Goal: Task Accomplishment & Management: Manage account settings

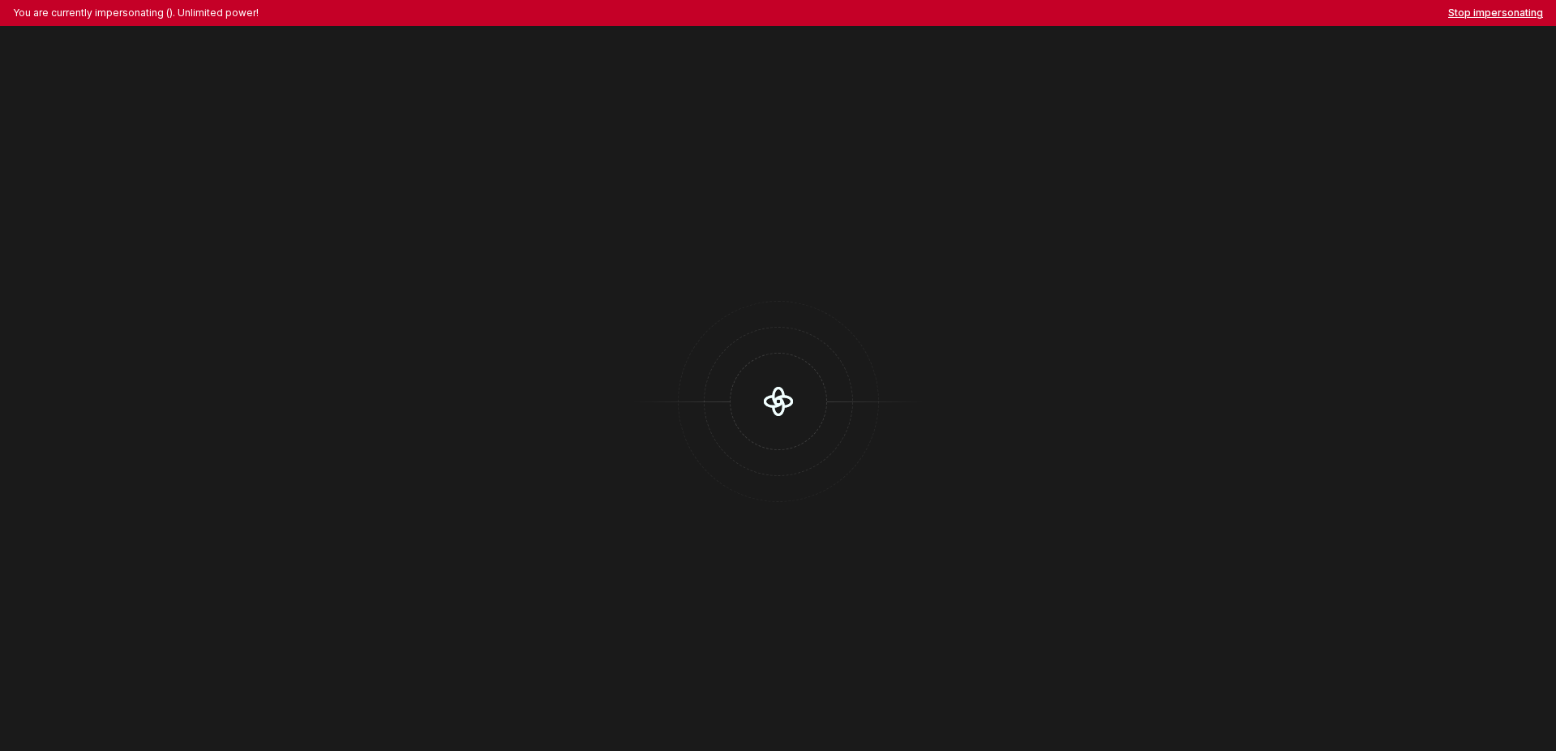
click at [1480, 18] on button "Stop impersonating" at bounding box center [1495, 12] width 95 height 13
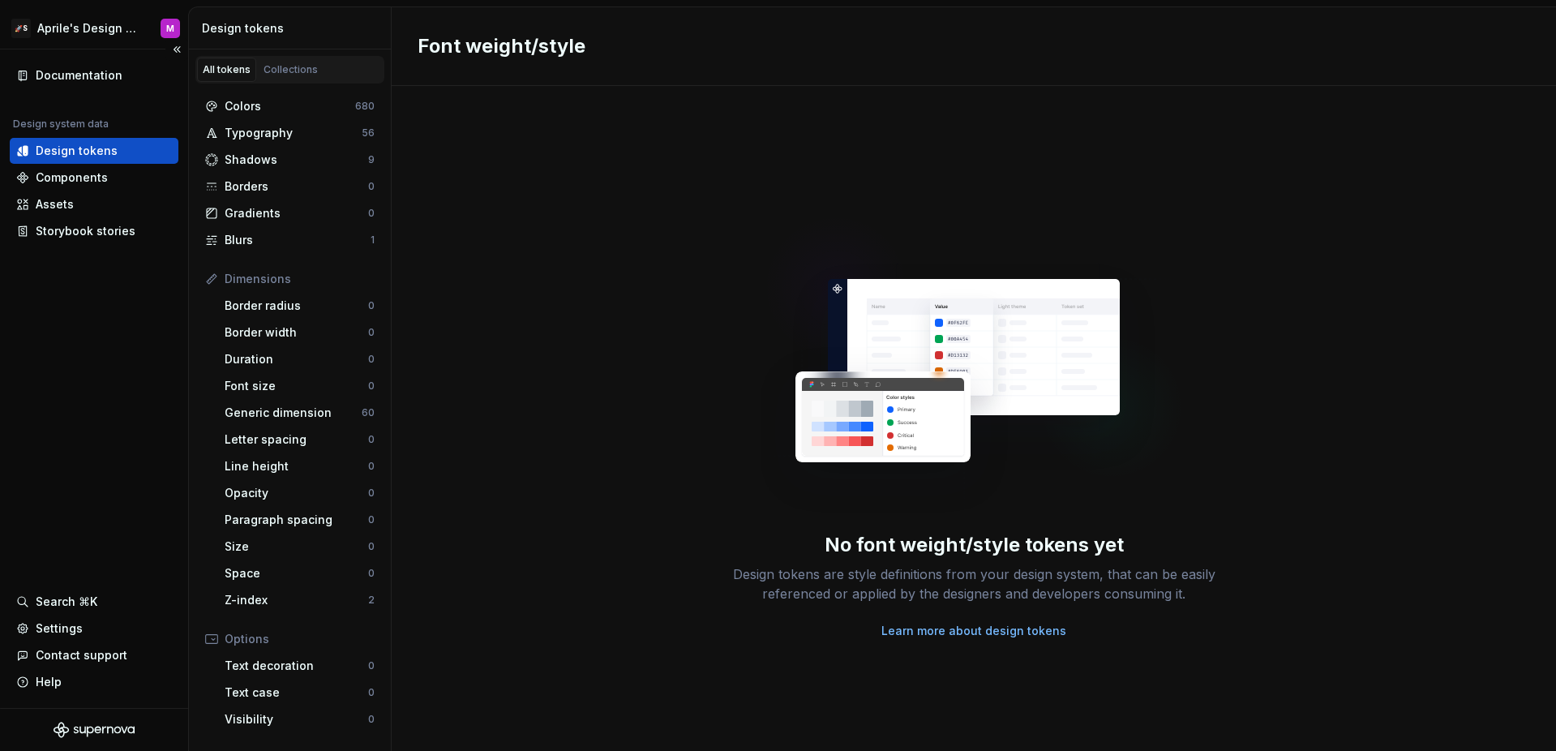
click at [139, 298] on div "Documentation Design system data Design tokens Components Assets Storybook stor…" at bounding box center [94, 378] width 188 height 658
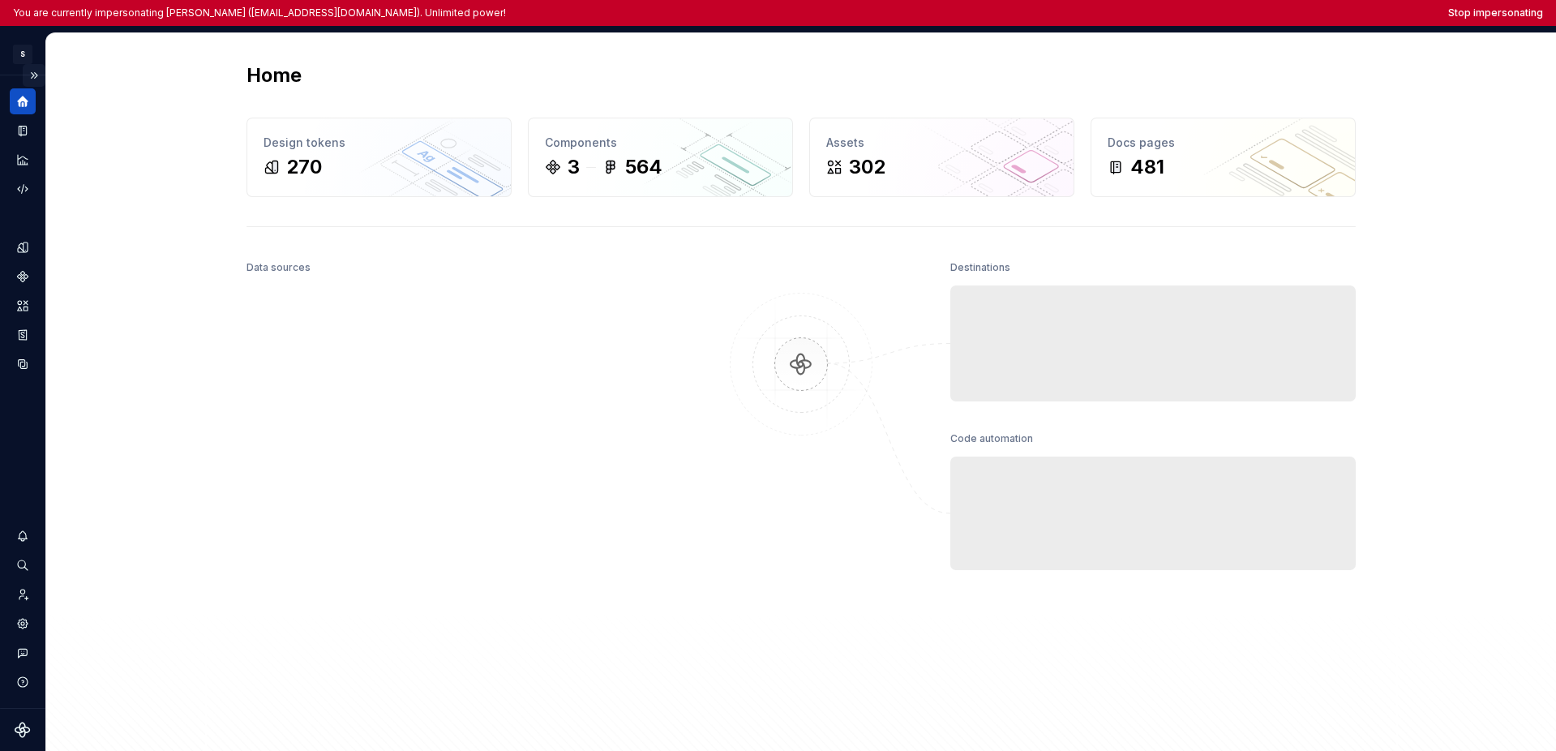
click at [37, 76] on button "Expand sidebar" at bounding box center [34, 75] width 23 height 23
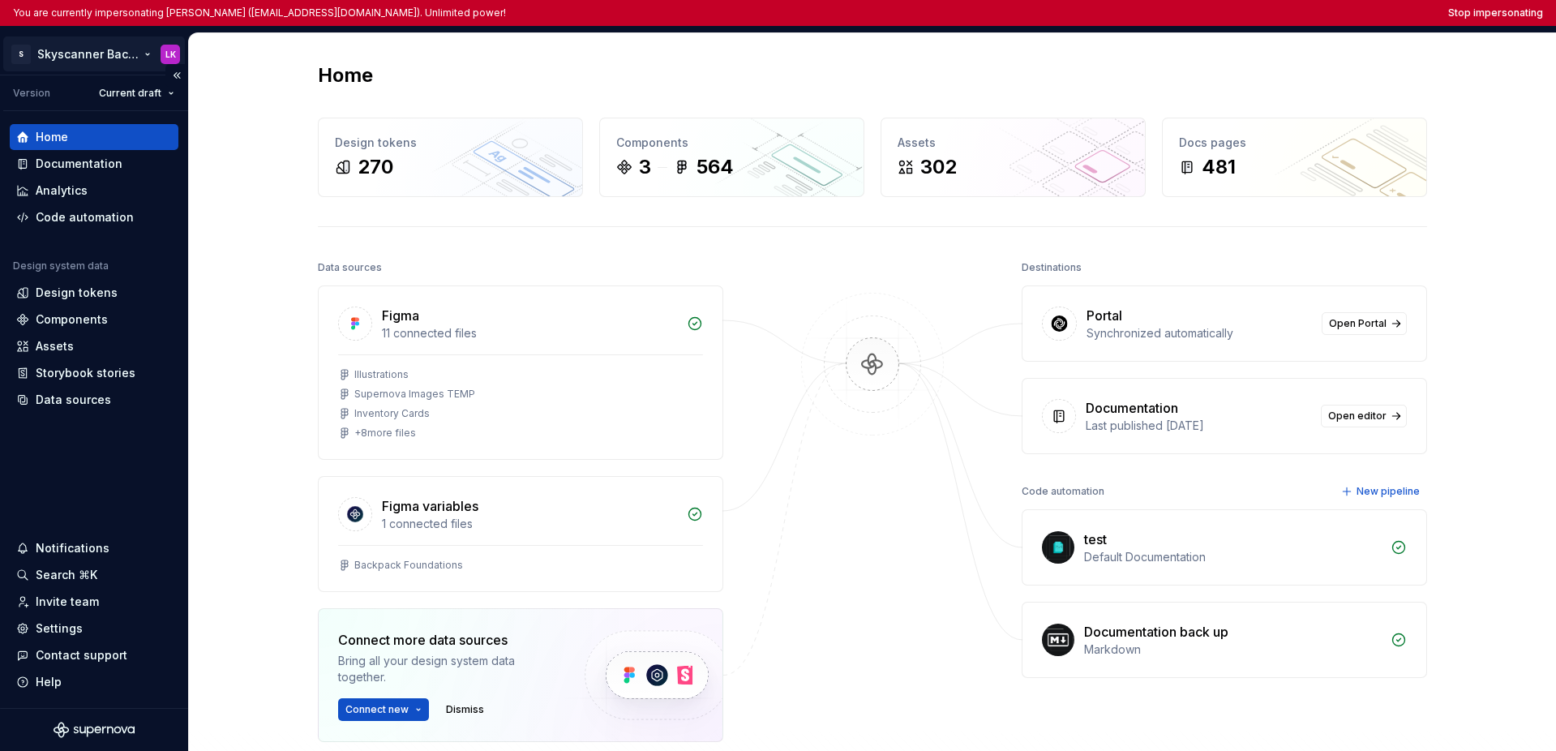
click at [67, 62] on html "You are currently impersonating Lokmane Krizou (lokmane.krizou@skyscanner.net).…" at bounding box center [778, 375] width 1556 height 751
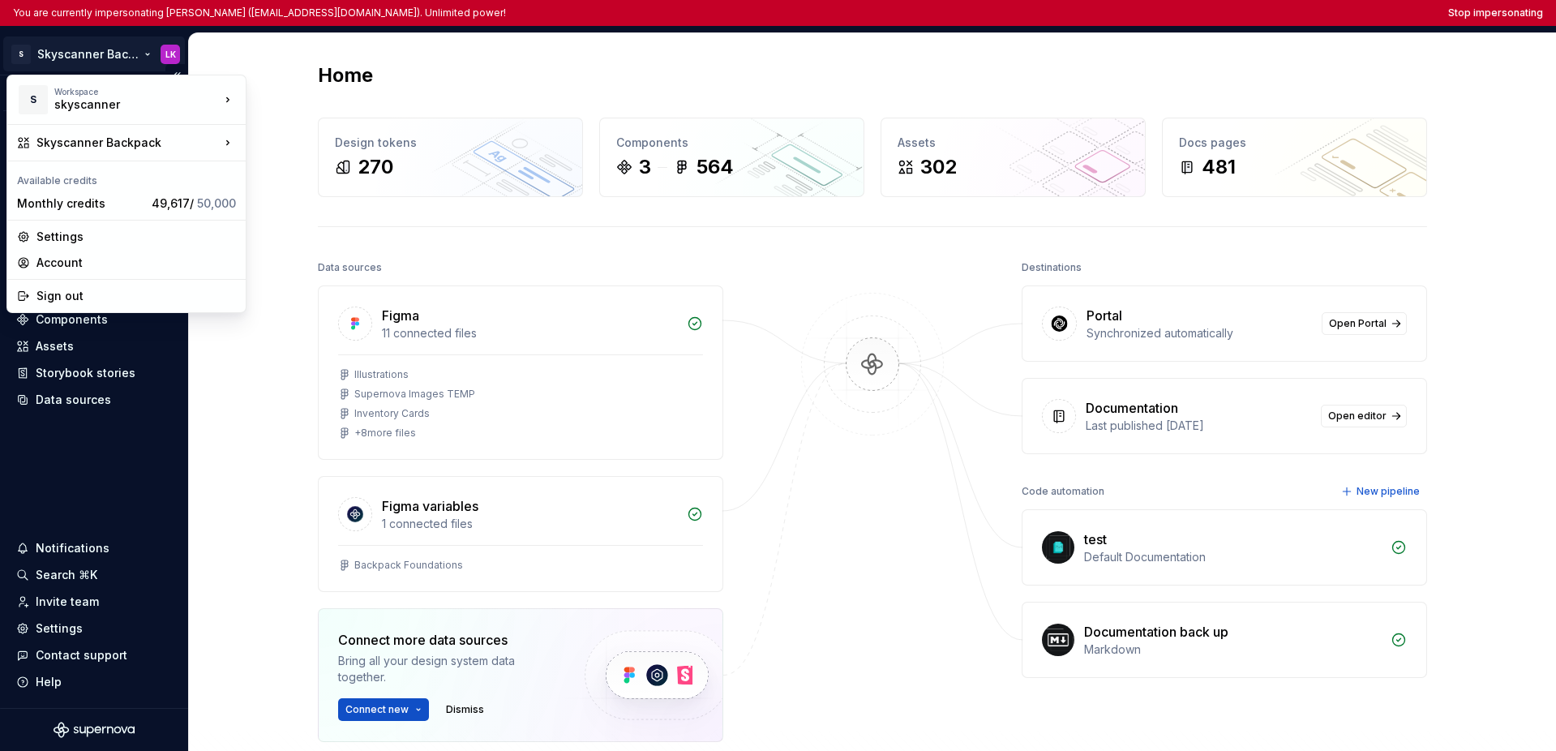
click at [78, 439] on html "You are currently impersonating Lokmane Krizou (lokmane.krizou@skyscanner.net).…" at bounding box center [778, 375] width 1556 height 751
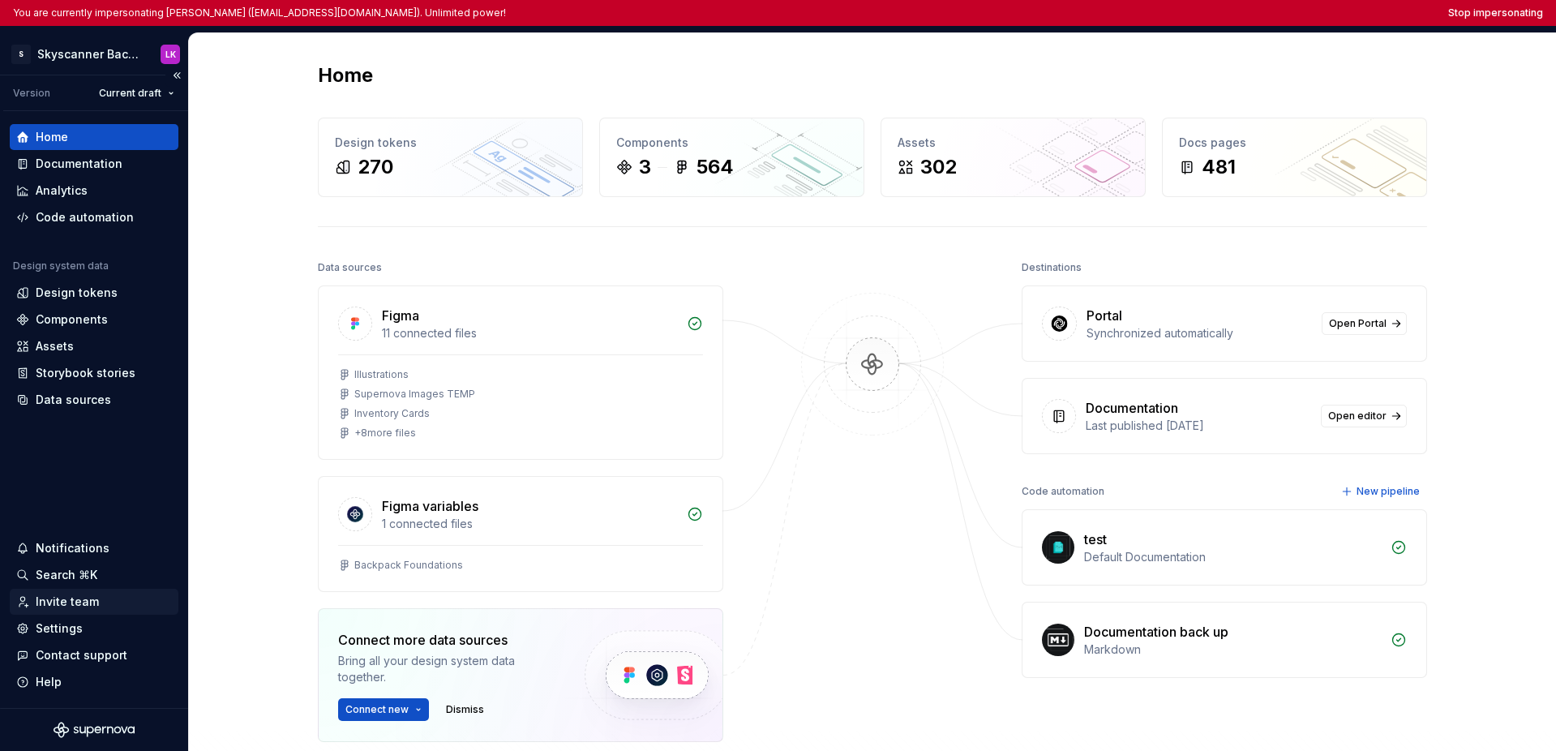
click at [76, 623] on div "Settings" at bounding box center [59, 628] width 47 height 16
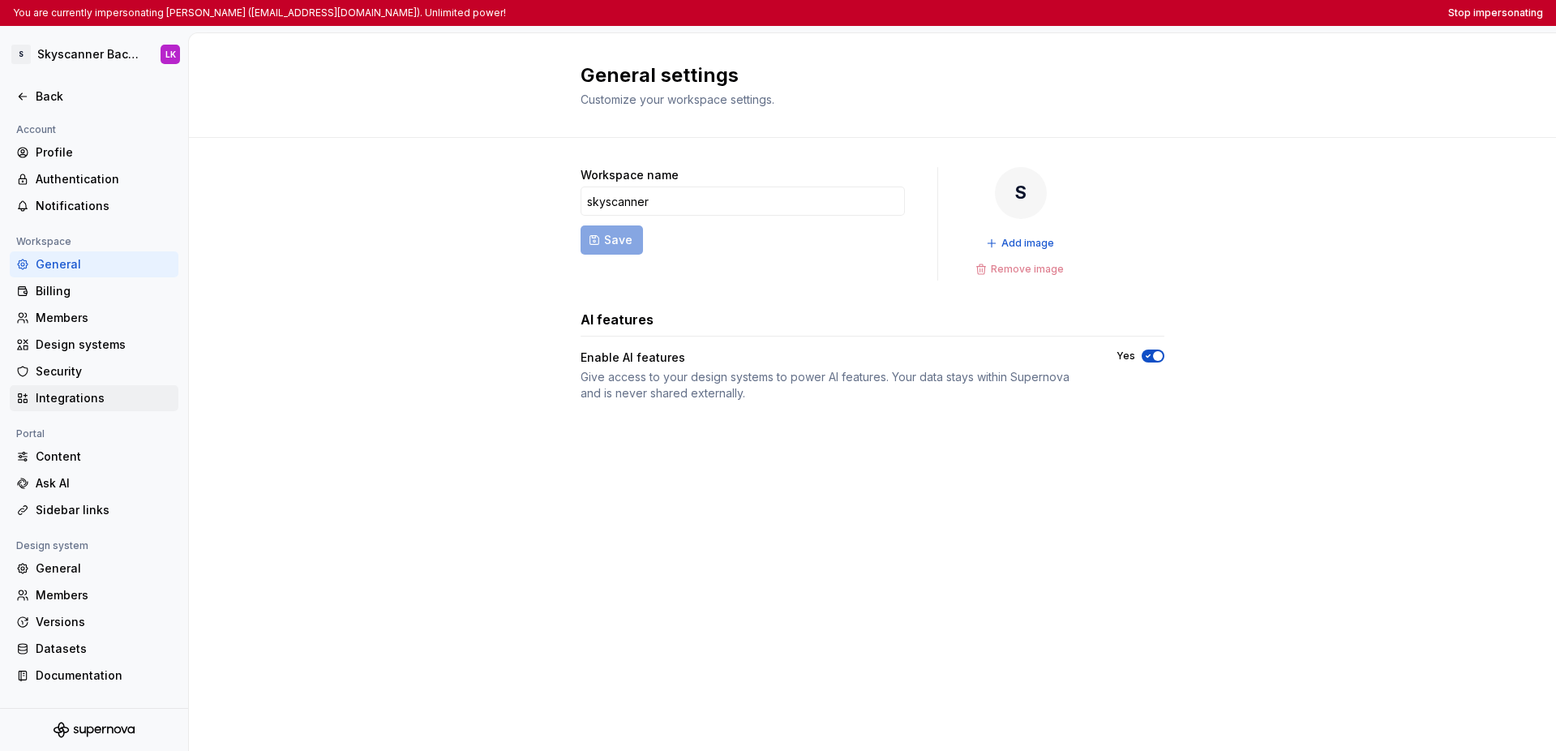
click at [79, 401] on div "Integrations" at bounding box center [104, 398] width 136 height 16
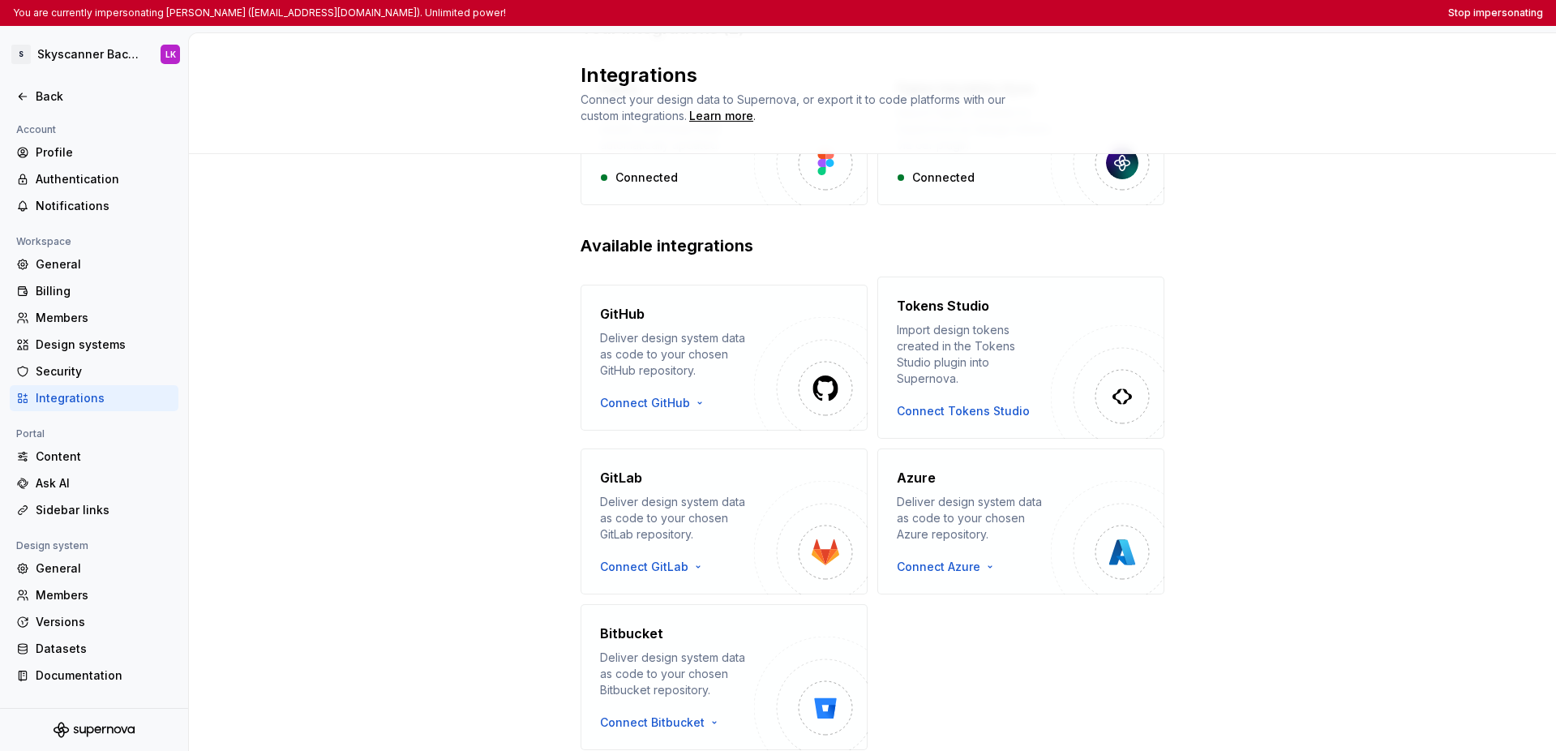
scroll to position [157, 0]
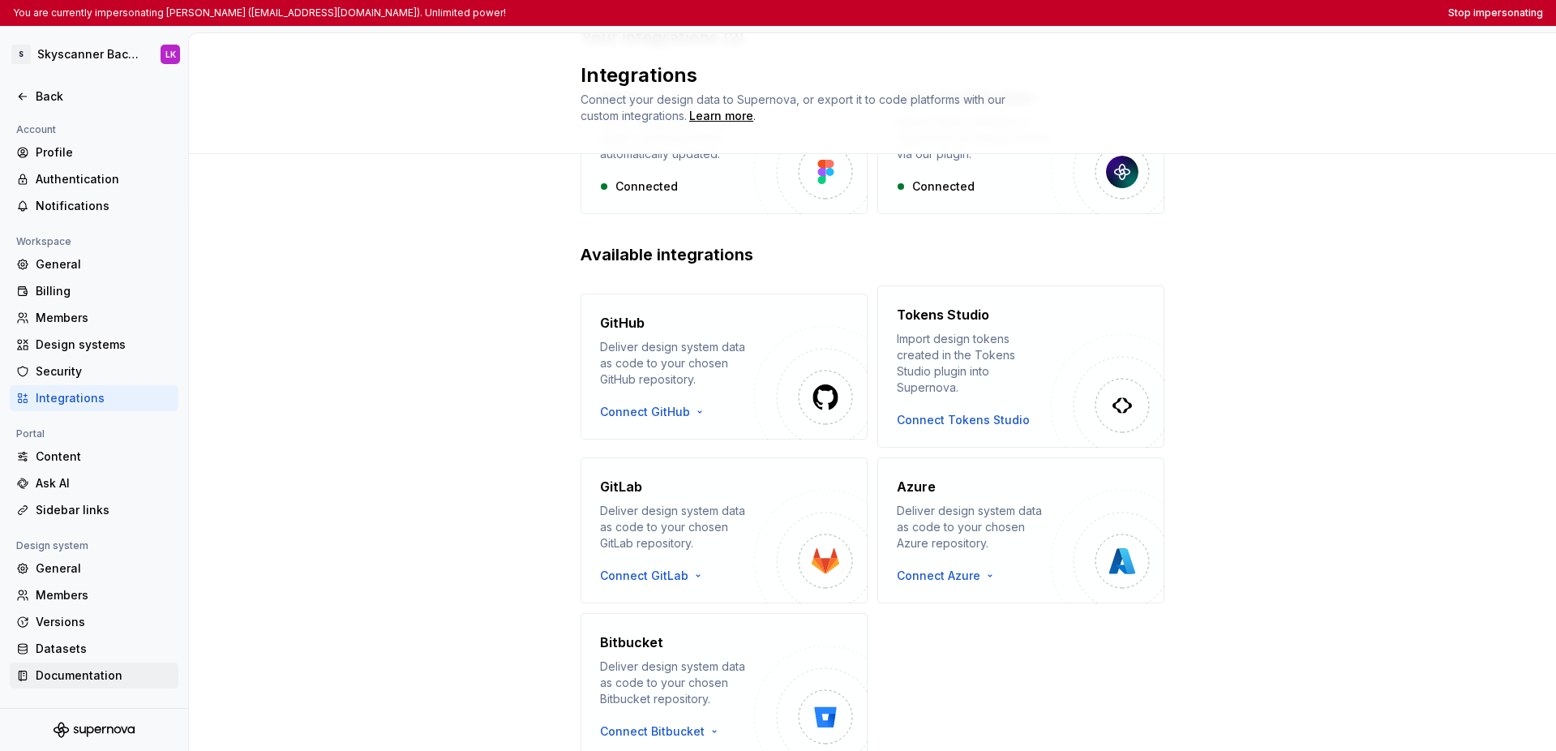
click at [72, 675] on div "Documentation" at bounding box center [104, 675] width 136 height 16
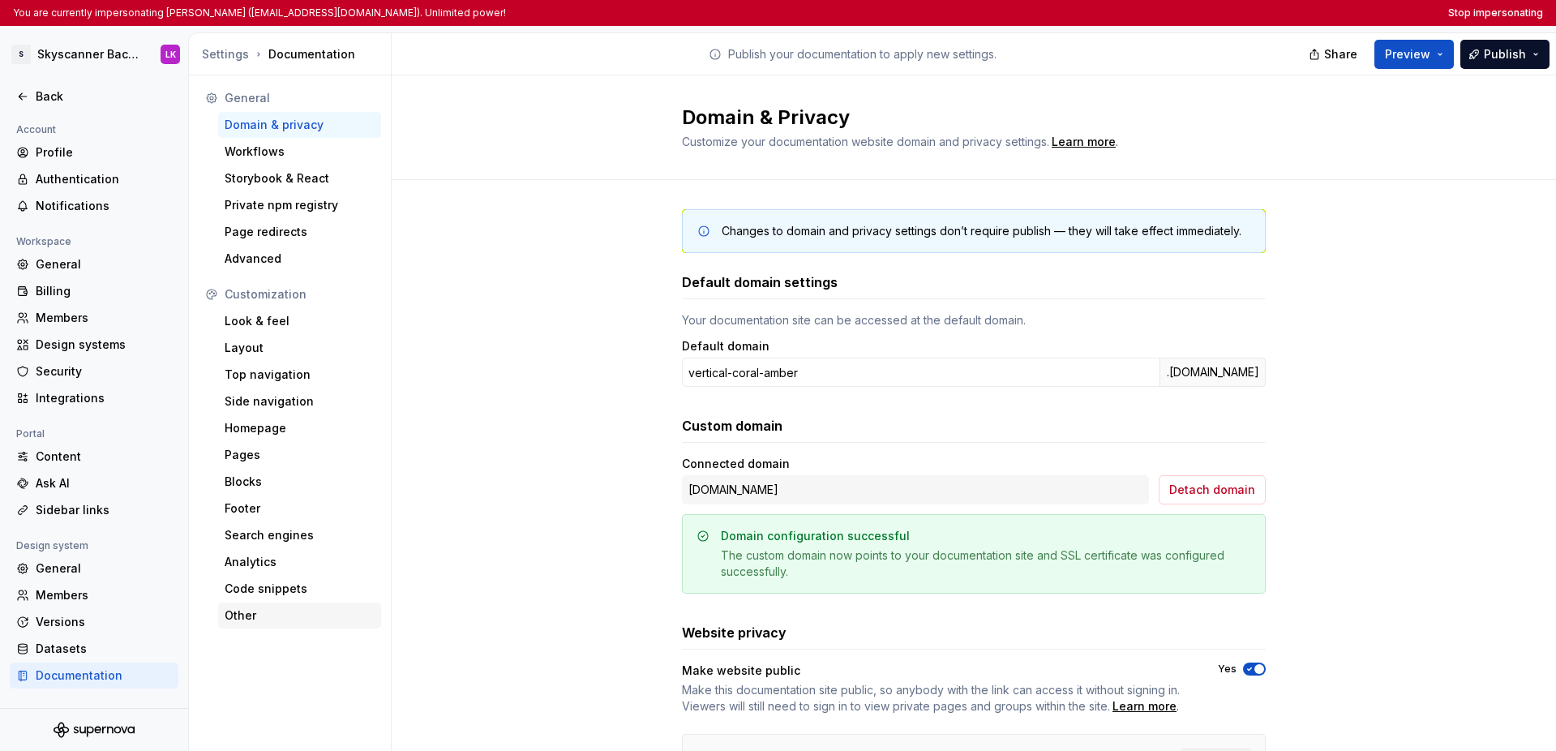
click at [248, 611] on div "Other" at bounding box center [300, 615] width 150 height 16
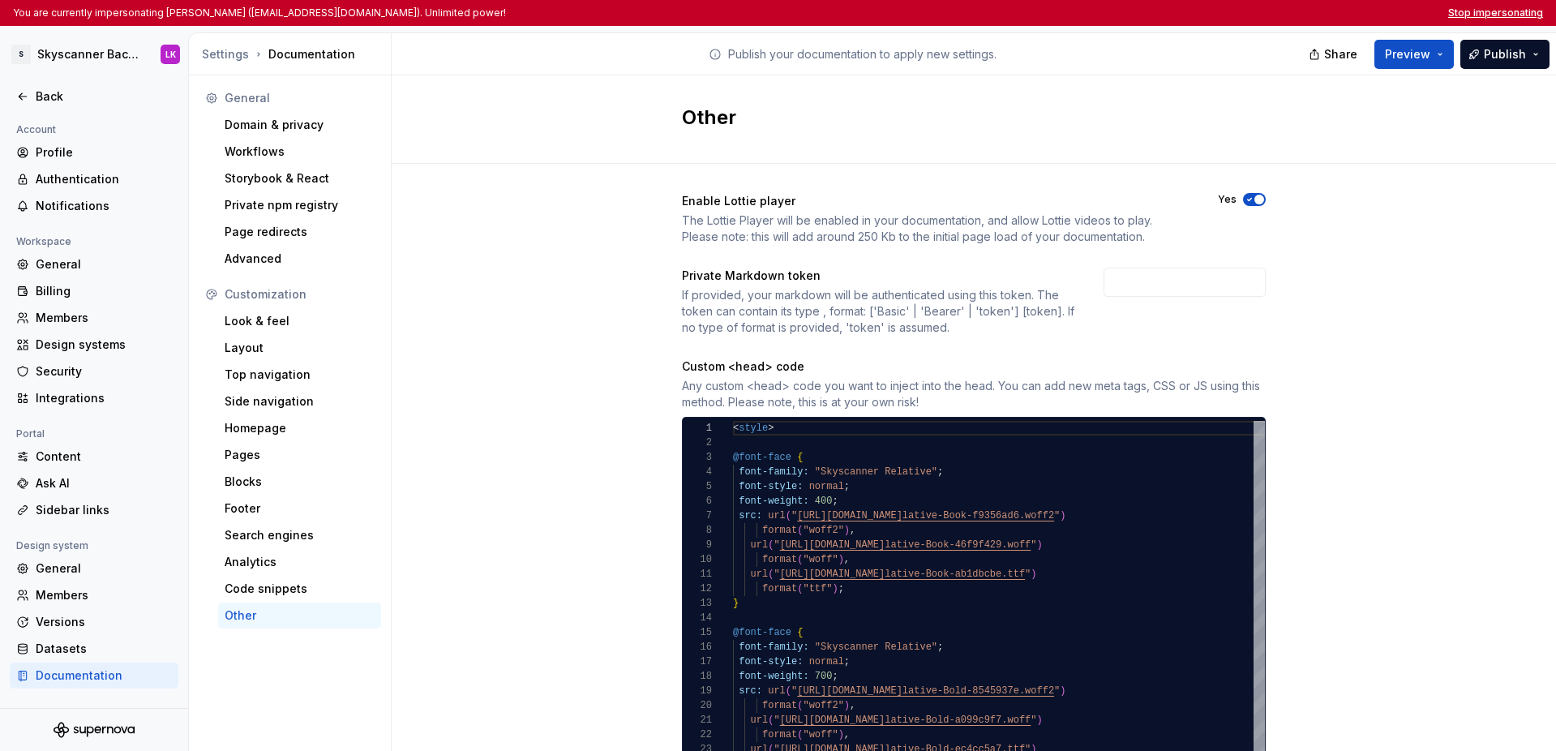
click at [1101, 10] on button "Stop impersonating" at bounding box center [1495, 12] width 95 height 13
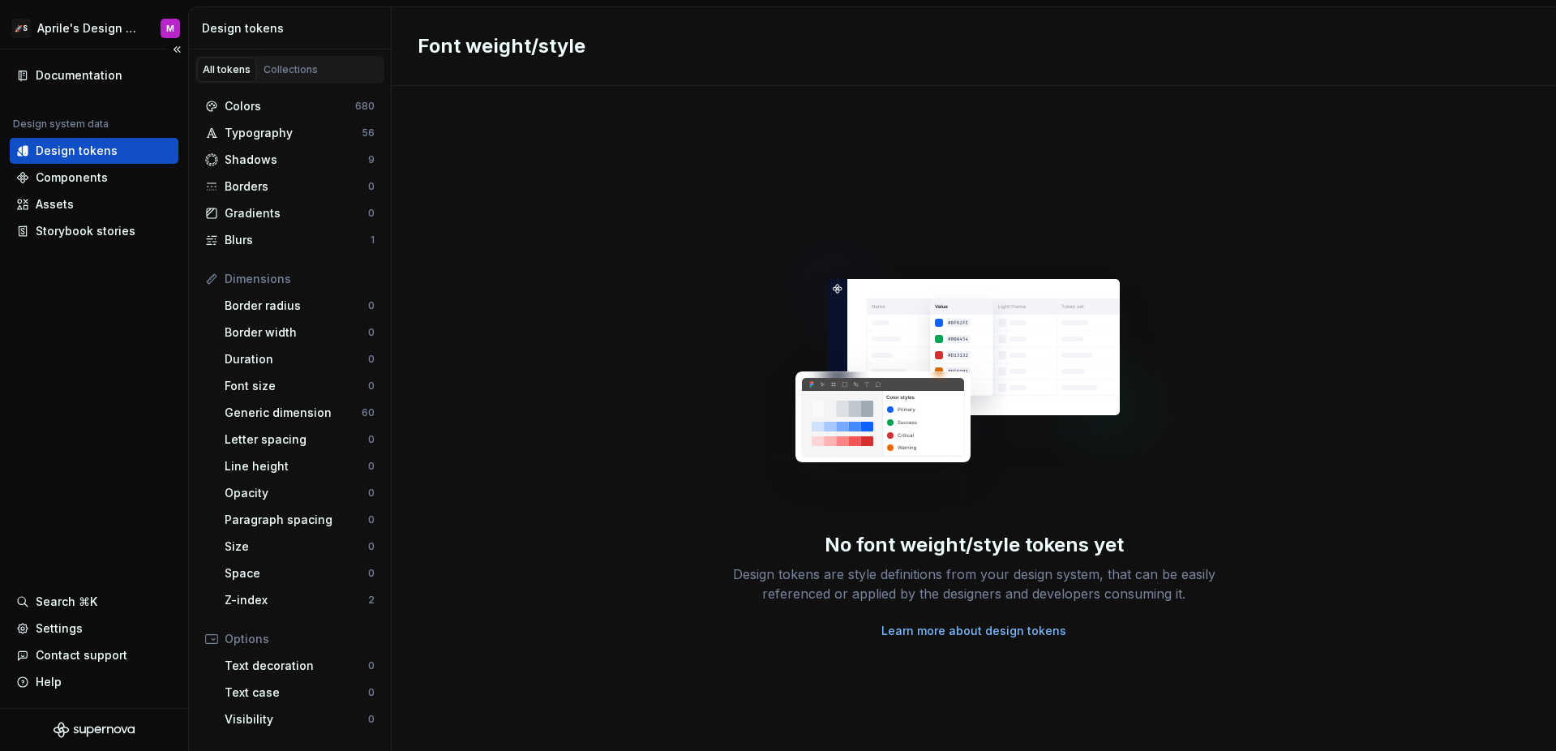
click at [68, 472] on div "Documentation Design system data Design tokens Components Assets Storybook stor…" at bounding box center [94, 378] width 188 height 658
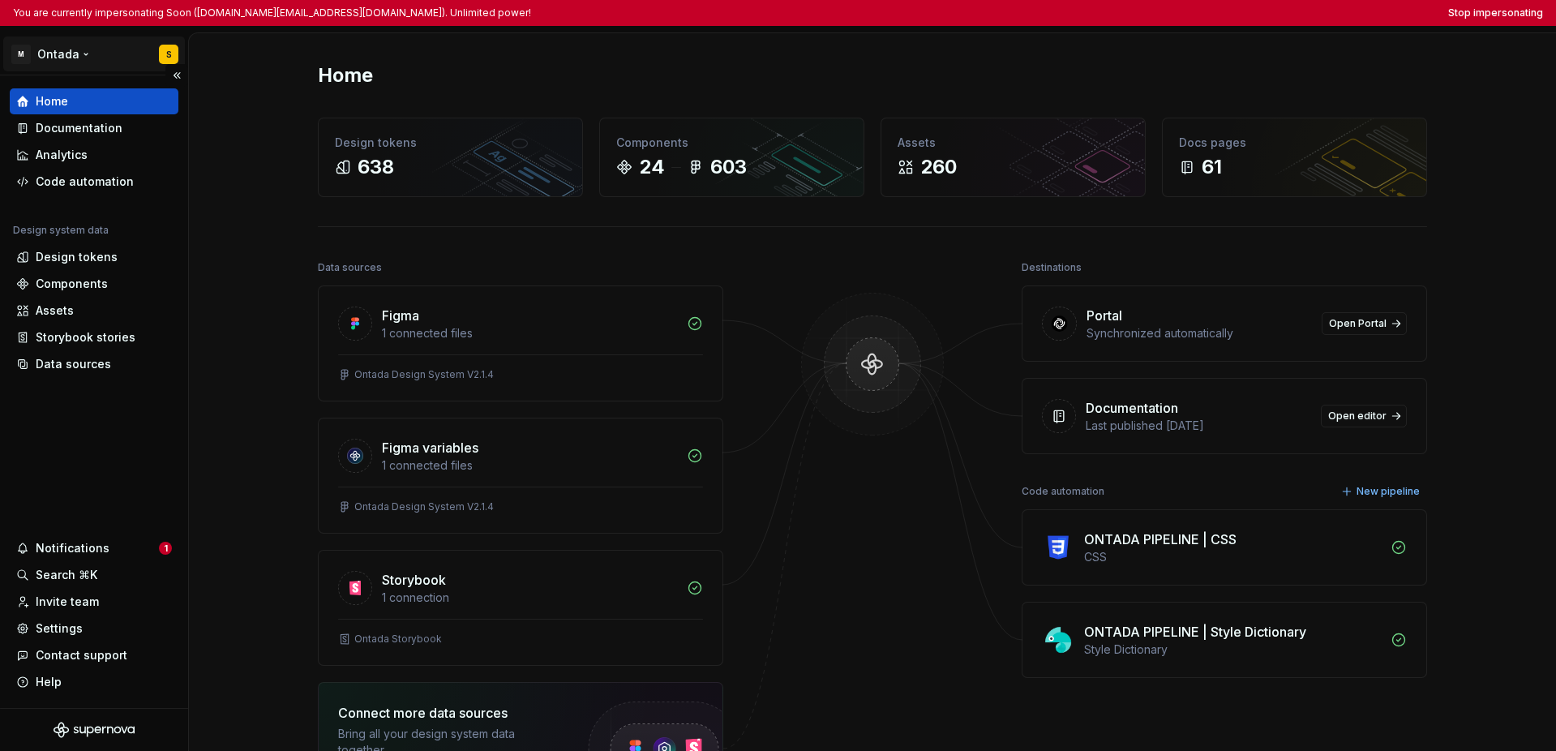
click at [91, 58] on html "You are currently impersonating Soon ([DOMAIN_NAME][EMAIL_ADDRESS][DOMAIN_NAME]…" at bounding box center [778, 375] width 1556 height 751
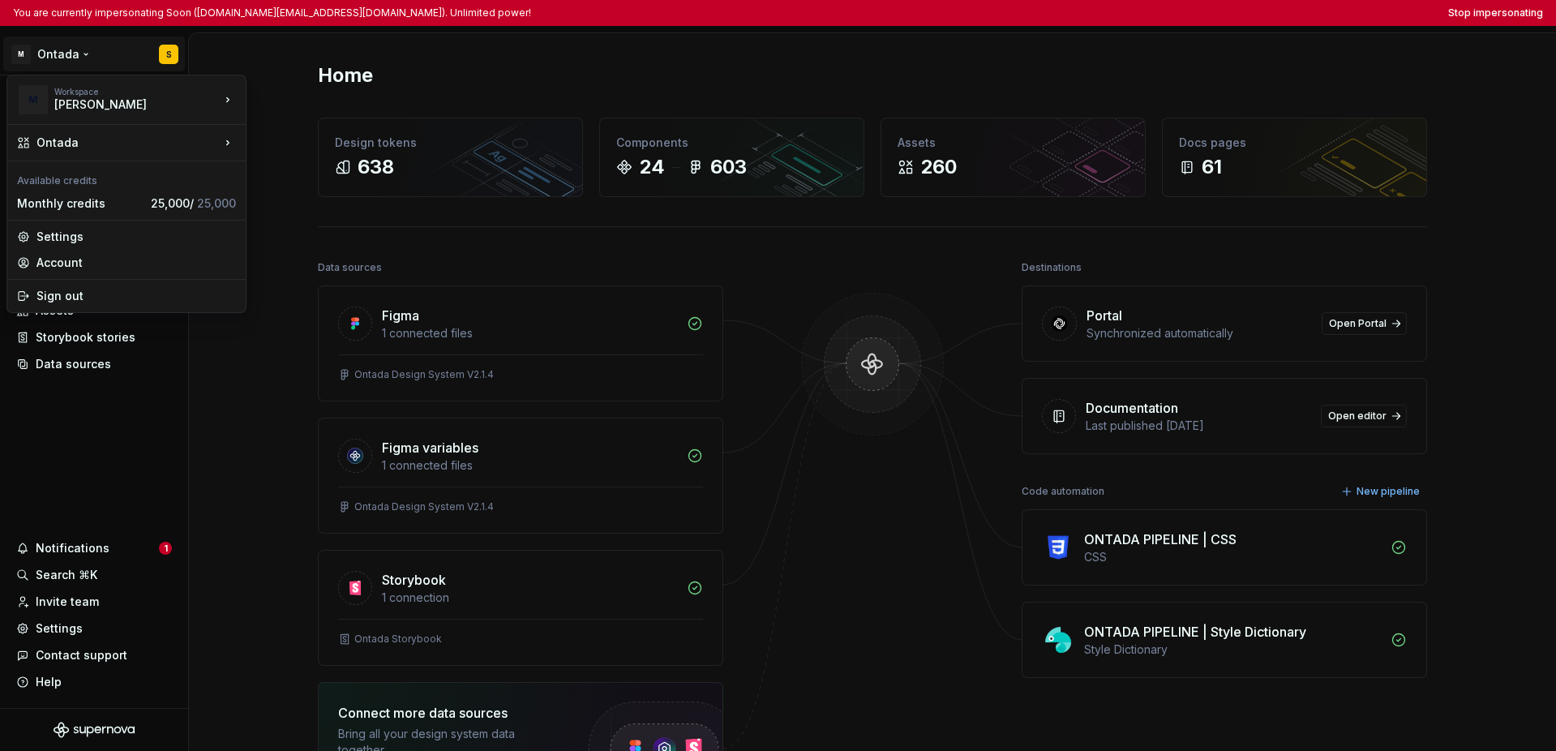
click at [117, 426] on html "You are currently impersonating Soon (soohun.kim@mckesson.com). Unlimited power…" at bounding box center [778, 375] width 1556 height 751
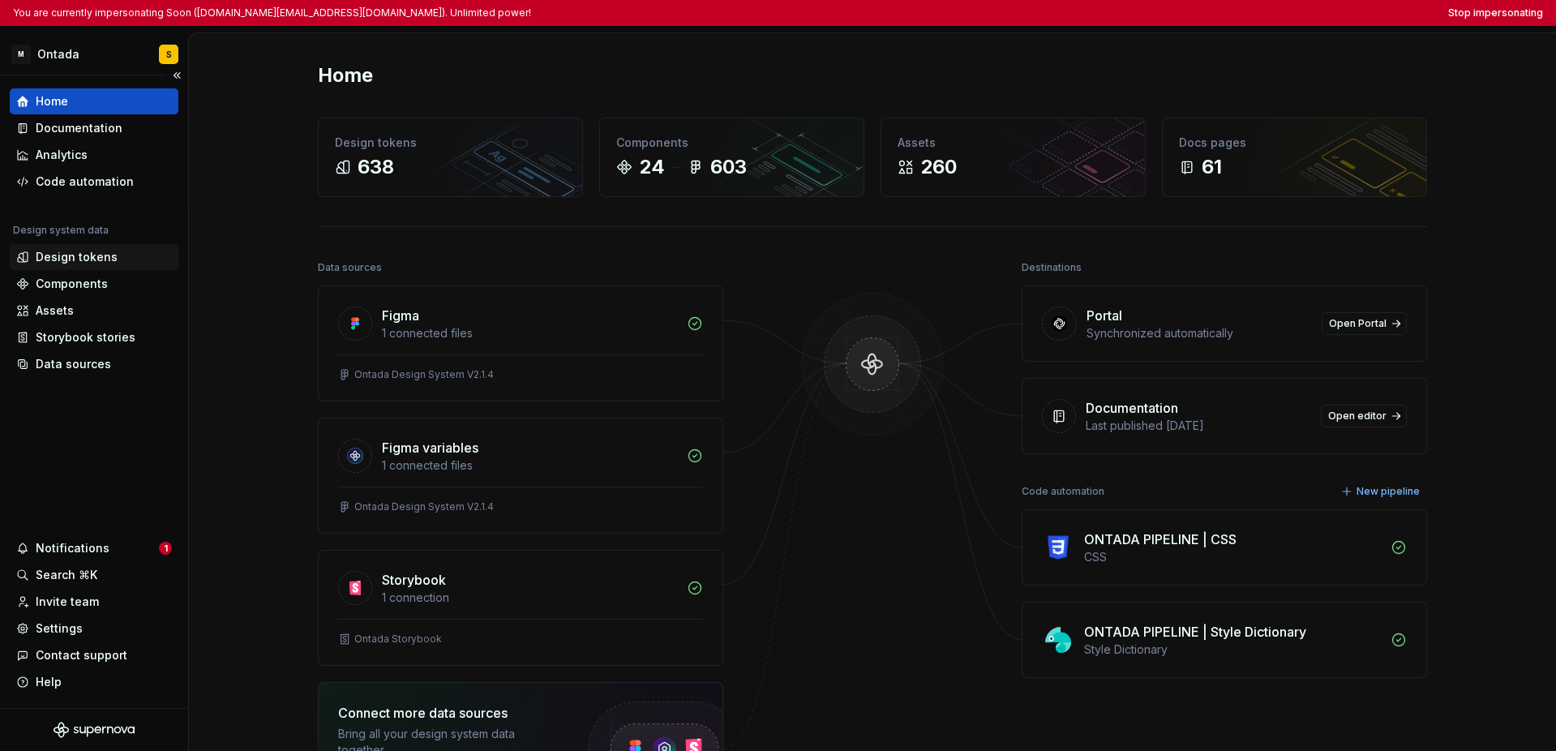
click at [88, 251] on div "Design tokens" at bounding box center [77, 257] width 82 height 16
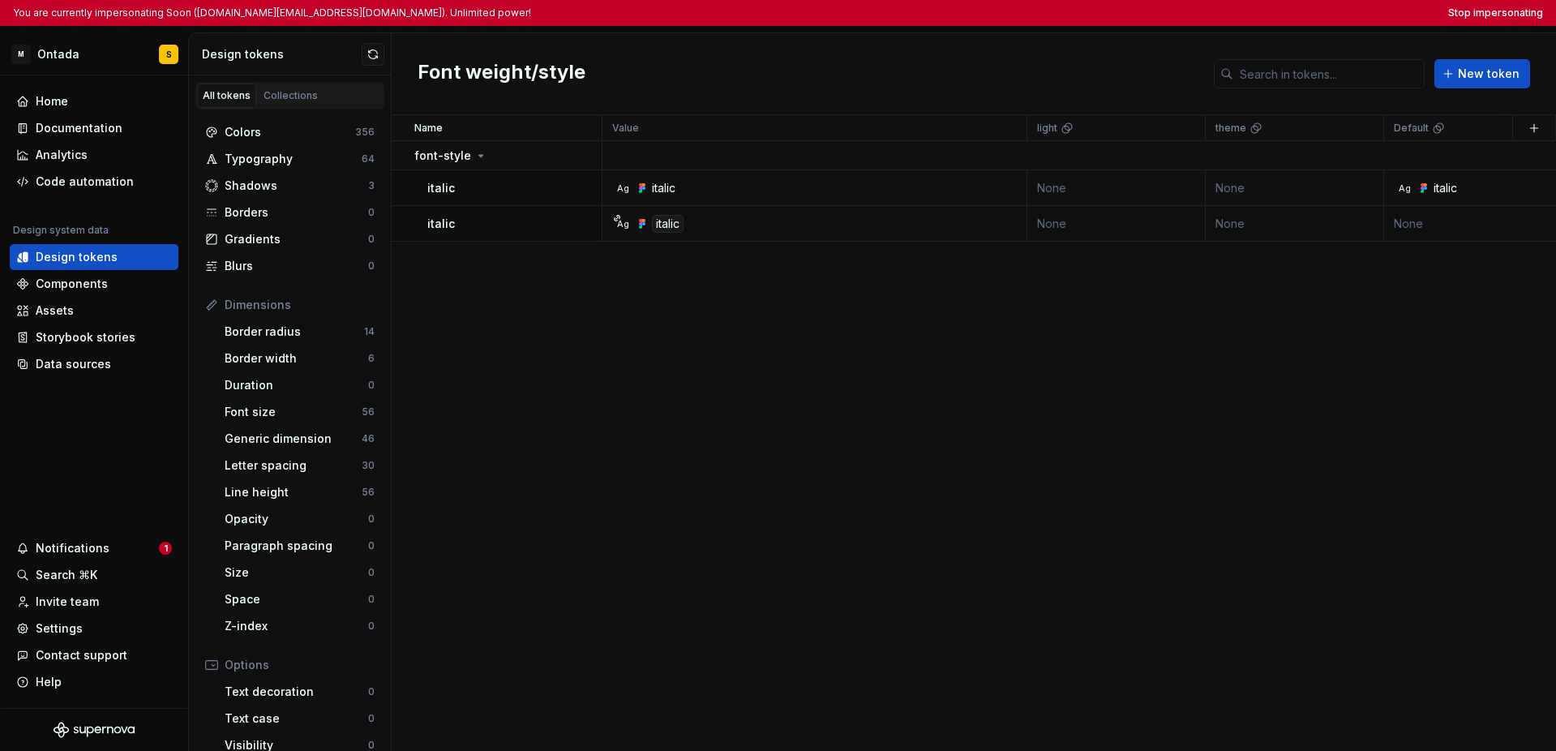
click at [528, 301] on div "Name Value light theme Default Theme 1 (Default) Theme 2 (Rebranding) Collectio…" at bounding box center [974, 433] width 1164 height 636
click at [522, 312] on div "Name Value light theme Default Theme 1 (Default) Theme 2 (Rebranding) Collectio…" at bounding box center [974, 433] width 1164 height 636
click at [726, 44] on div "Font weight/style New token" at bounding box center [974, 74] width 1164 height 82
click at [724, 46] on div "Font weight/style New token" at bounding box center [974, 74] width 1164 height 82
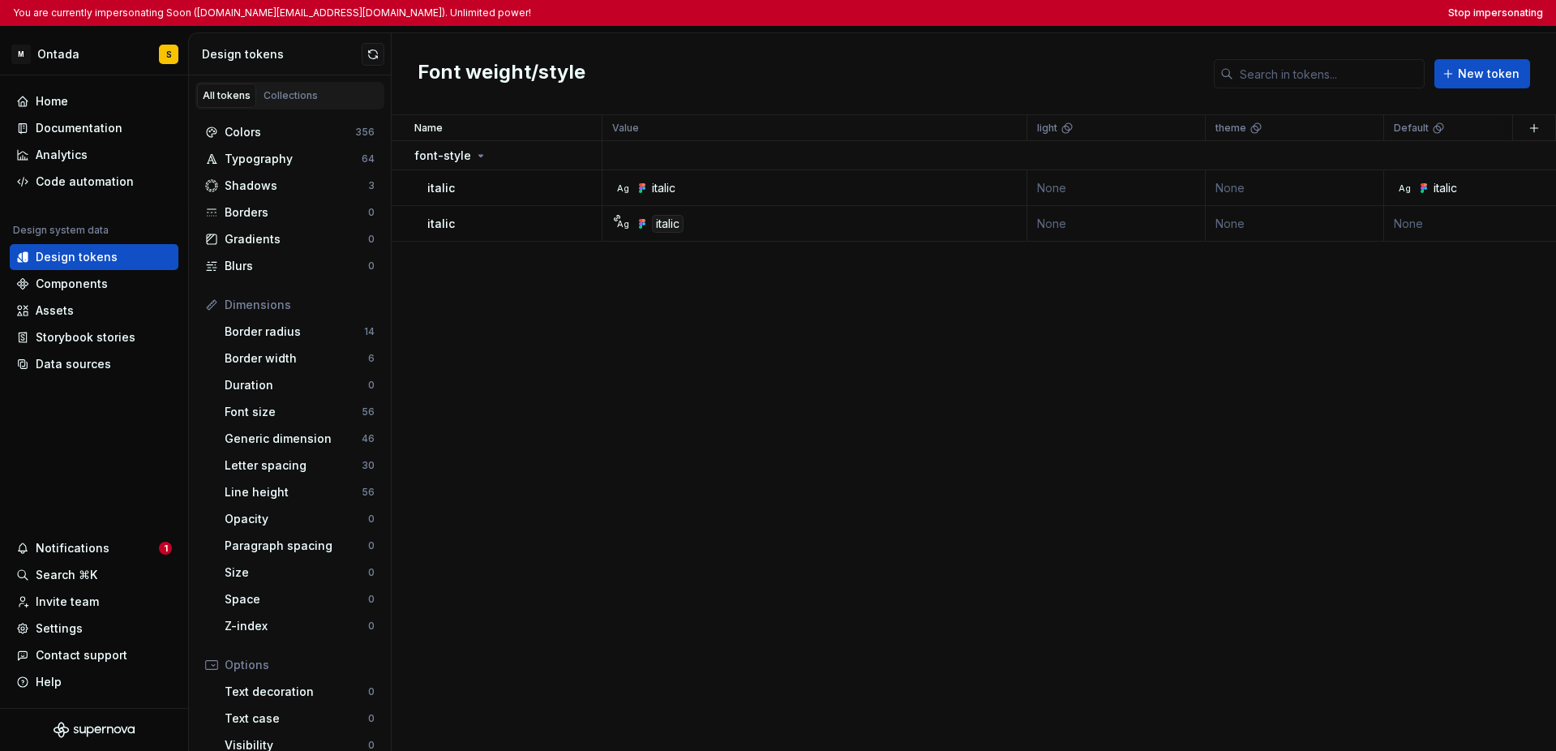
click at [702, 307] on div "Name Value light theme Default Theme 1 (Default) Theme 2 (Rebranding) Collectio…" at bounding box center [974, 433] width 1164 height 636
click at [701, 79] on div "Font weight/style New token" at bounding box center [974, 74] width 1164 height 82
click at [701, 72] on div "Font weight/style New token" at bounding box center [974, 74] width 1164 height 82
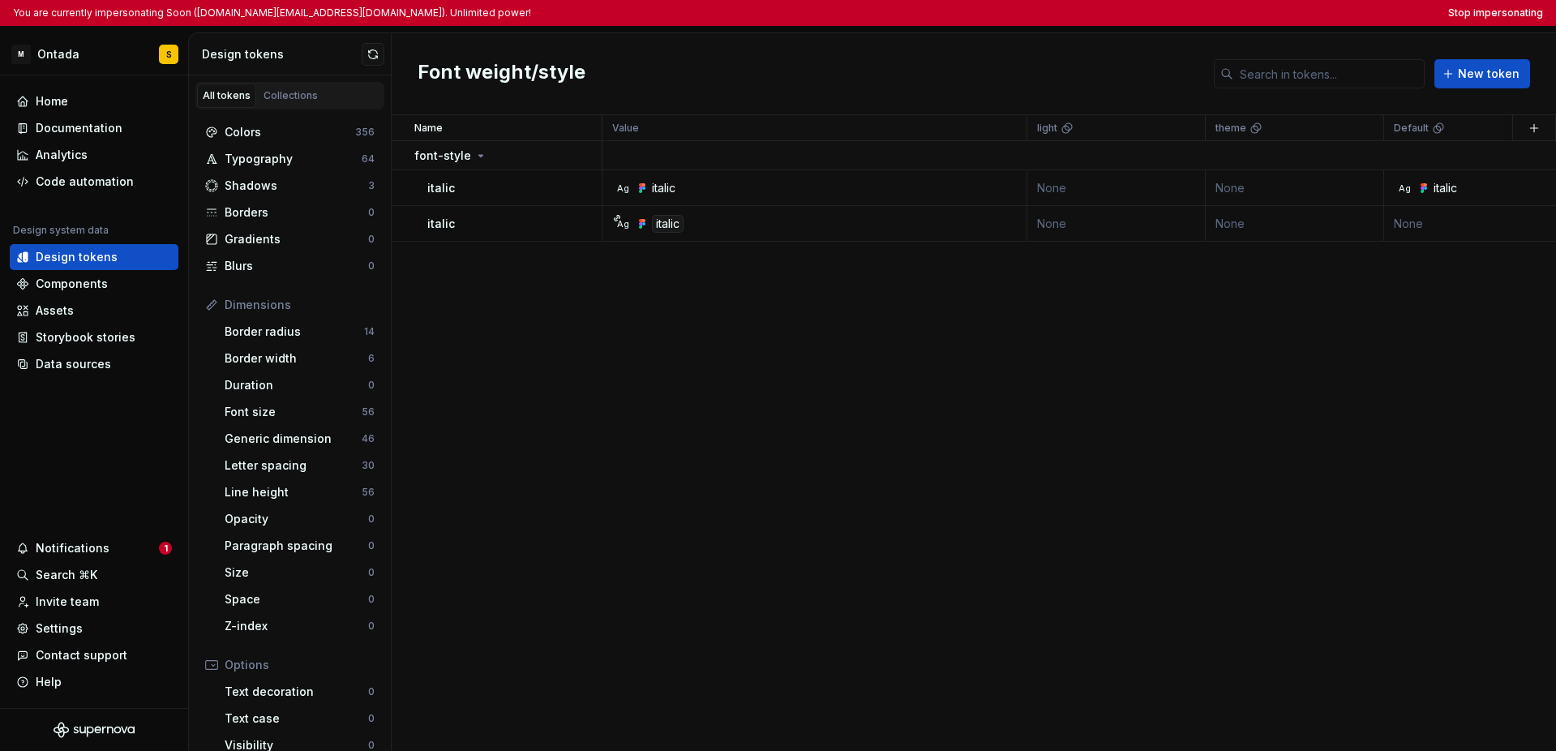
click at [701, 72] on div "Font weight/style New token" at bounding box center [974, 74] width 1164 height 82
click at [684, 66] on div "Font weight/style New token" at bounding box center [974, 74] width 1164 height 82
click at [684, 62] on div "Font weight/style New token" at bounding box center [974, 74] width 1164 height 82
click at [800, 480] on div "Name Value light theme Default Theme 1 (Default) Theme 2 (Rebranding) Collectio…" at bounding box center [974, 433] width 1164 height 636
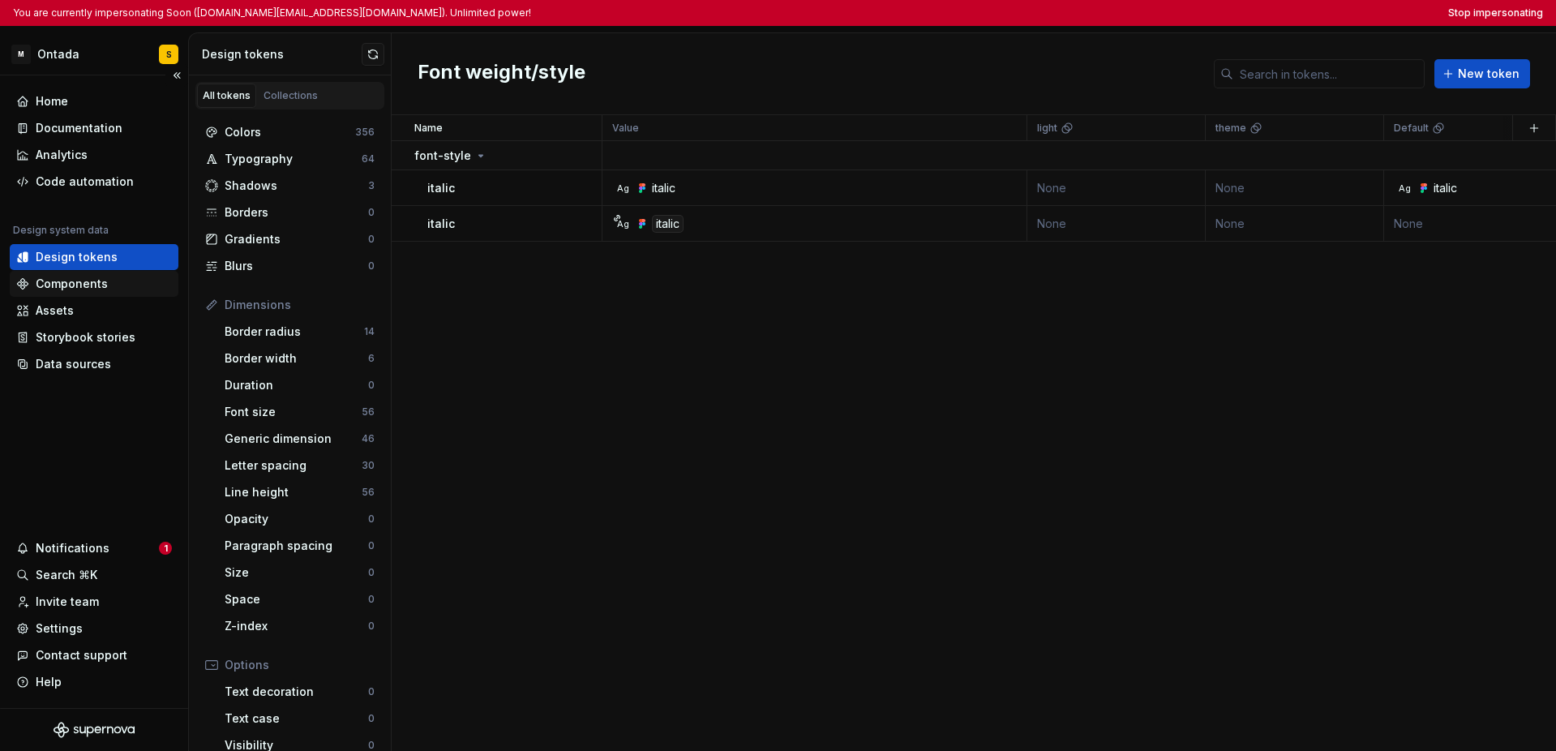
click at [111, 294] on div "Components" at bounding box center [94, 284] width 169 height 26
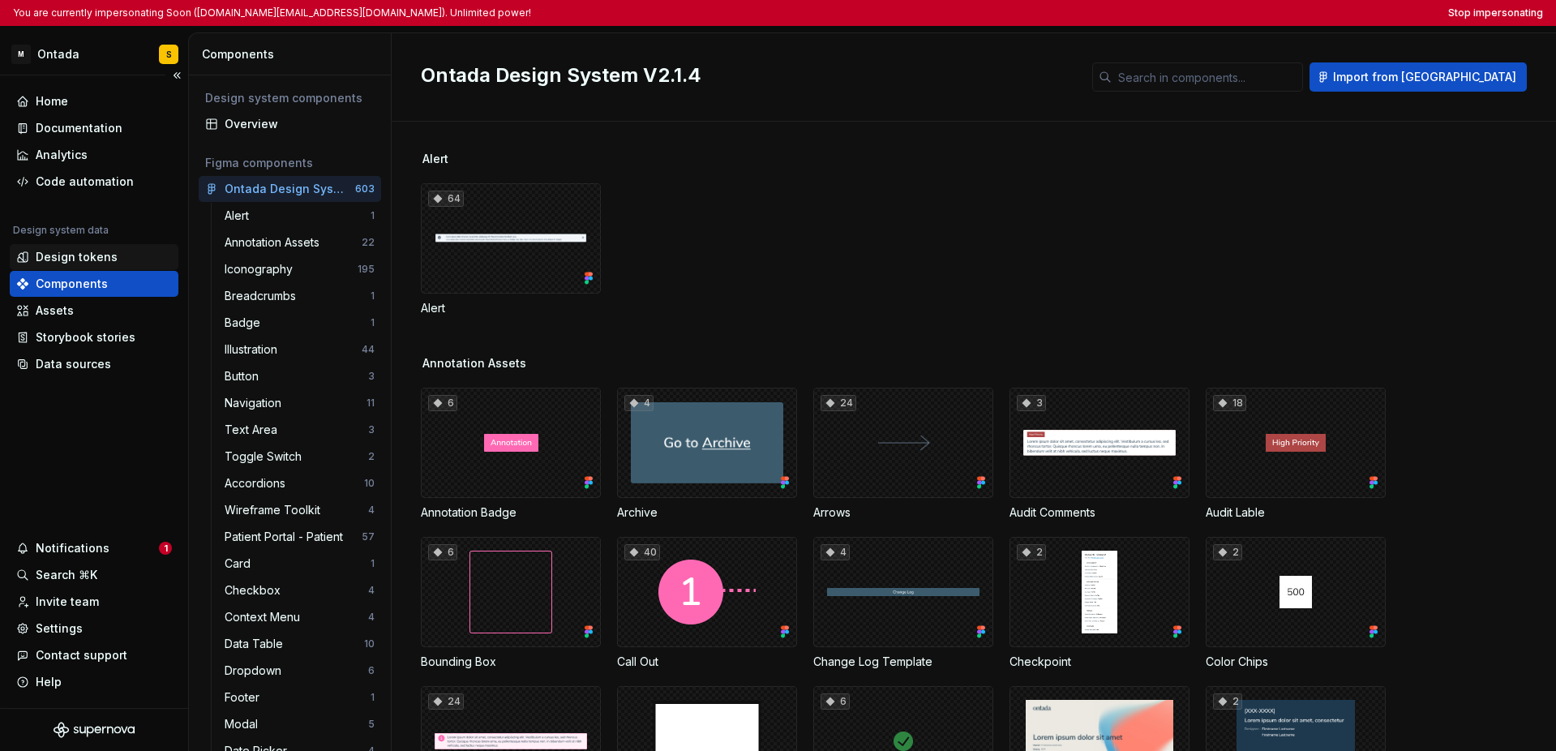
click at [102, 252] on div "Design tokens" at bounding box center [77, 257] width 82 height 16
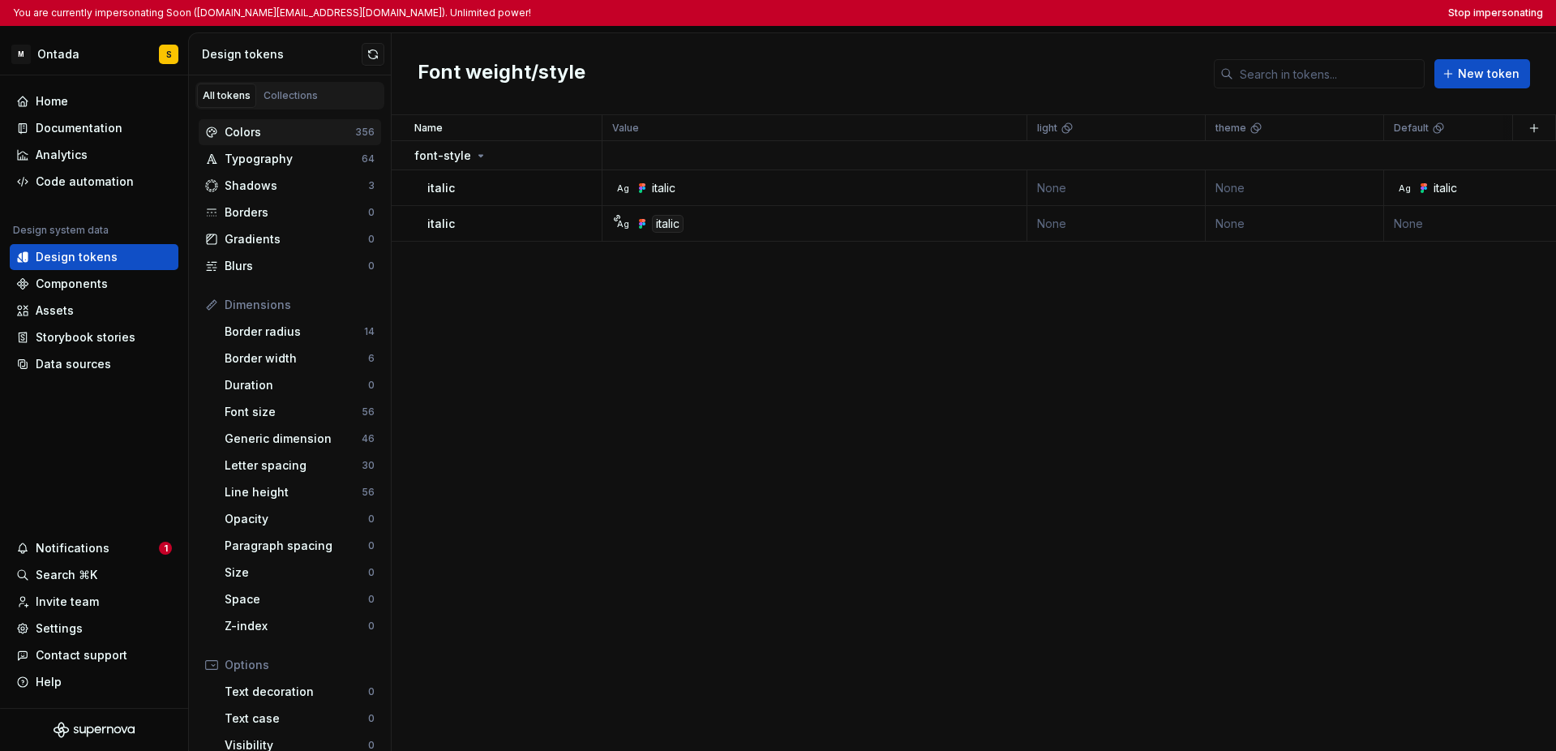
click at [286, 142] on div "Colors 356" at bounding box center [290, 132] width 182 height 26
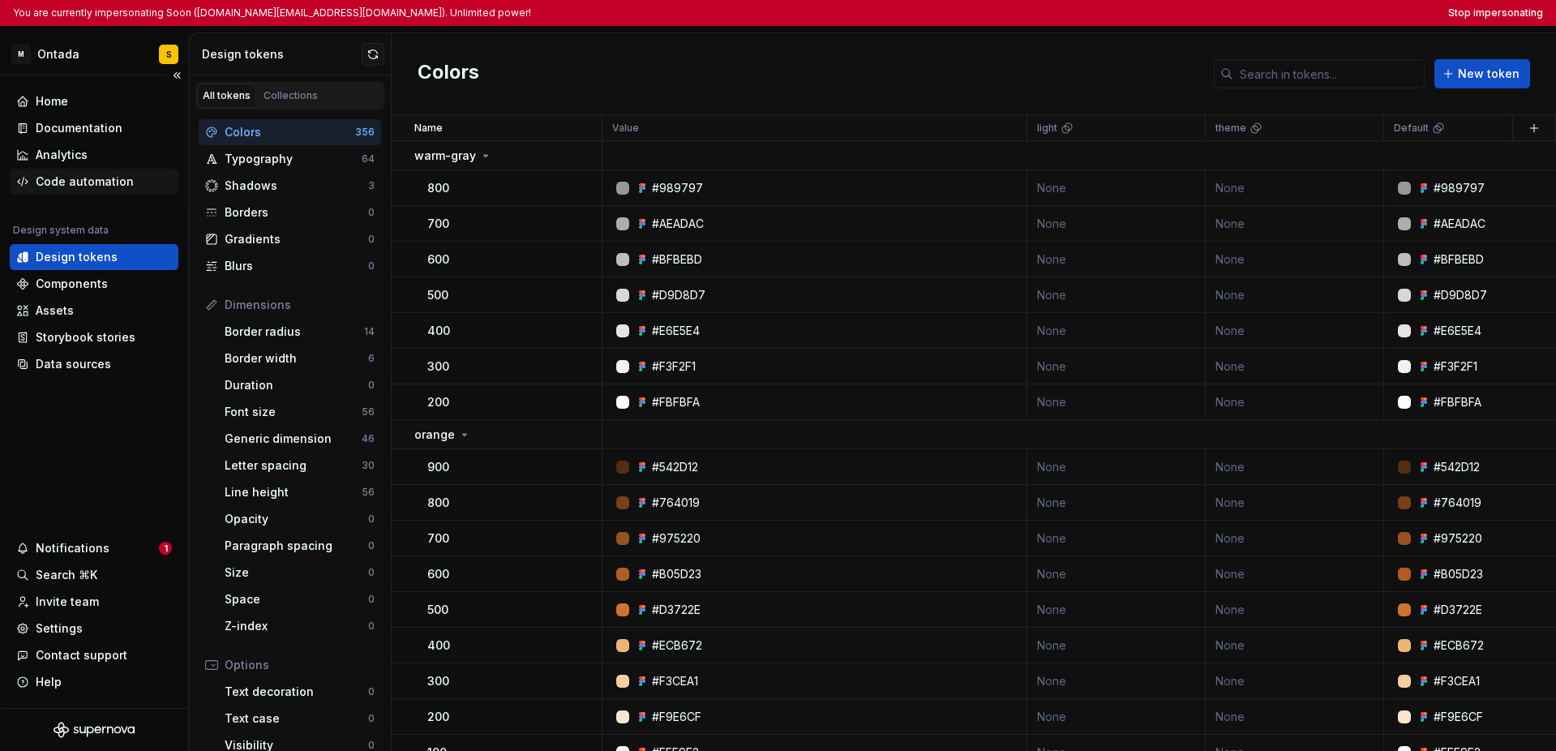
click at [107, 189] on div "Code automation" at bounding box center [85, 182] width 98 height 16
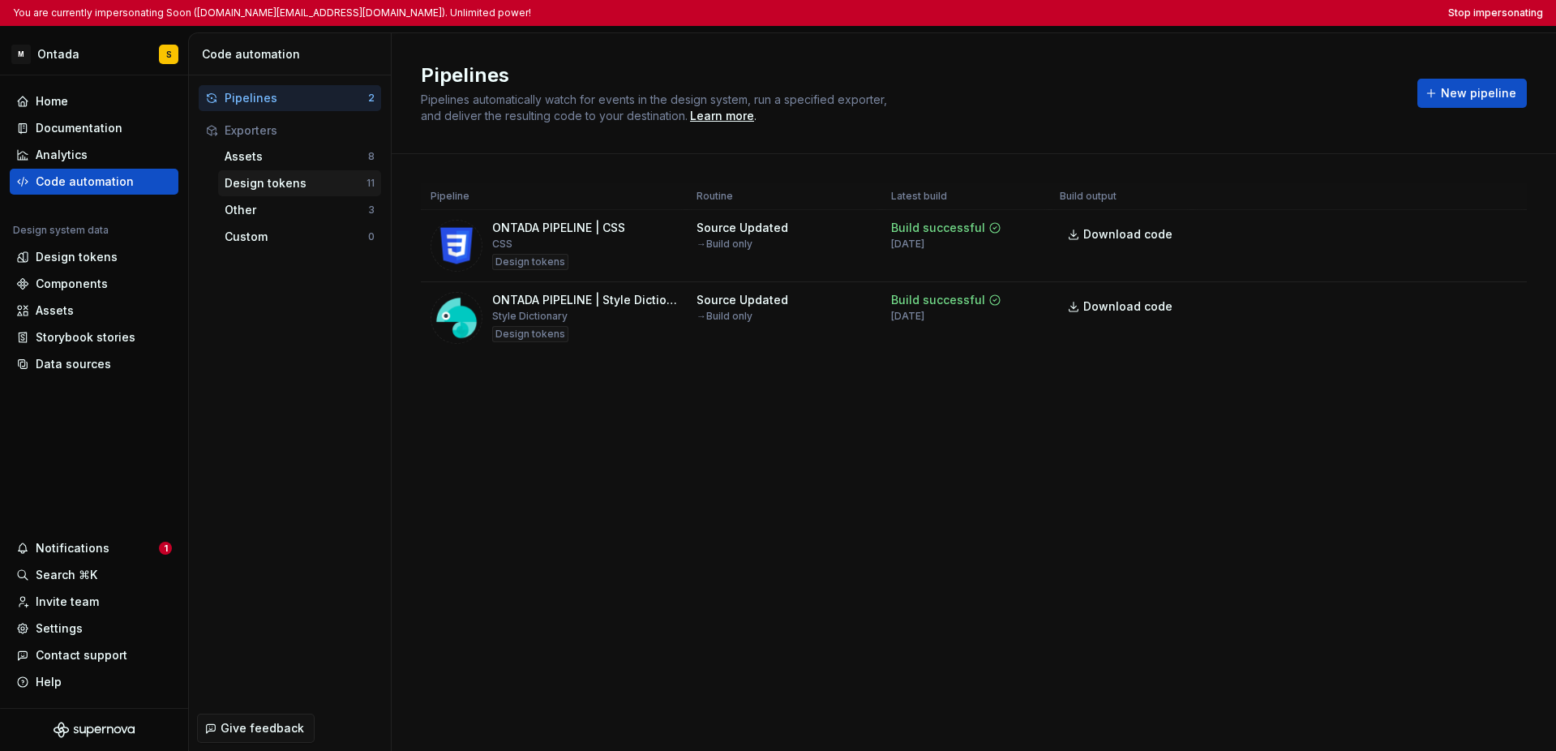
click at [259, 186] on div "Design tokens" at bounding box center [296, 183] width 142 height 16
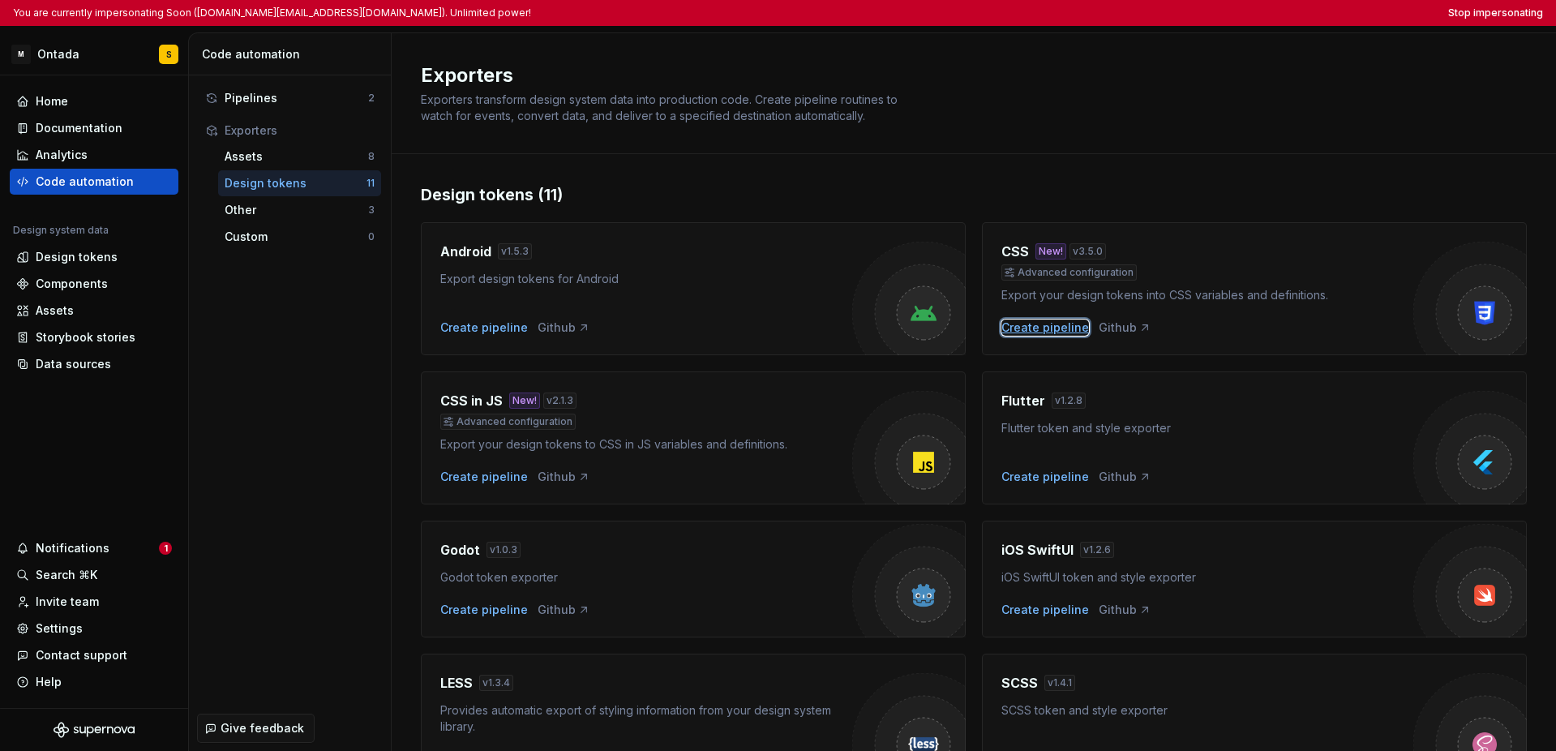
click at [1021, 332] on div "Create pipeline" at bounding box center [1045, 327] width 88 height 16
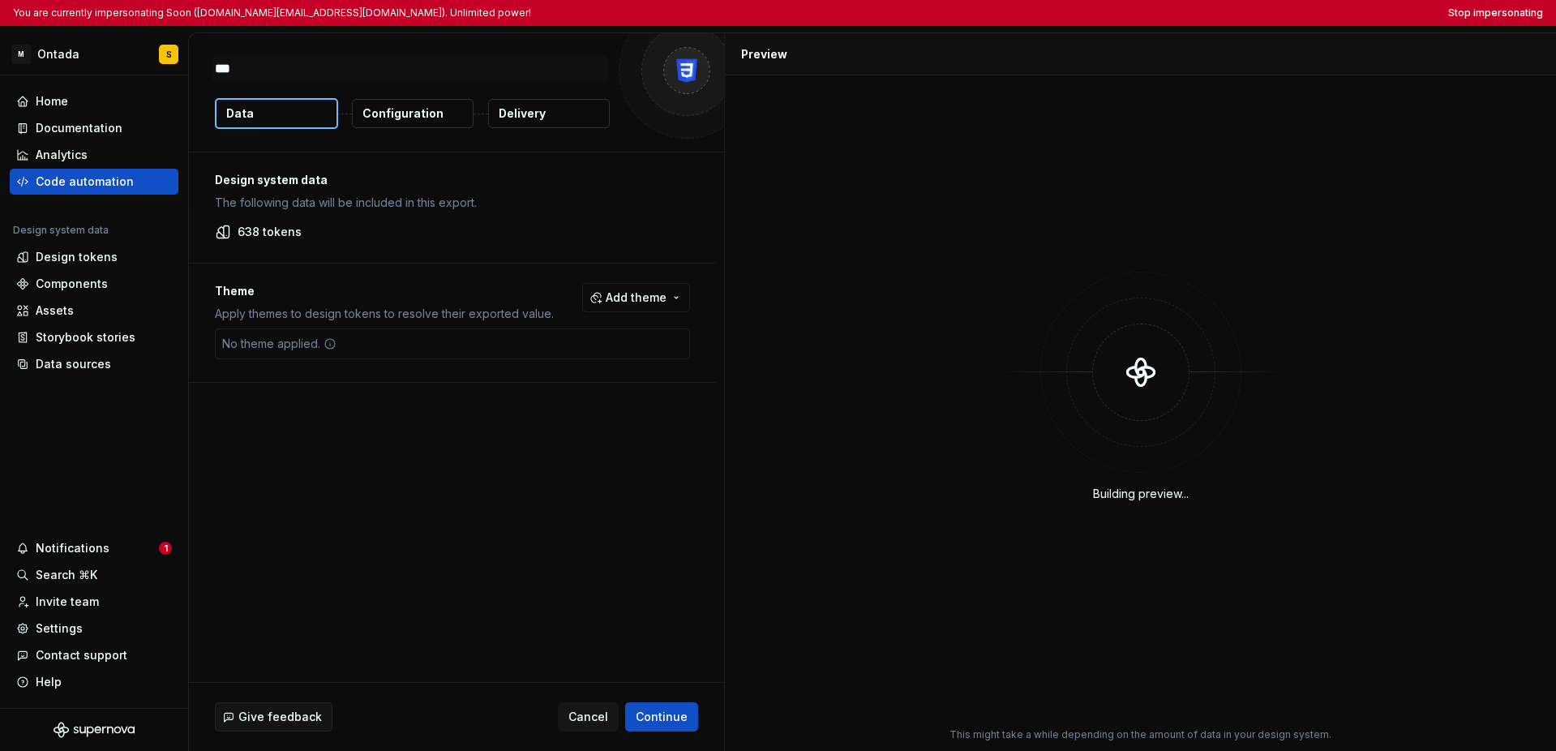
click at [431, 126] on button "Configuration" at bounding box center [413, 113] width 122 height 29
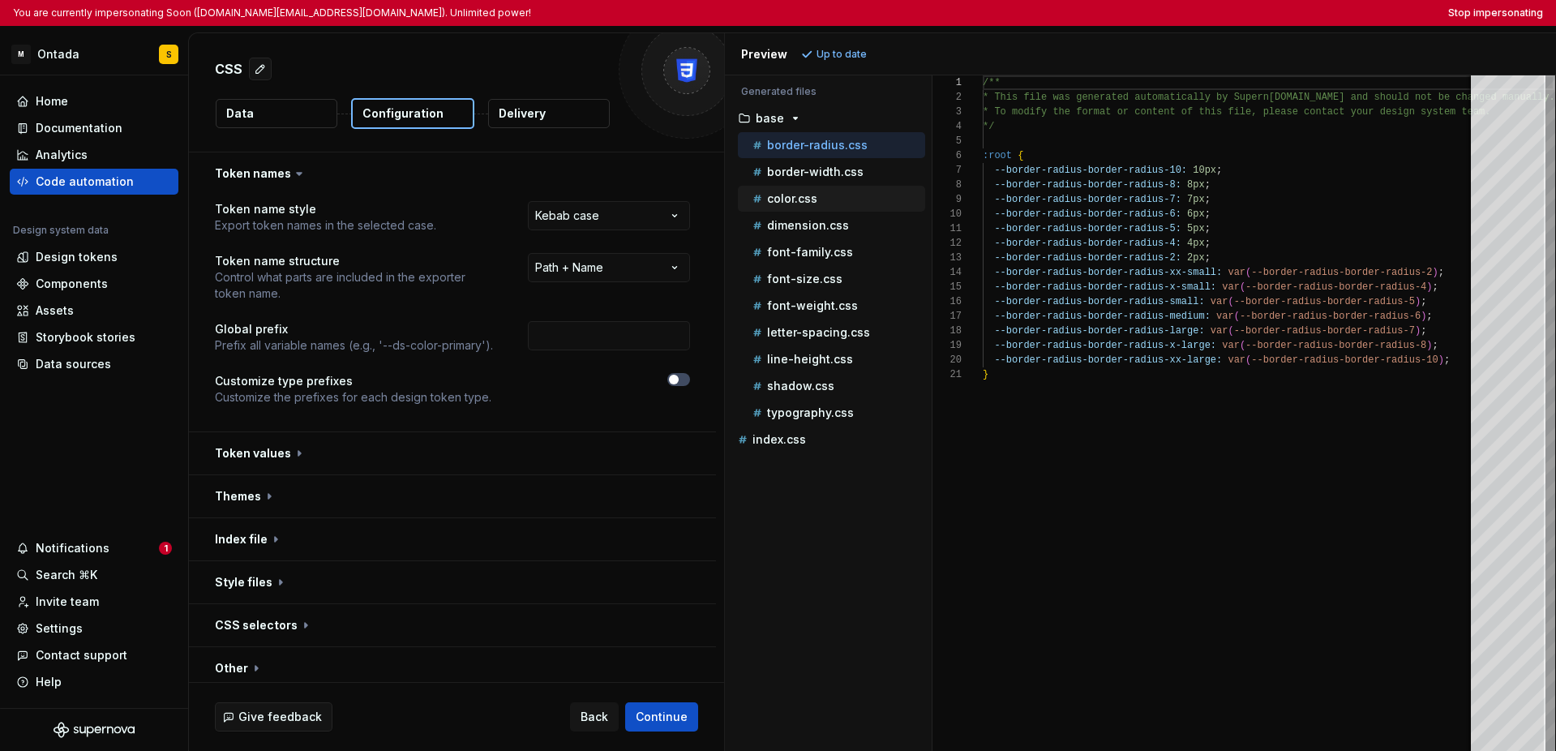
click at [828, 207] on button "color.css" at bounding box center [831, 199] width 187 height 18
type textarea "**********"
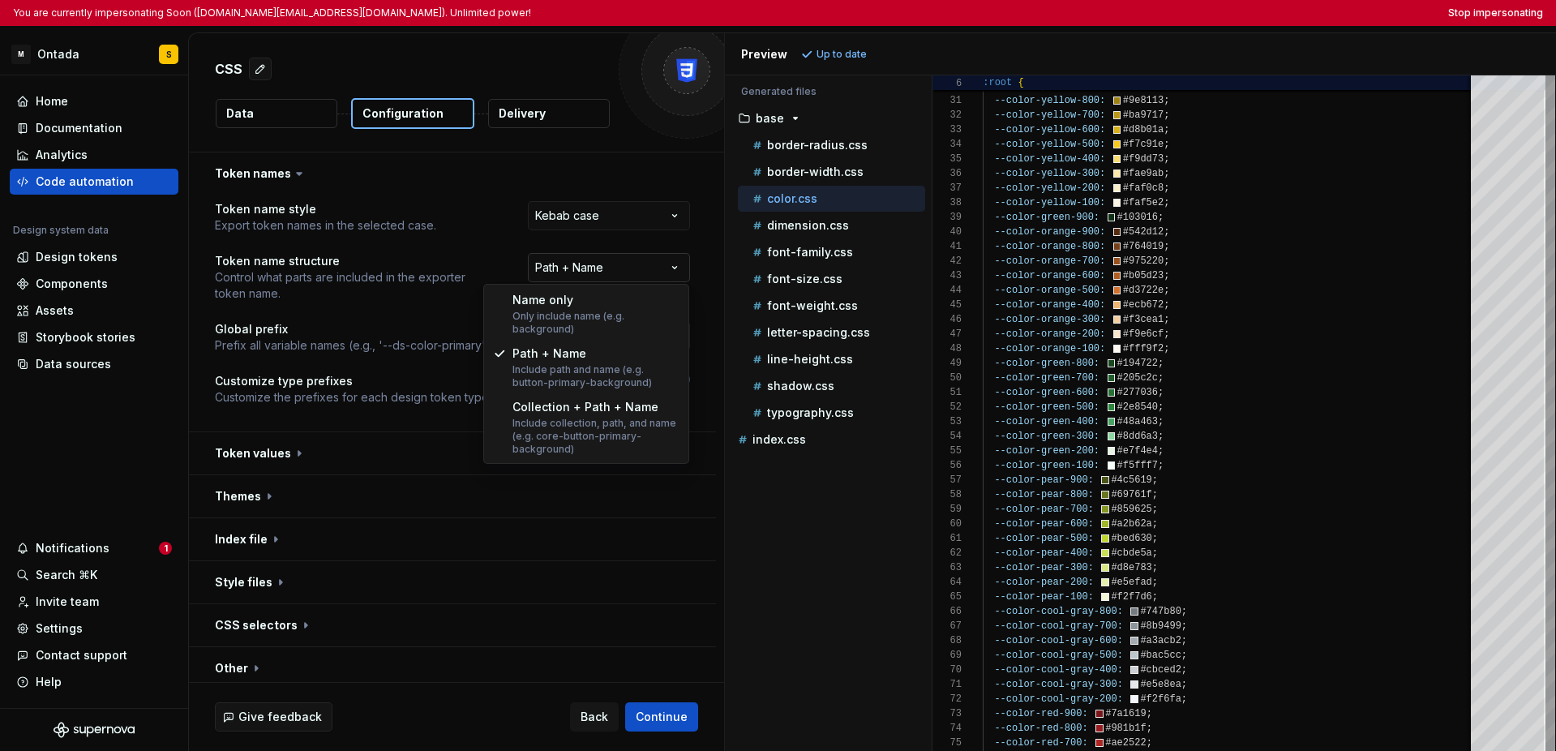
click at [571, 271] on html "**********" at bounding box center [778, 375] width 1556 height 751
select select "********"
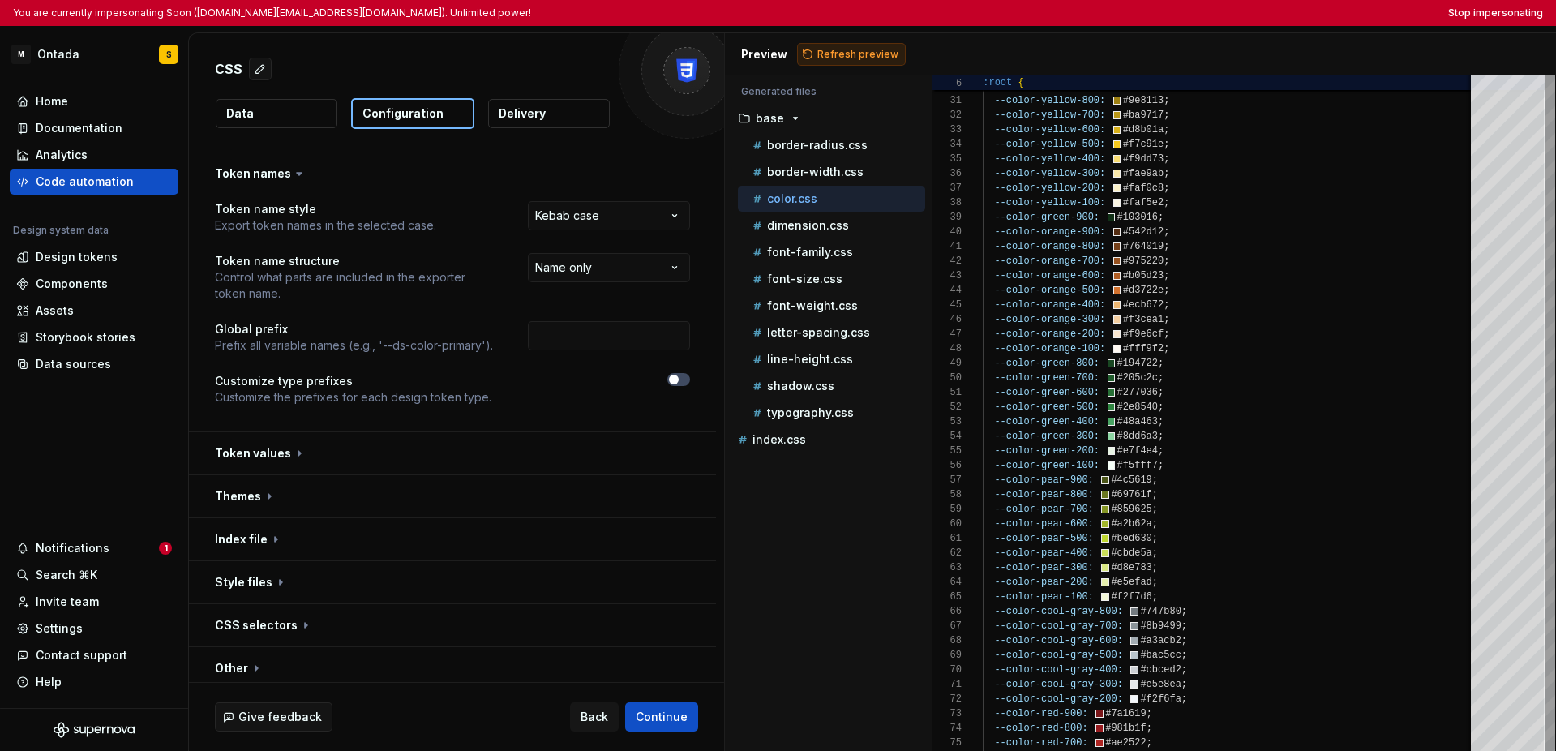
click at [861, 57] on span "Refresh preview" at bounding box center [857, 54] width 81 height 13
type textarea "**********"
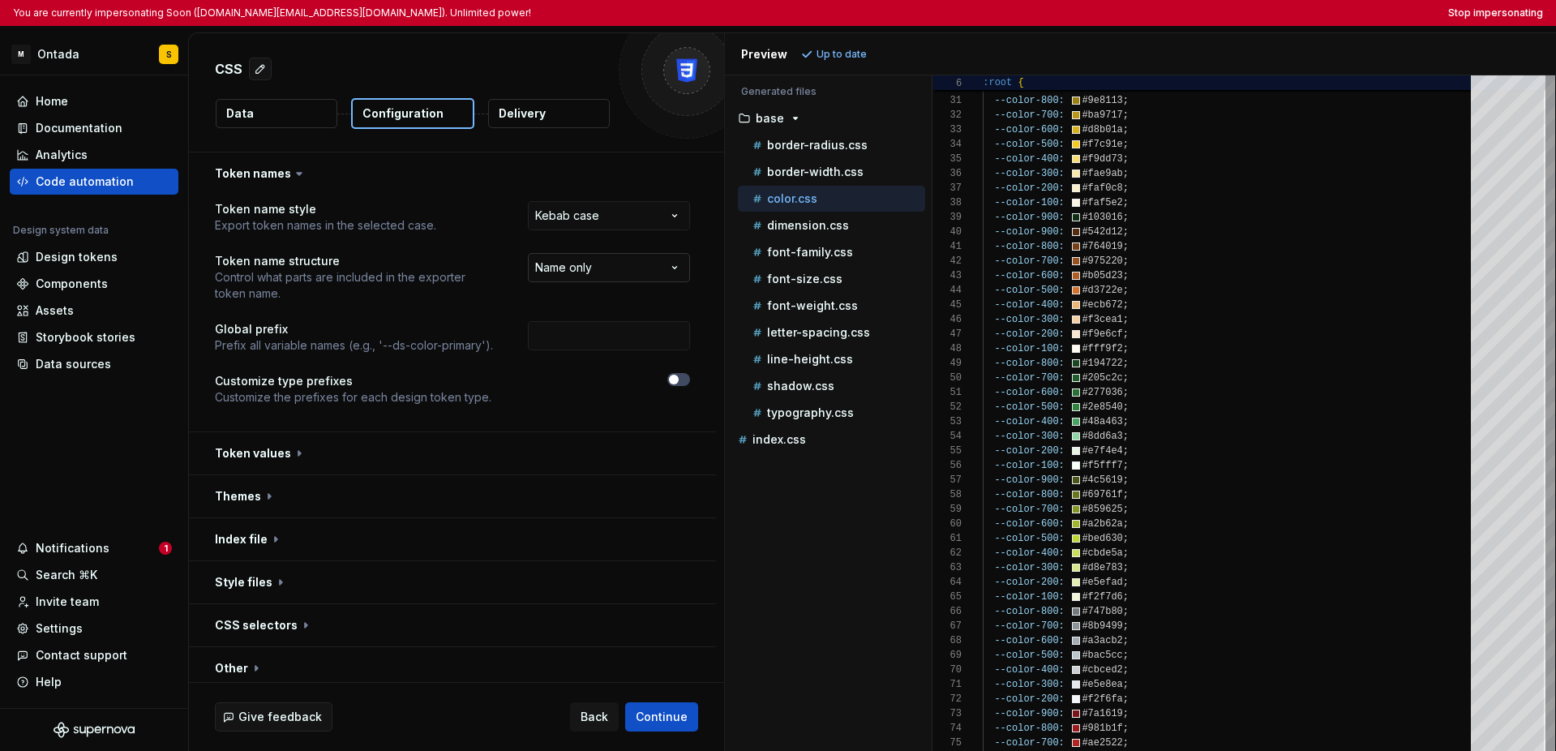
click at [606, 273] on html "**********" at bounding box center [778, 375] width 1556 height 751
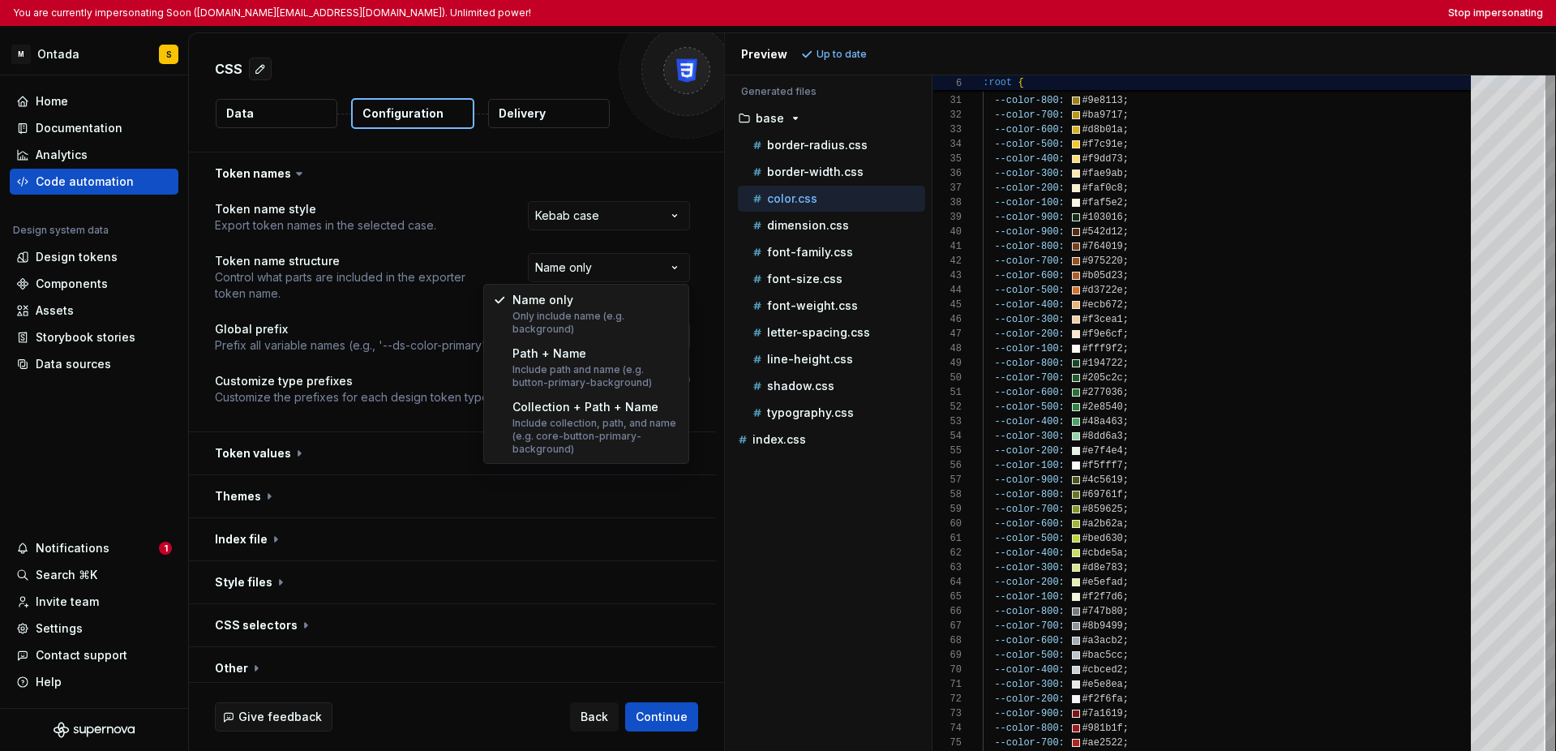
select select "**********"
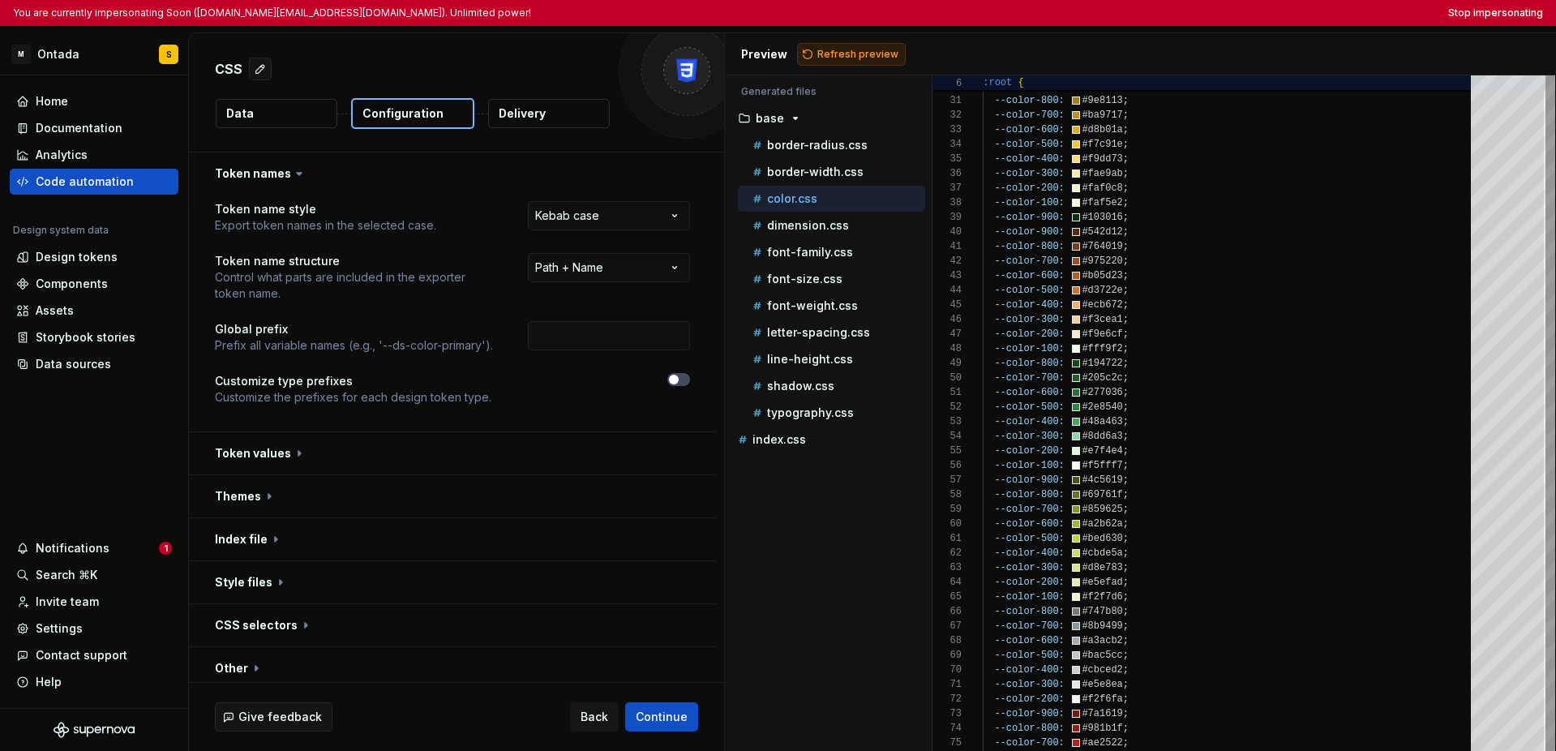
click at [840, 59] on span "Refresh preview" at bounding box center [857, 54] width 81 height 13
type textarea "**********"
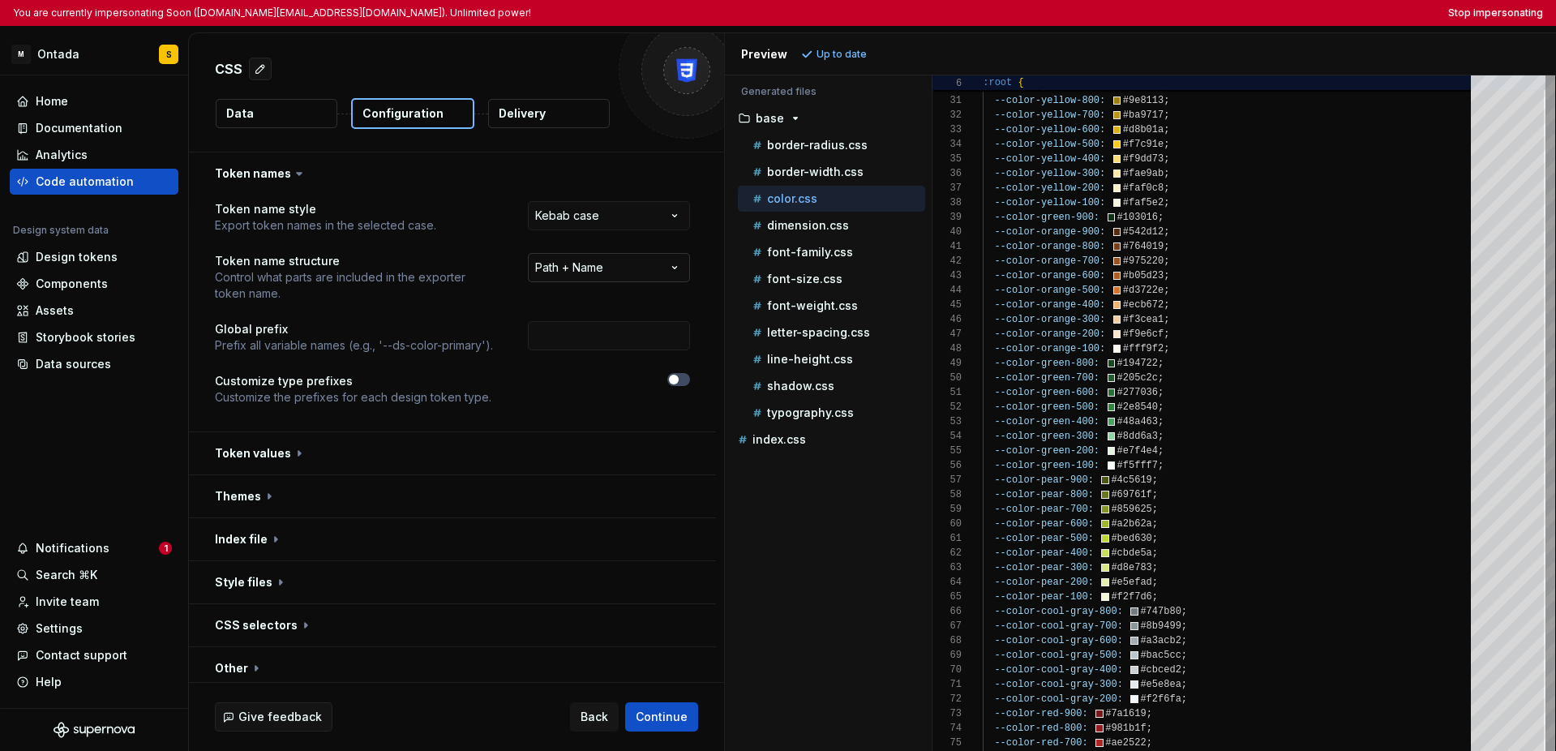
click at [595, 266] on html "**********" at bounding box center [778, 375] width 1556 height 751
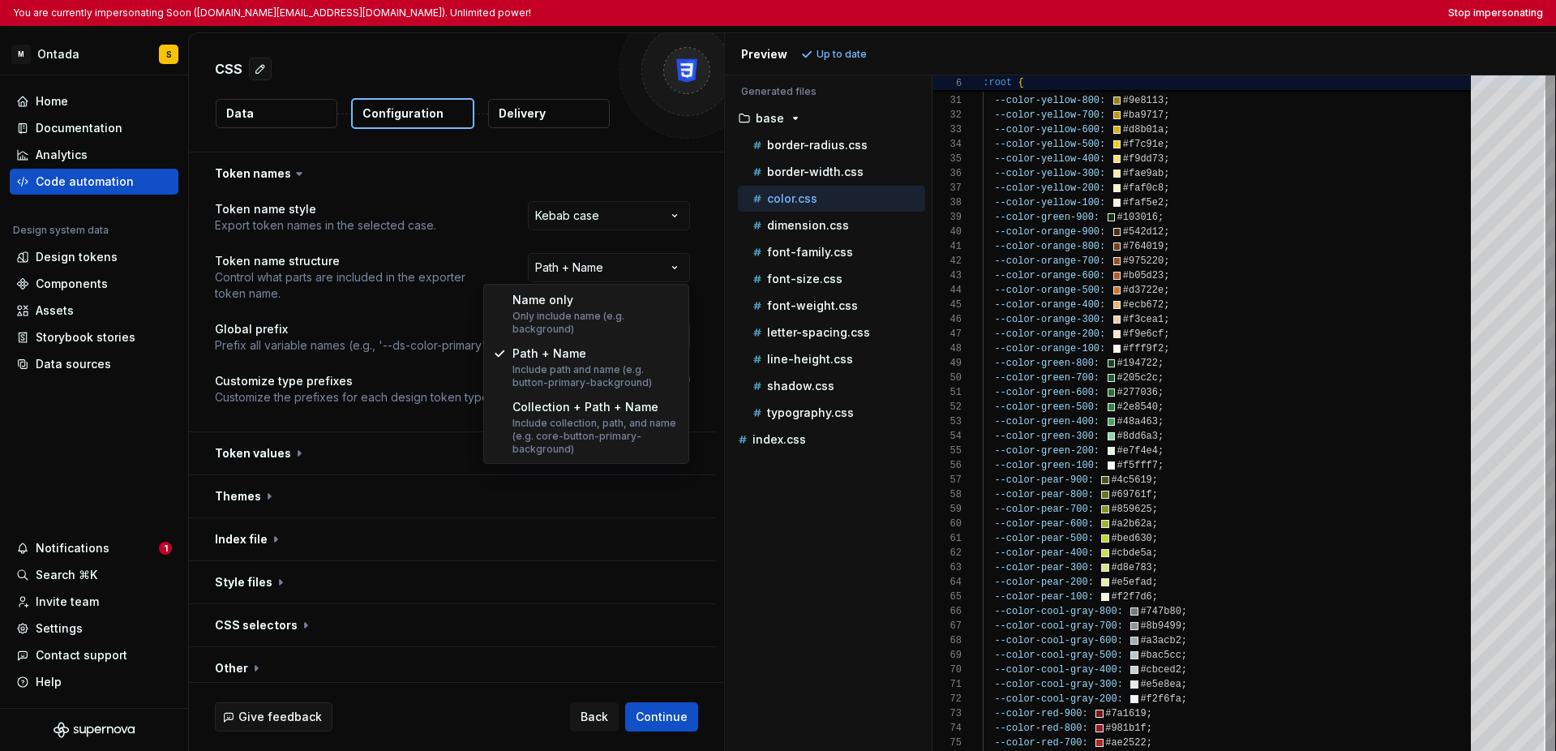
select select "**********"
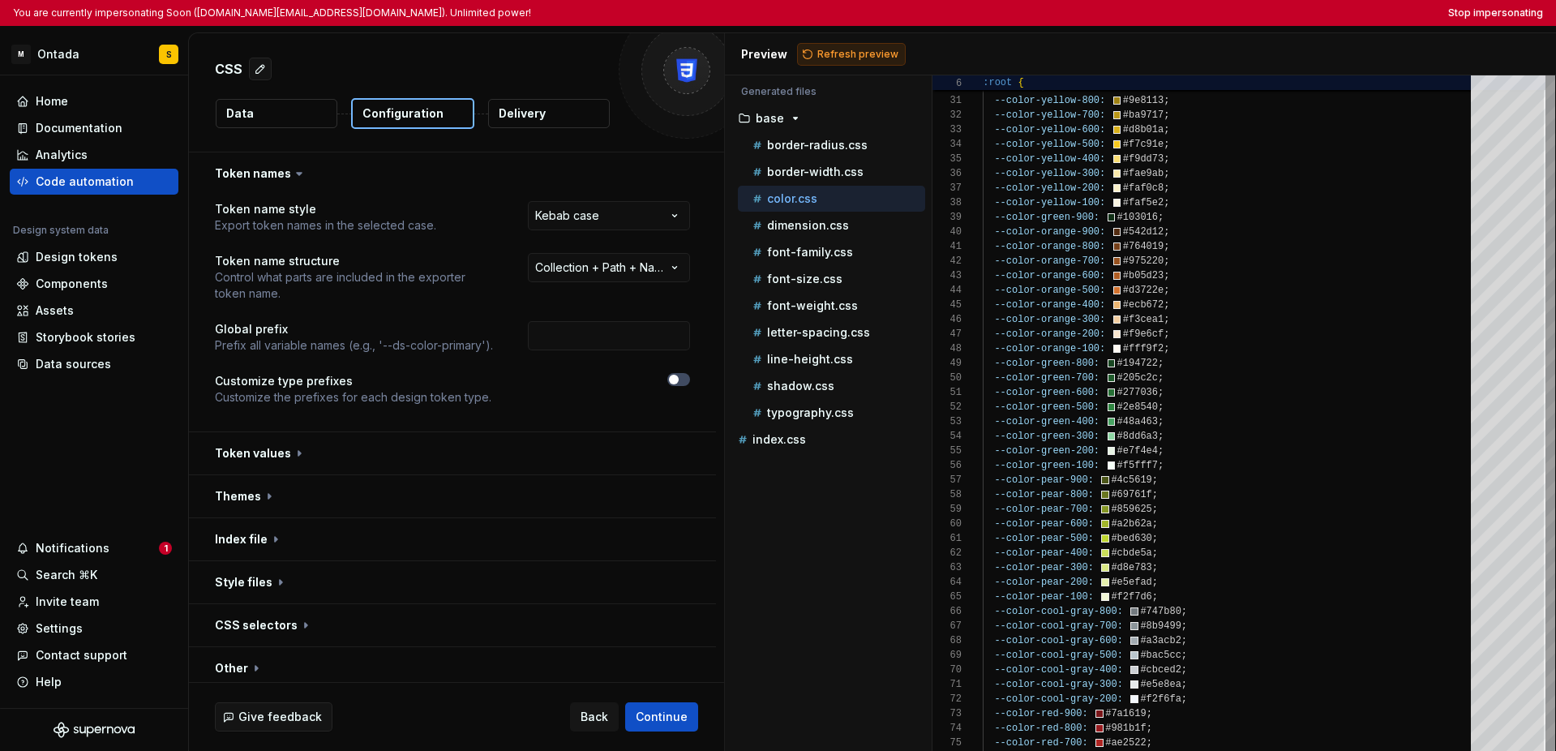
click at [847, 59] on span "Refresh preview" at bounding box center [857, 54] width 81 height 13
type textarea "**********"
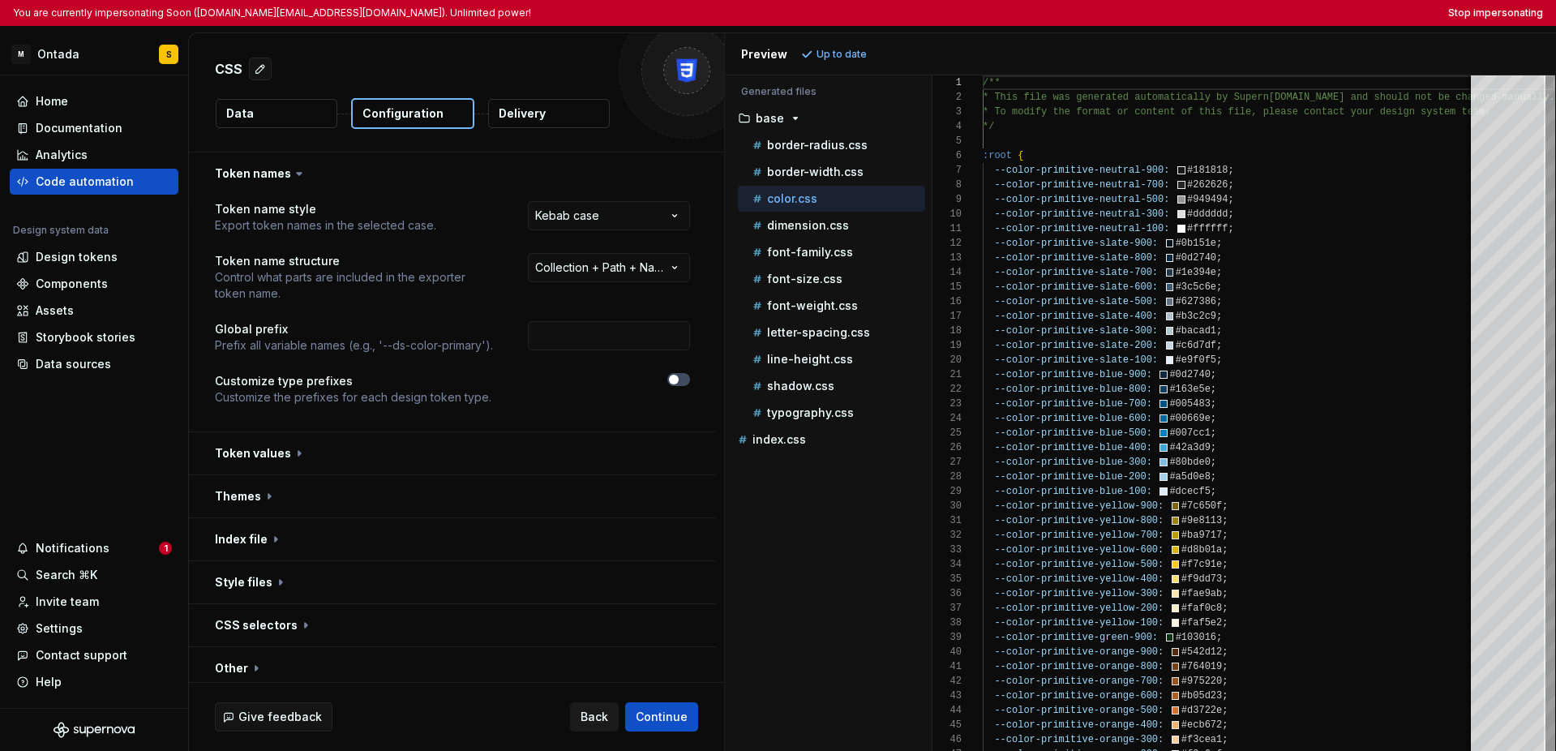
click at [594, 716] on span "Back" at bounding box center [595, 717] width 28 height 16
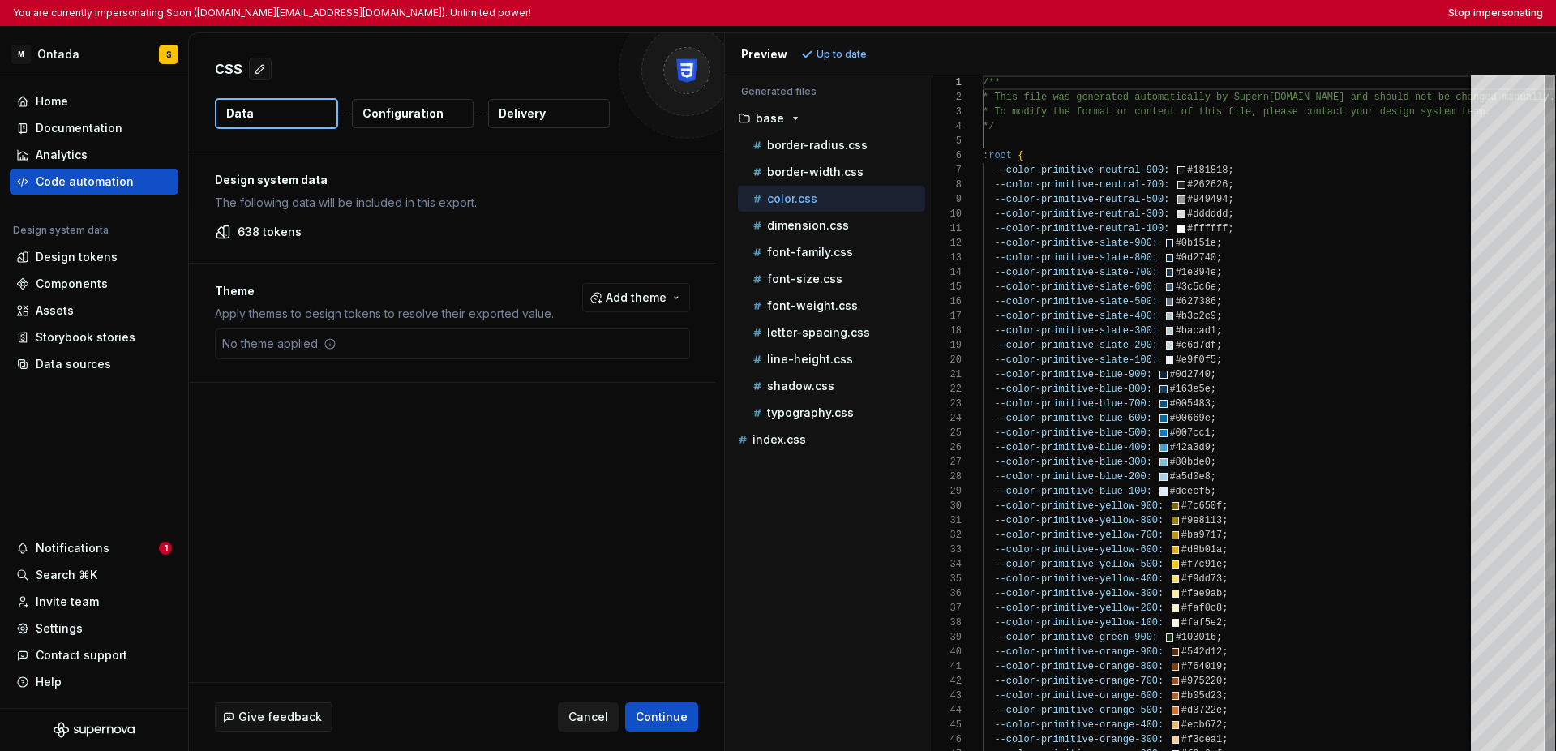
click at [594, 716] on span "Cancel" at bounding box center [588, 717] width 40 height 16
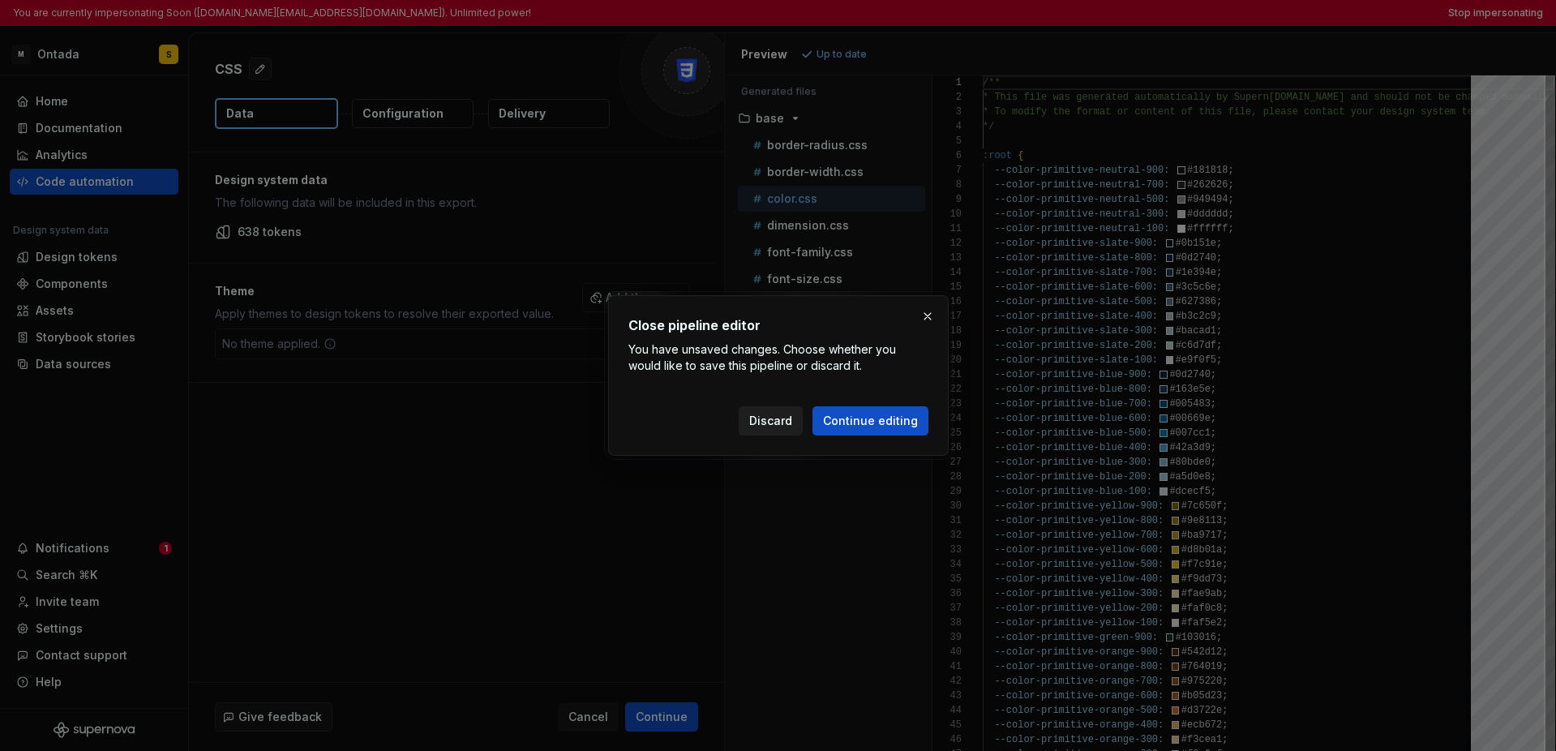
click at [792, 426] on span "Discard" at bounding box center [770, 421] width 43 height 16
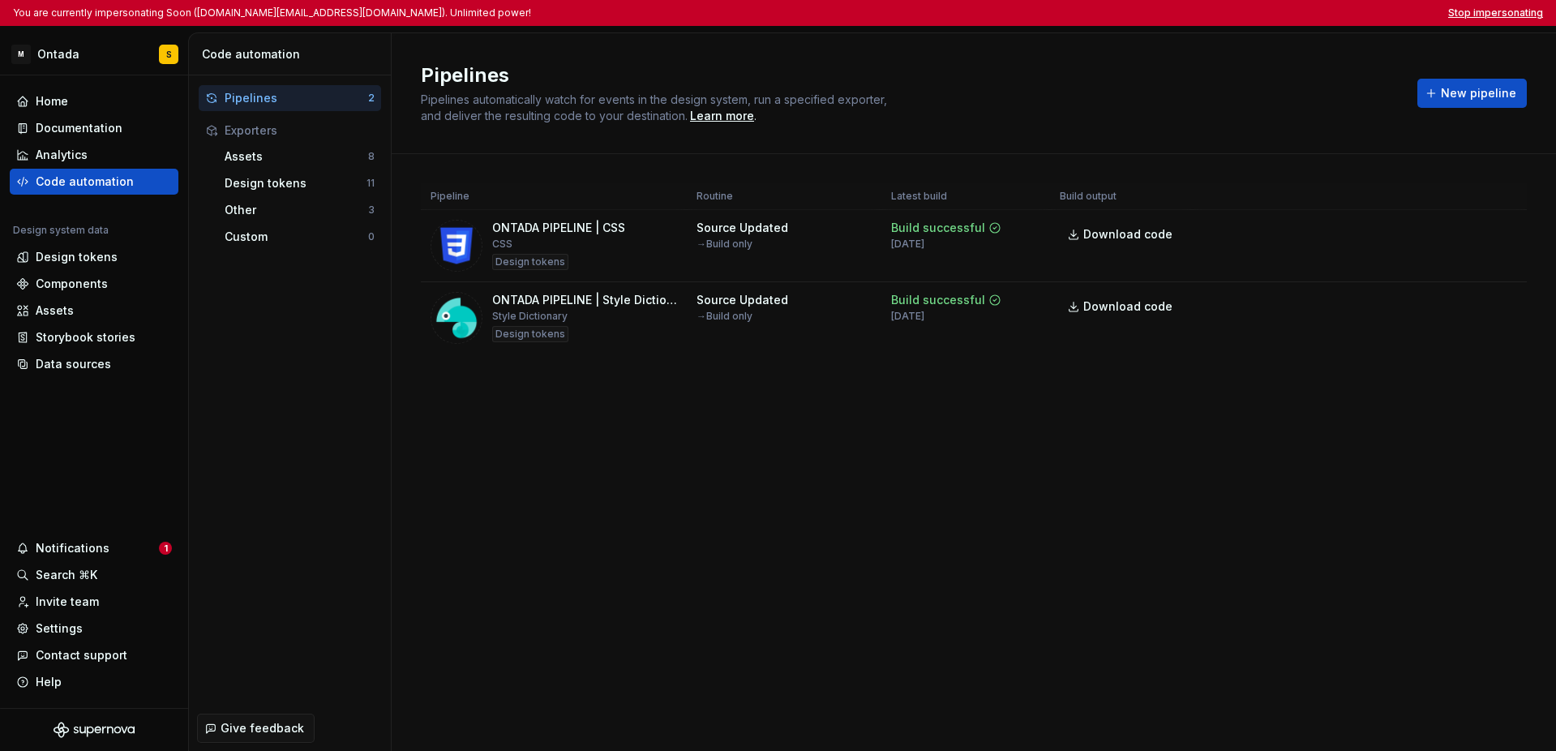
click at [1101, 14] on button "Stop impersonating" at bounding box center [1495, 12] width 95 height 13
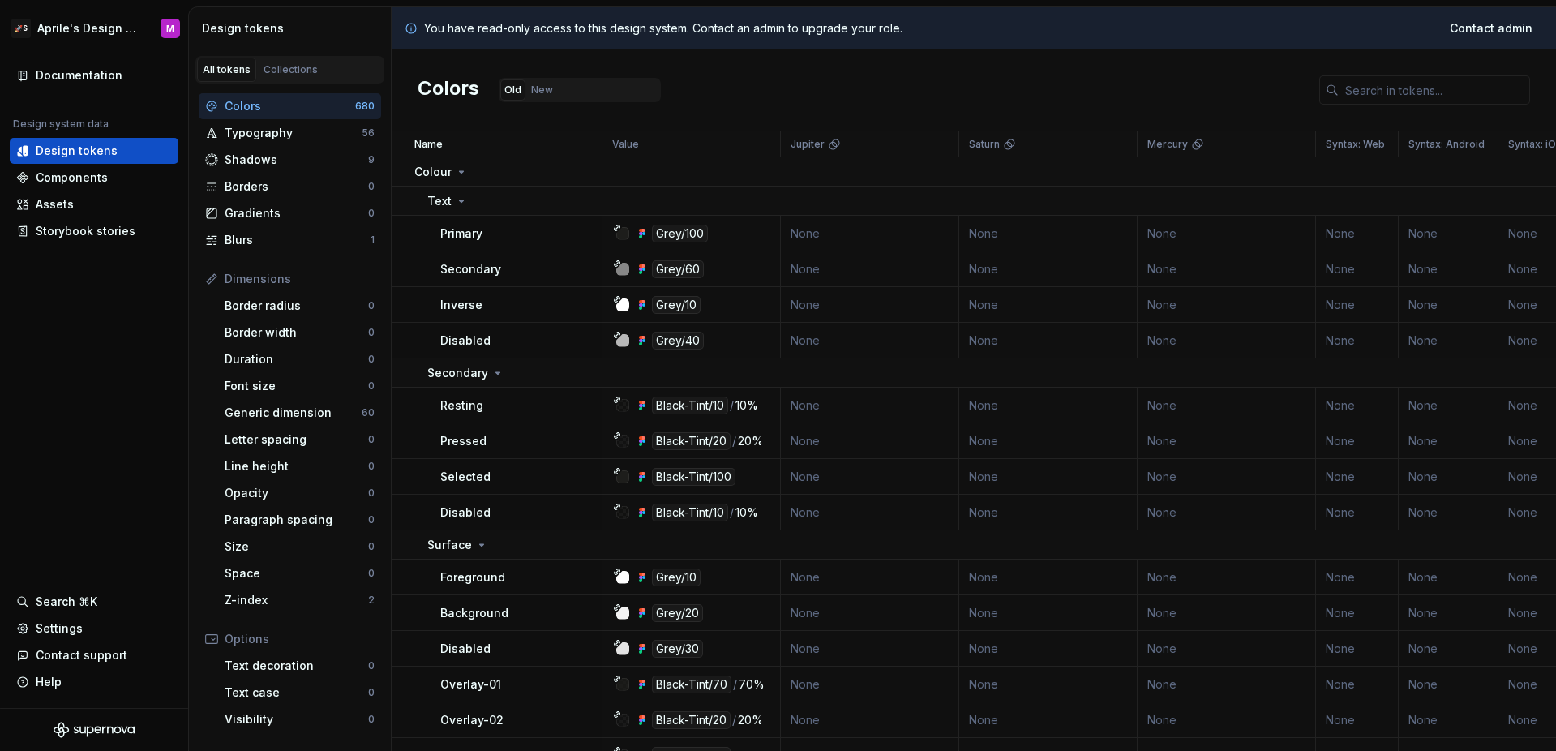
click at [720, 86] on div "Colors Old New" at bounding box center [974, 90] width 1164 height 82
click at [1087, 79] on div "Colors Old New" at bounding box center [974, 90] width 1164 height 82
click at [98, 32] on html "🚀S Aprile's Design System M Documentation Design system data Design tokens Comp…" at bounding box center [778, 375] width 1556 height 751
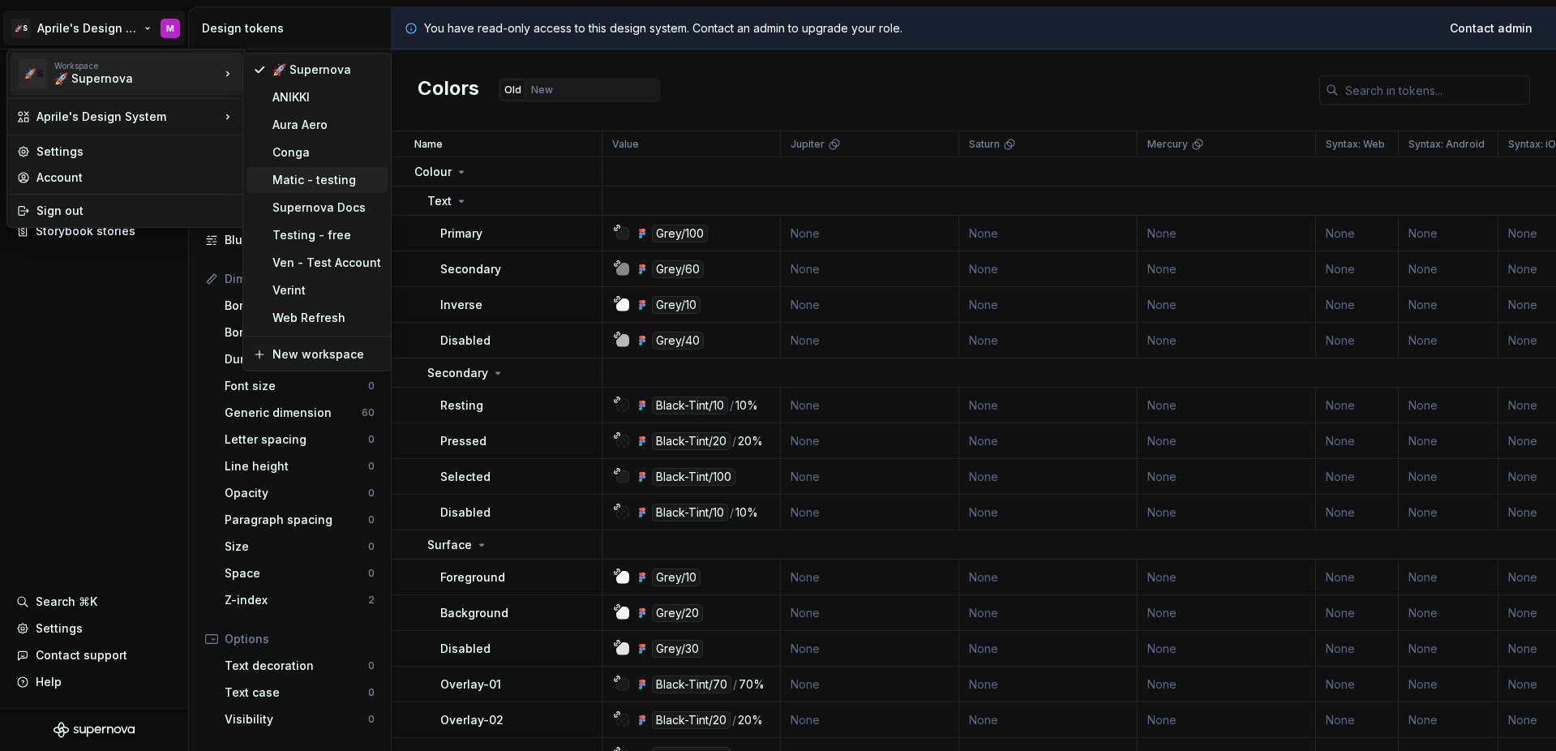
click at [297, 179] on div "Matic - testing" at bounding box center [326, 180] width 109 height 16
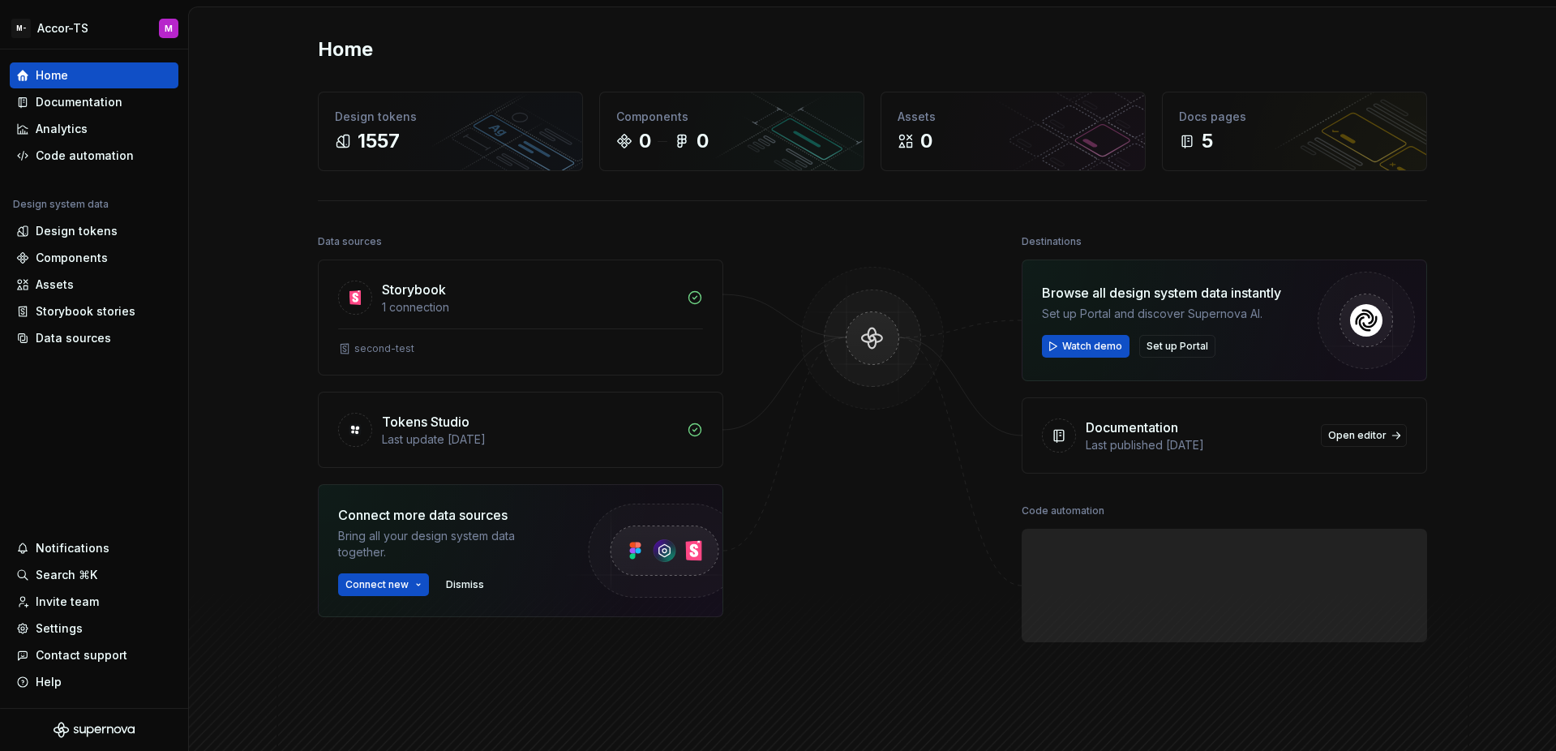
click at [522, 39] on div "Home" at bounding box center [872, 49] width 1109 height 26
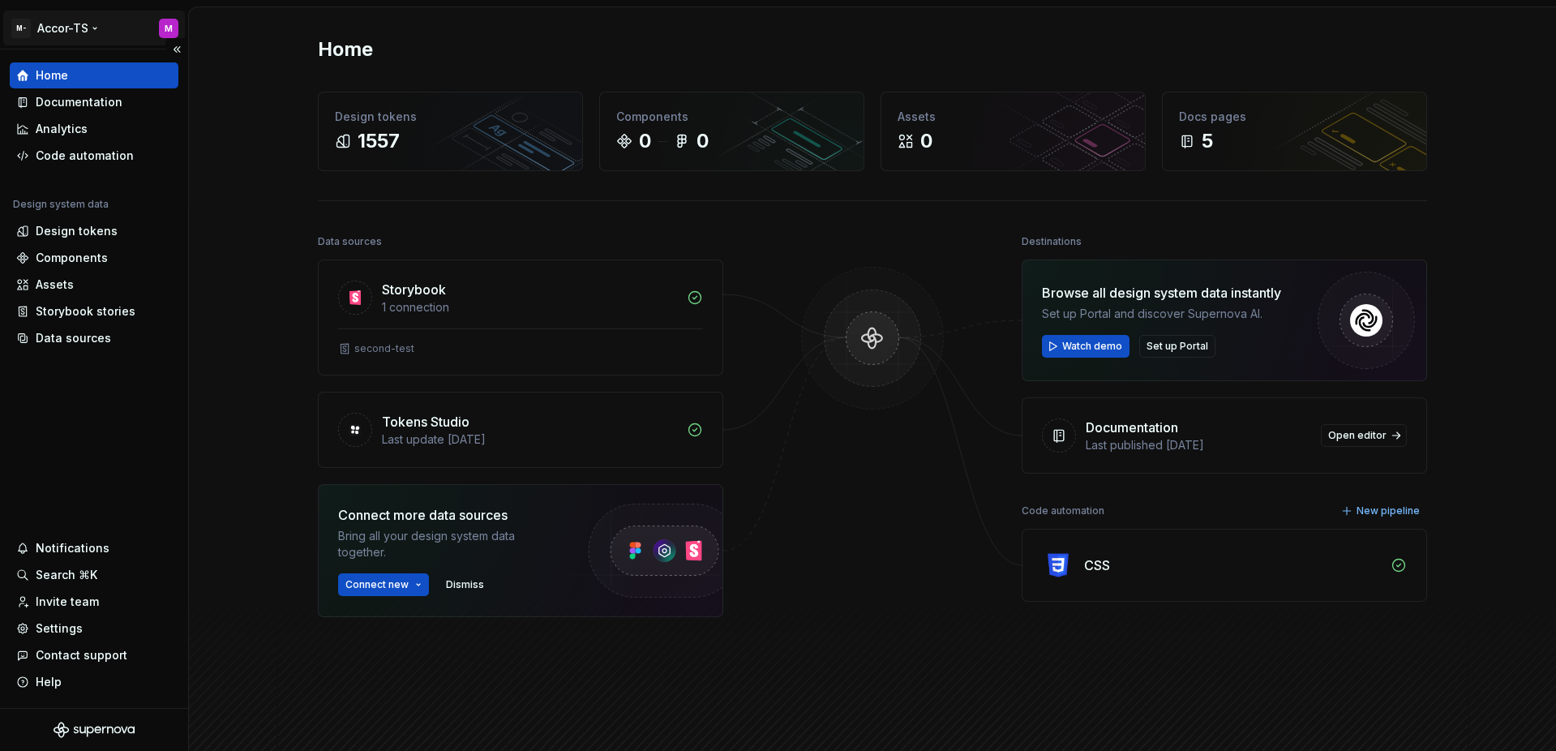
click at [66, 33] on html "M- Accor-TS M Home Documentation Analytics Code automation Design system data D…" at bounding box center [778, 375] width 1556 height 751
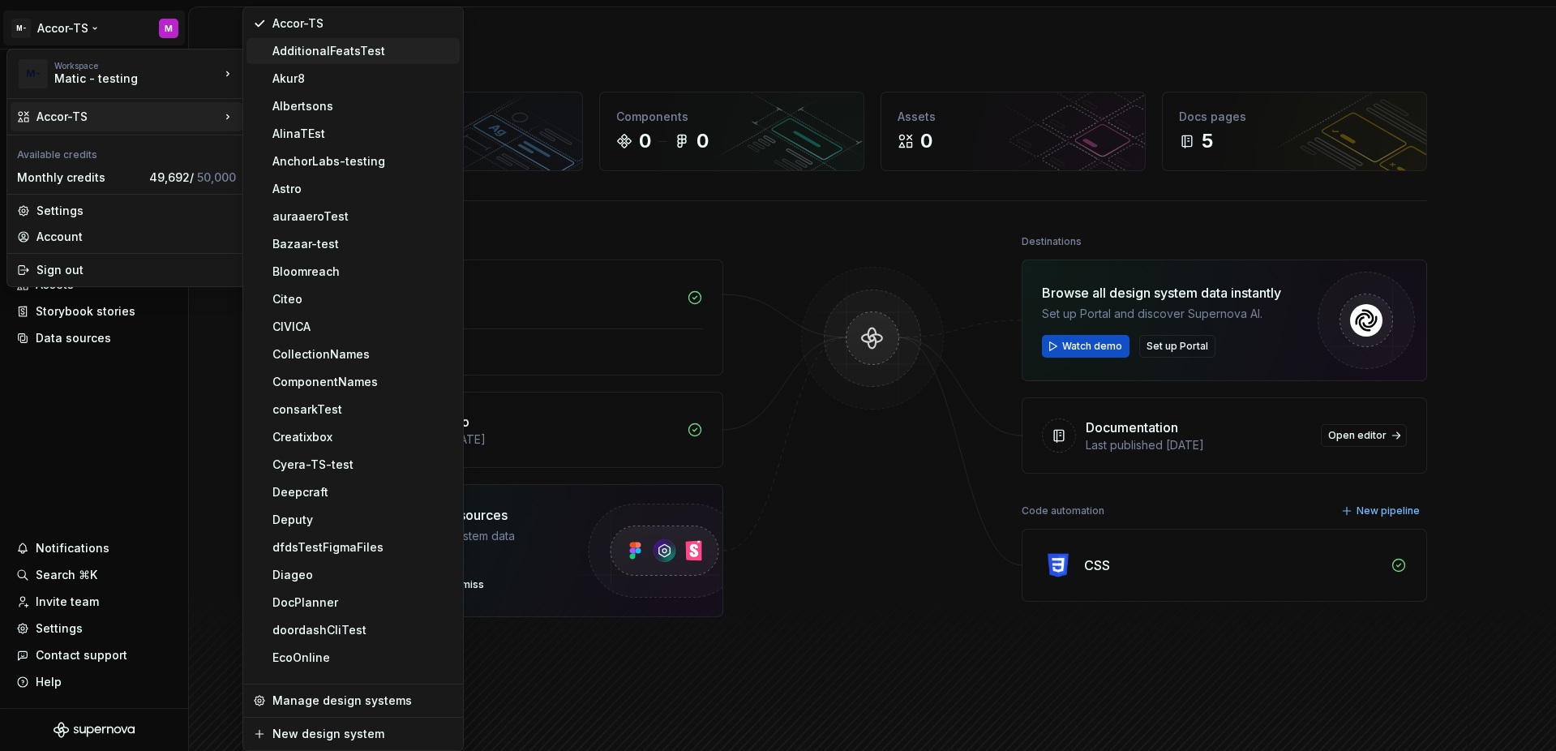
click at [339, 50] on div "AdditionalFeatsTest" at bounding box center [362, 51] width 181 height 16
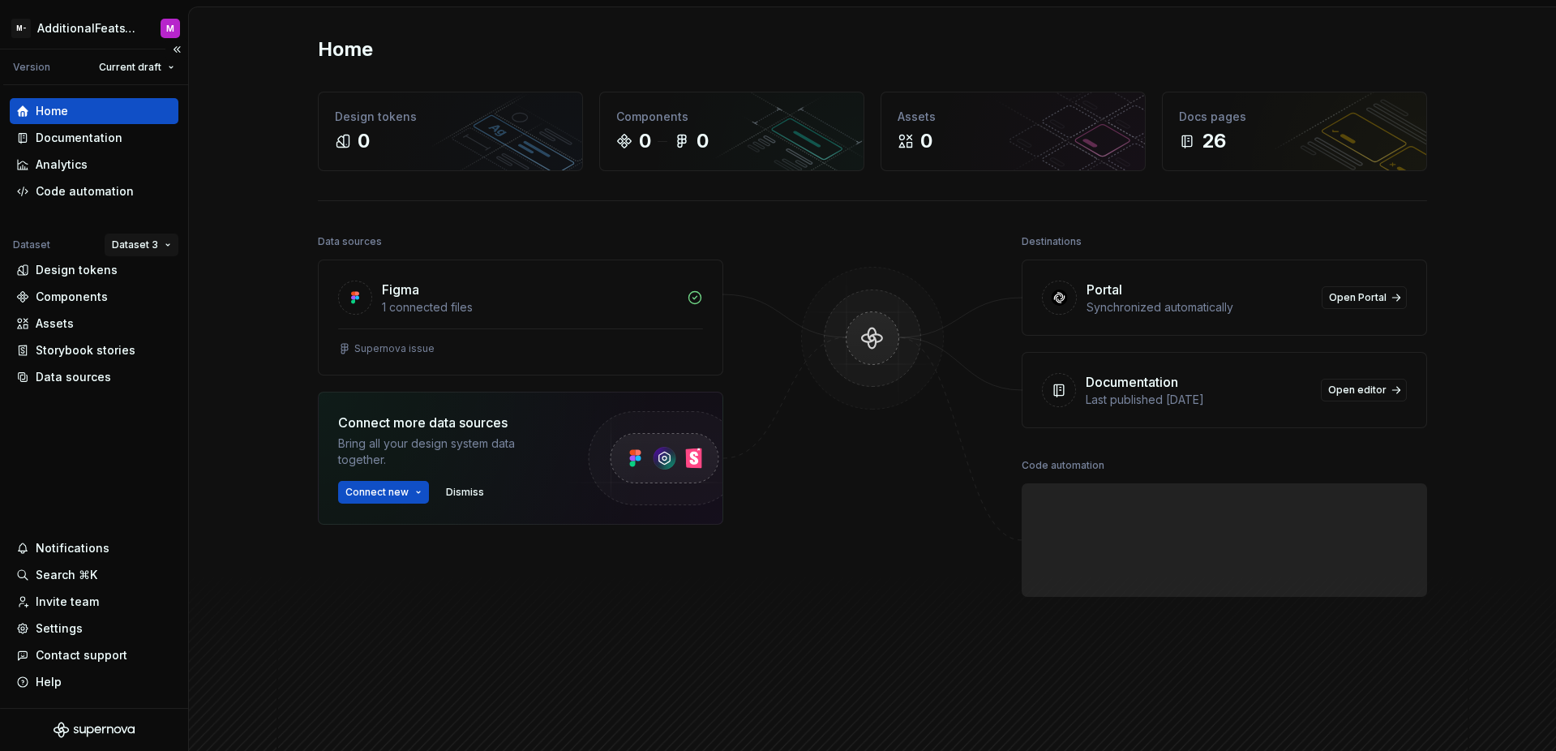
click at [125, 248] on html "M- AdditionalFeatsTest M Version Current draft Home Documentation Analytics Cod…" at bounding box center [778, 375] width 1556 height 751
click at [141, 270] on div "Dataset 1" at bounding box center [188, 276] width 105 height 16
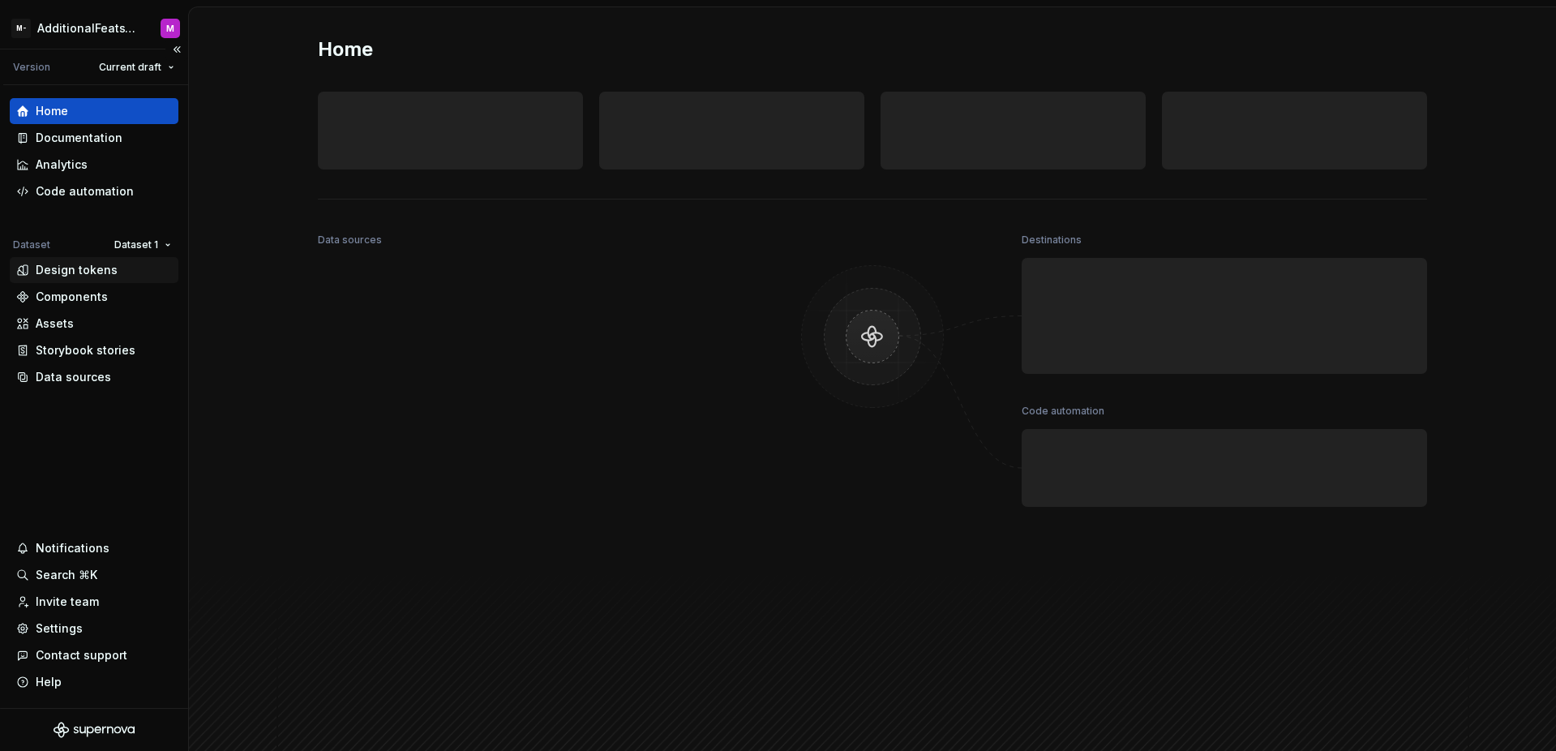
click at [115, 272] on div "Design tokens" at bounding box center [94, 270] width 156 height 16
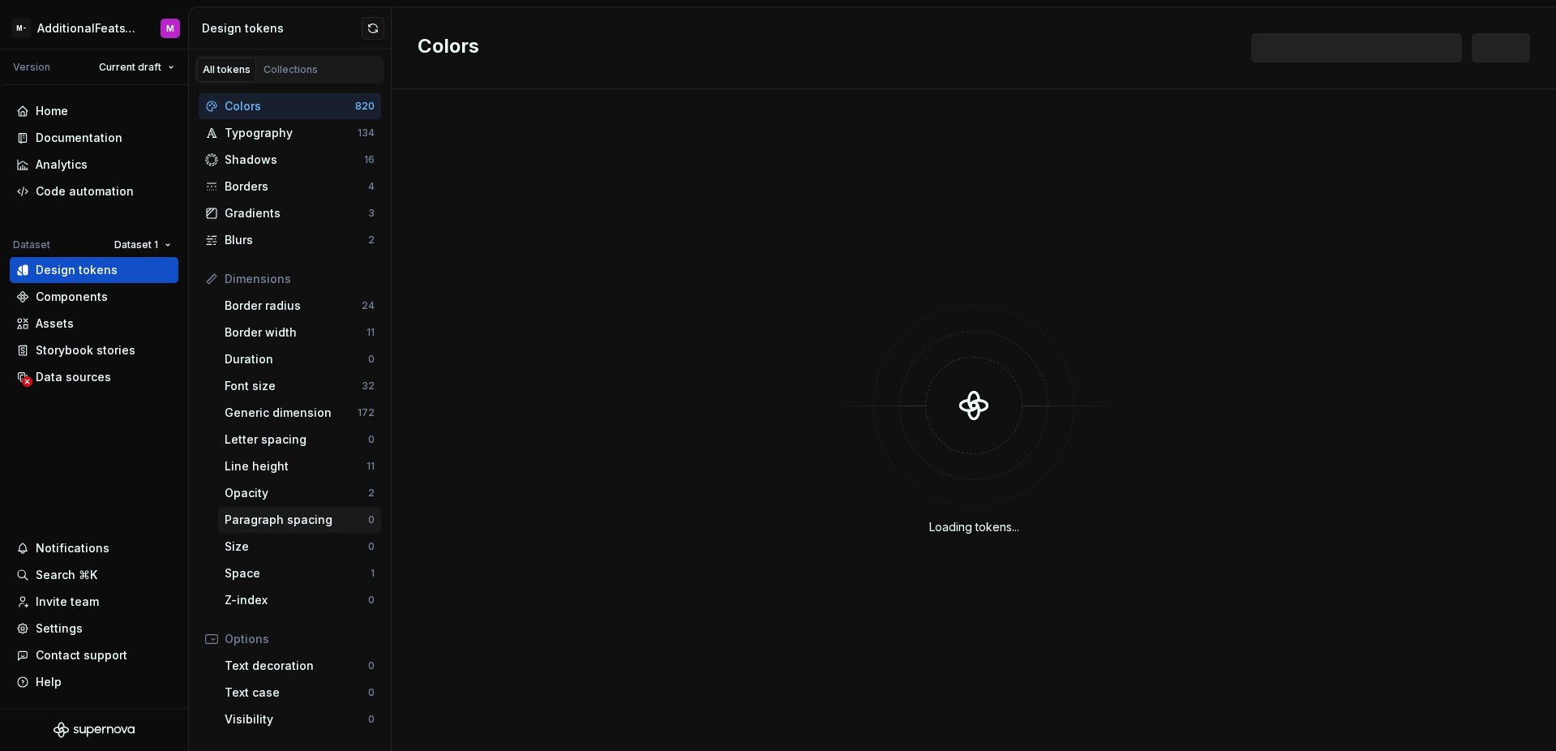
scroll to position [137, 0]
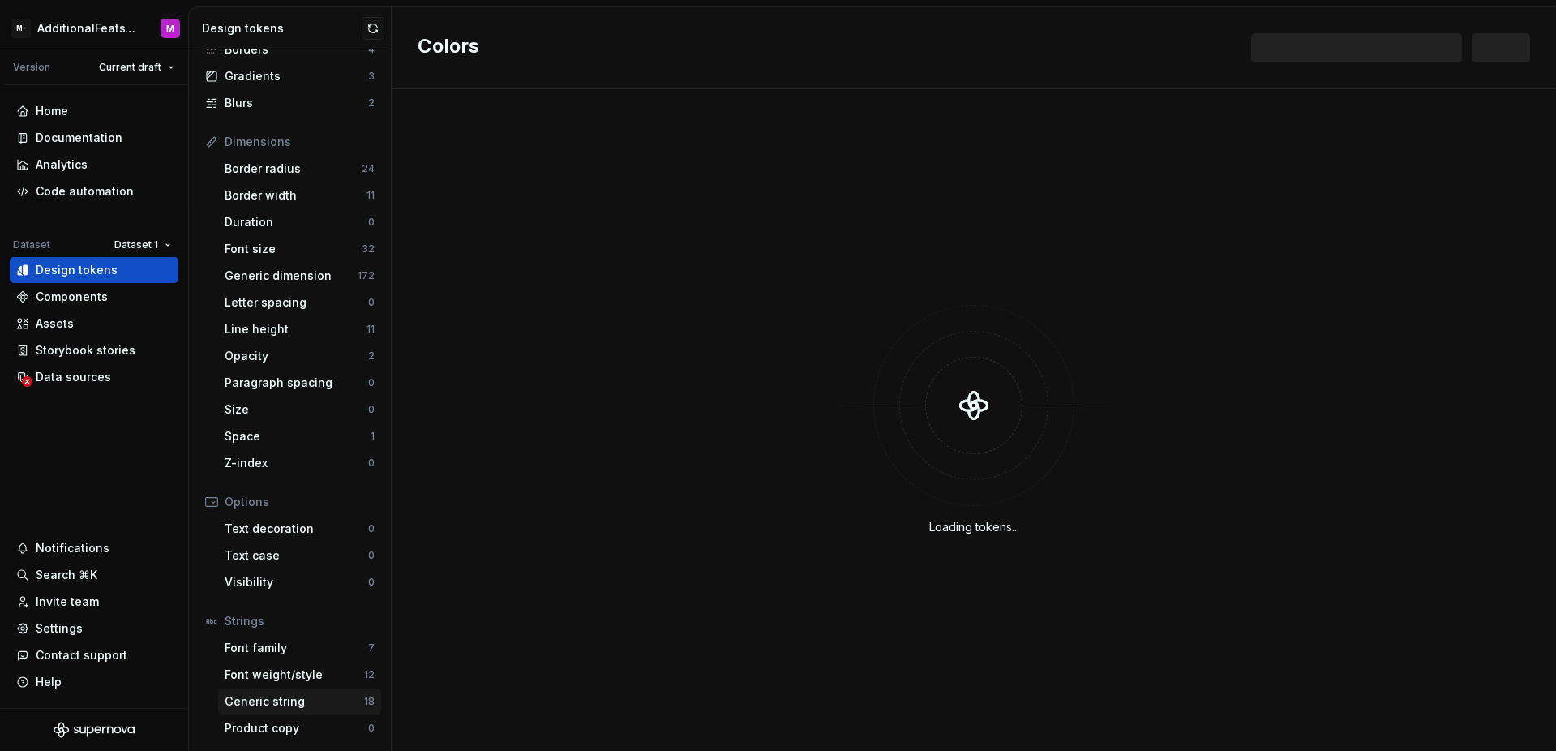
click at [311, 704] on div "Generic string" at bounding box center [294, 701] width 139 height 16
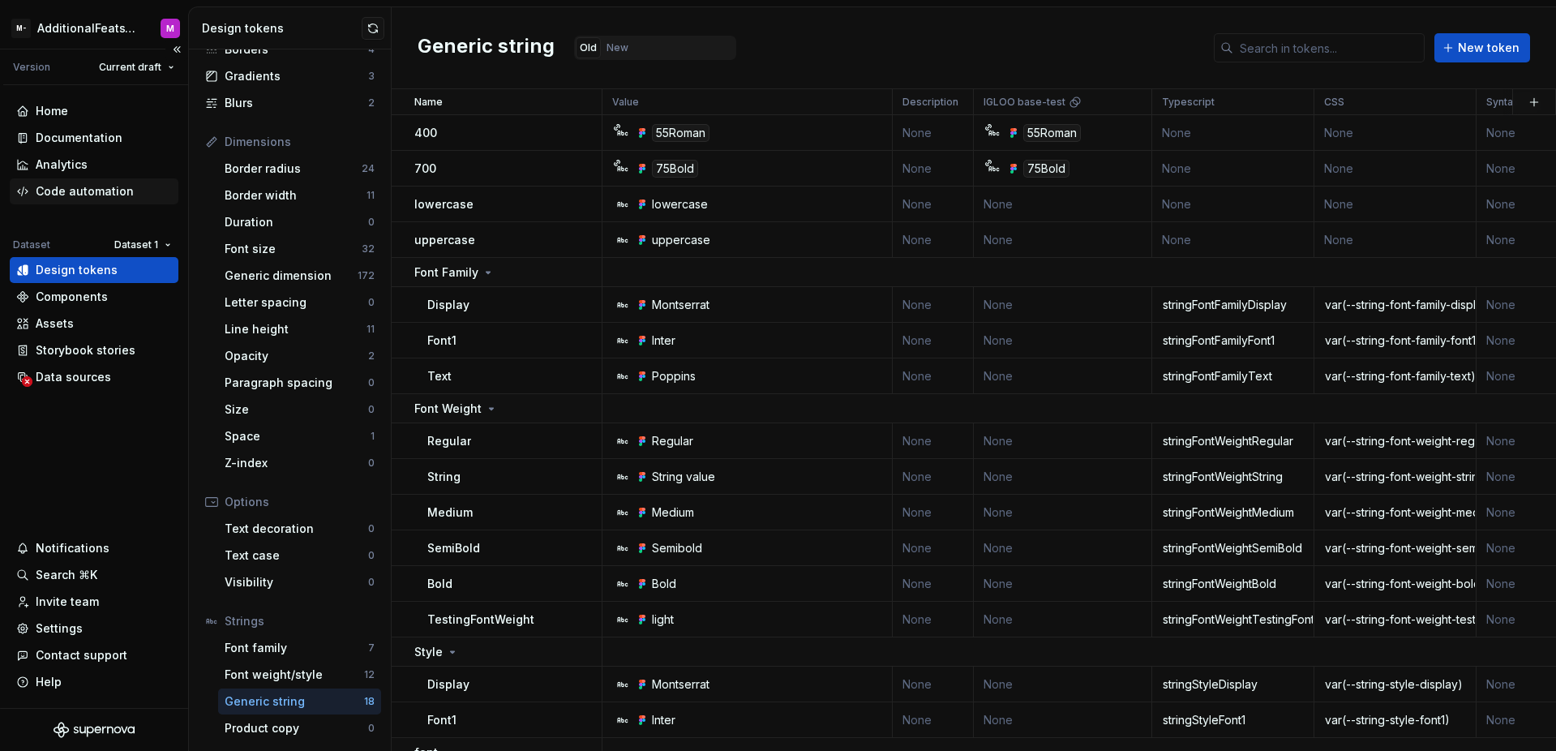
click at [120, 191] on div "Code automation" at bounding box center [85, 191] width 98 height 16
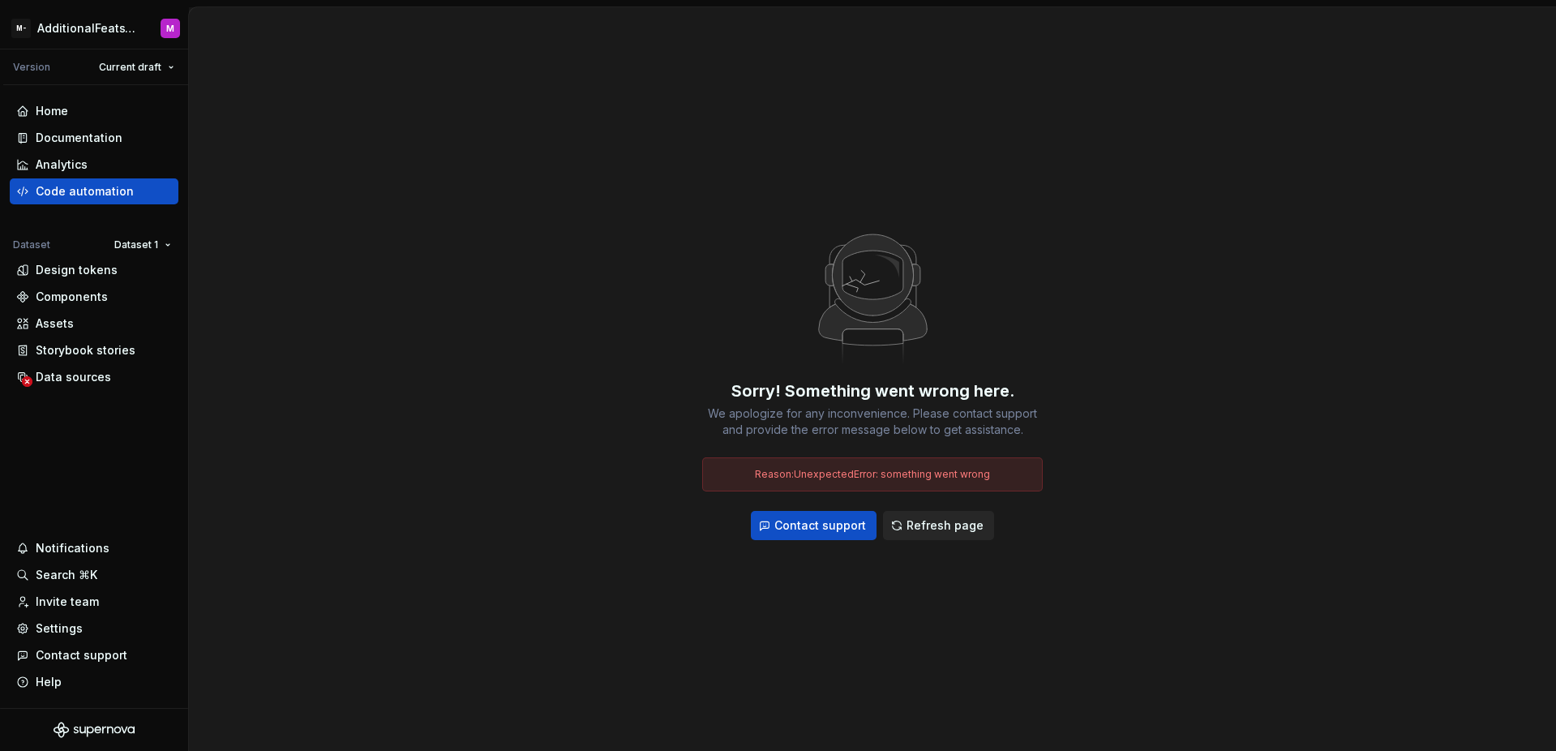
click at [921, 520] on span "Refresh page" at bounding box center [945, 525] width 77 height 16
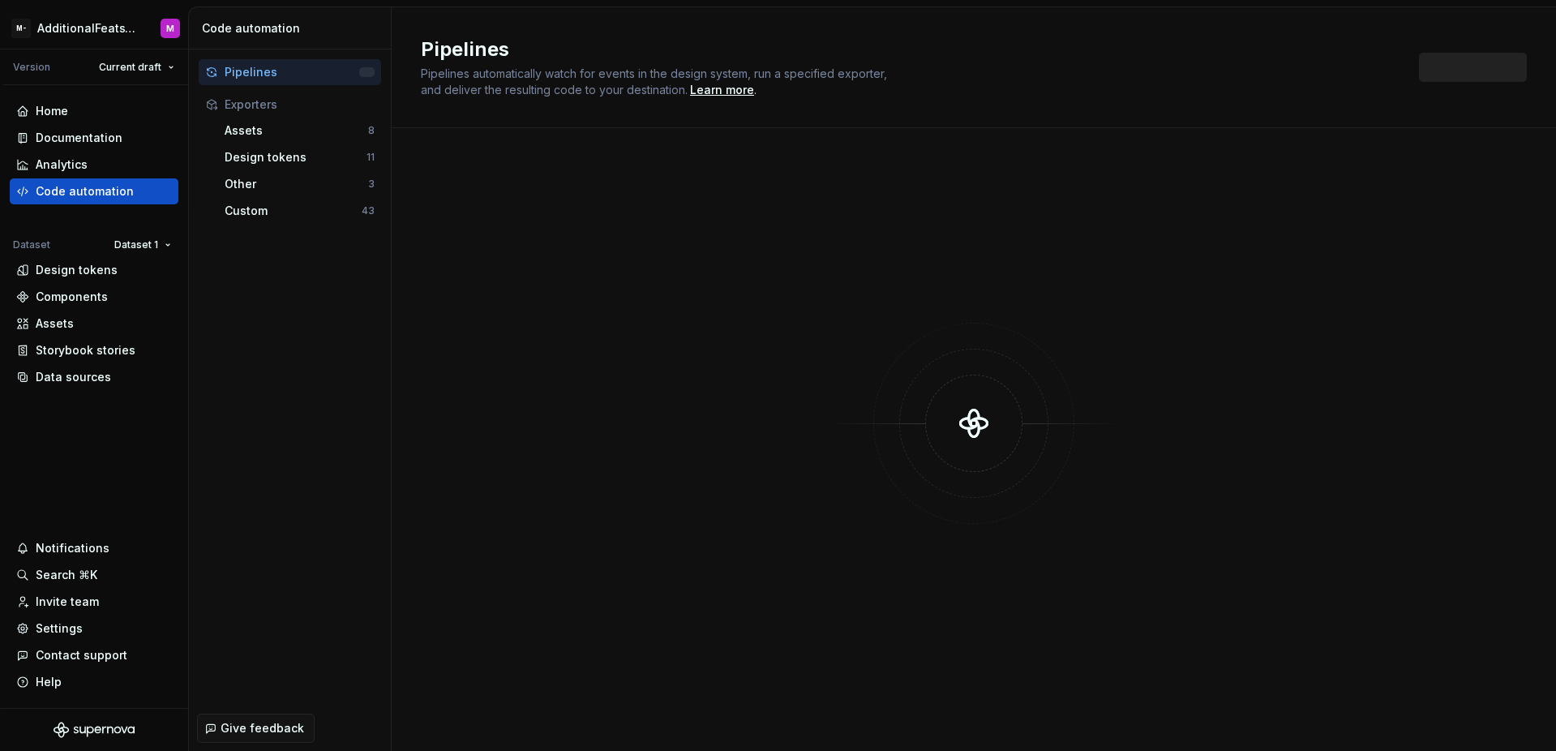
click at [315, 157] on div "Design tokens" at bounding box center [296, 157] width 142 height 16
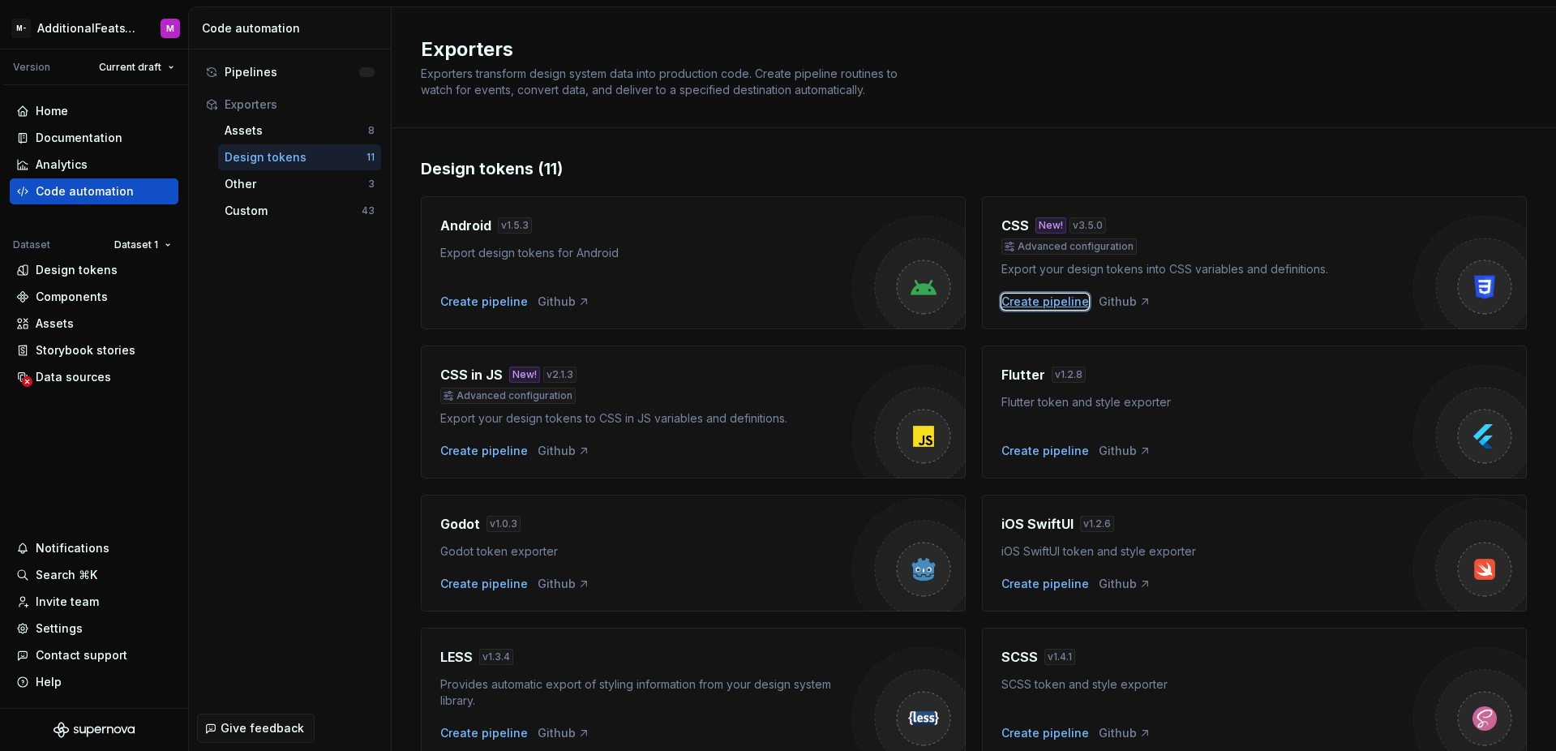
click at [1018, 300] on div "Create pipeline" at bounding box center [1045, 302] width 88 height 16
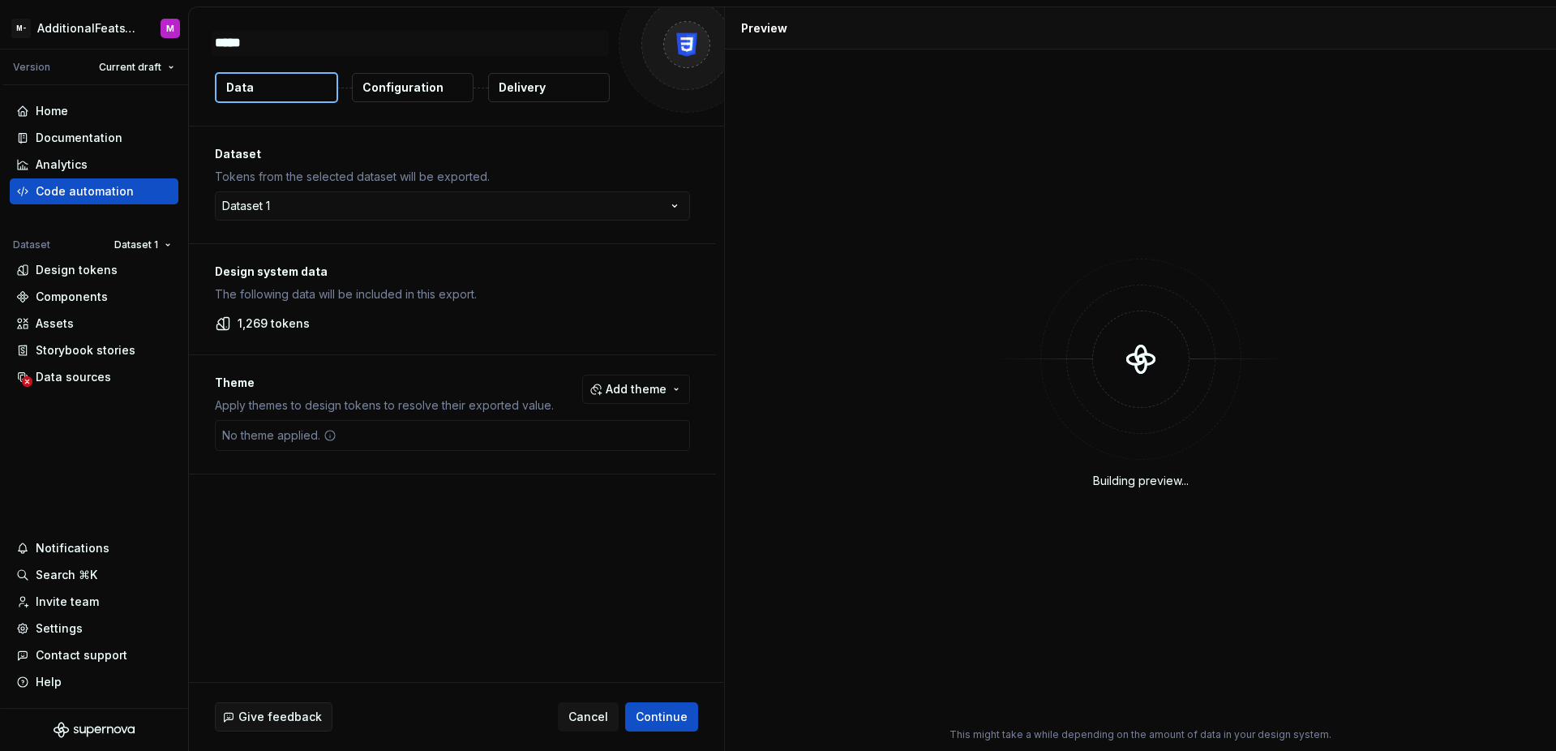
click at [423, 92] on p "Configuration" at bounding box center [402, 87] width 81 height 16
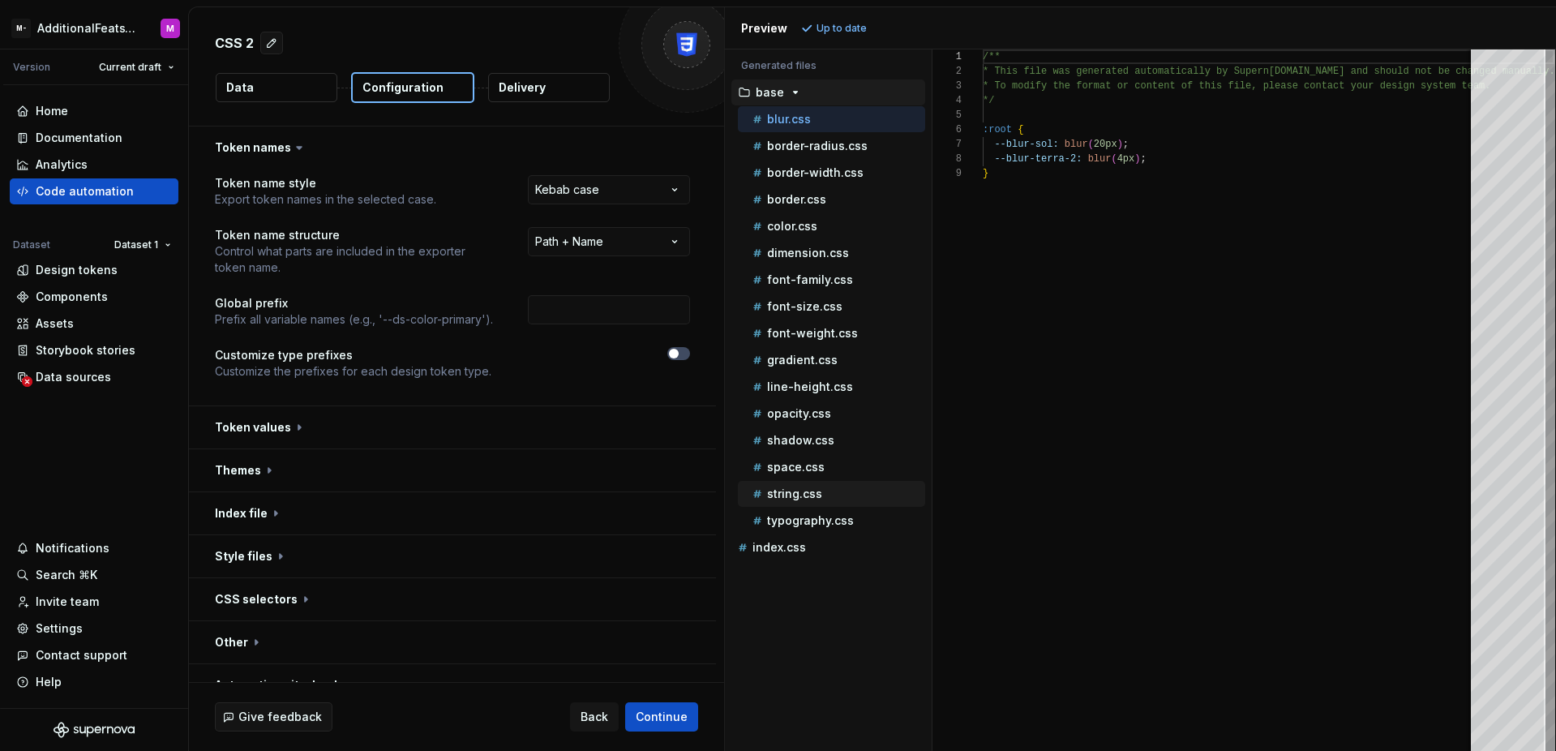
click at [822, 489] on div "string.css" at bounding box center [837, 494] width 176 height 16
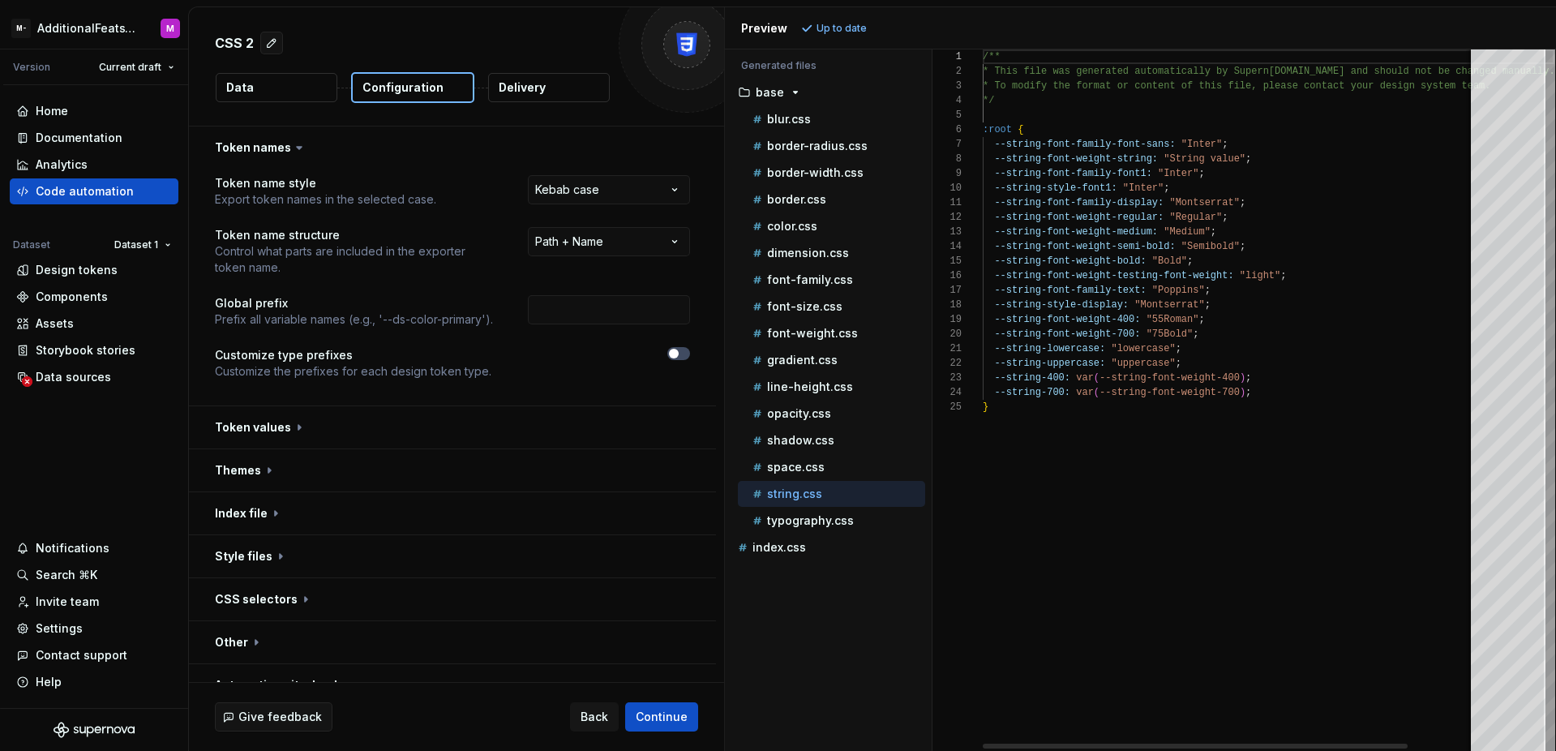
scroll to position [58, 6]
click at [1180, 529] on div "/** * This file was generated automatically by Supern [DOMAIN_NAME] and should …" at bounding box center [1269, 399] width 572 height 701
click at [831, 343] on div "font-weight.css" at bounding box center [831, 333] width 187 height 26
click at [833, 341] on div "font-weight.css" at bounding box center [837, 333] width 176 height 16
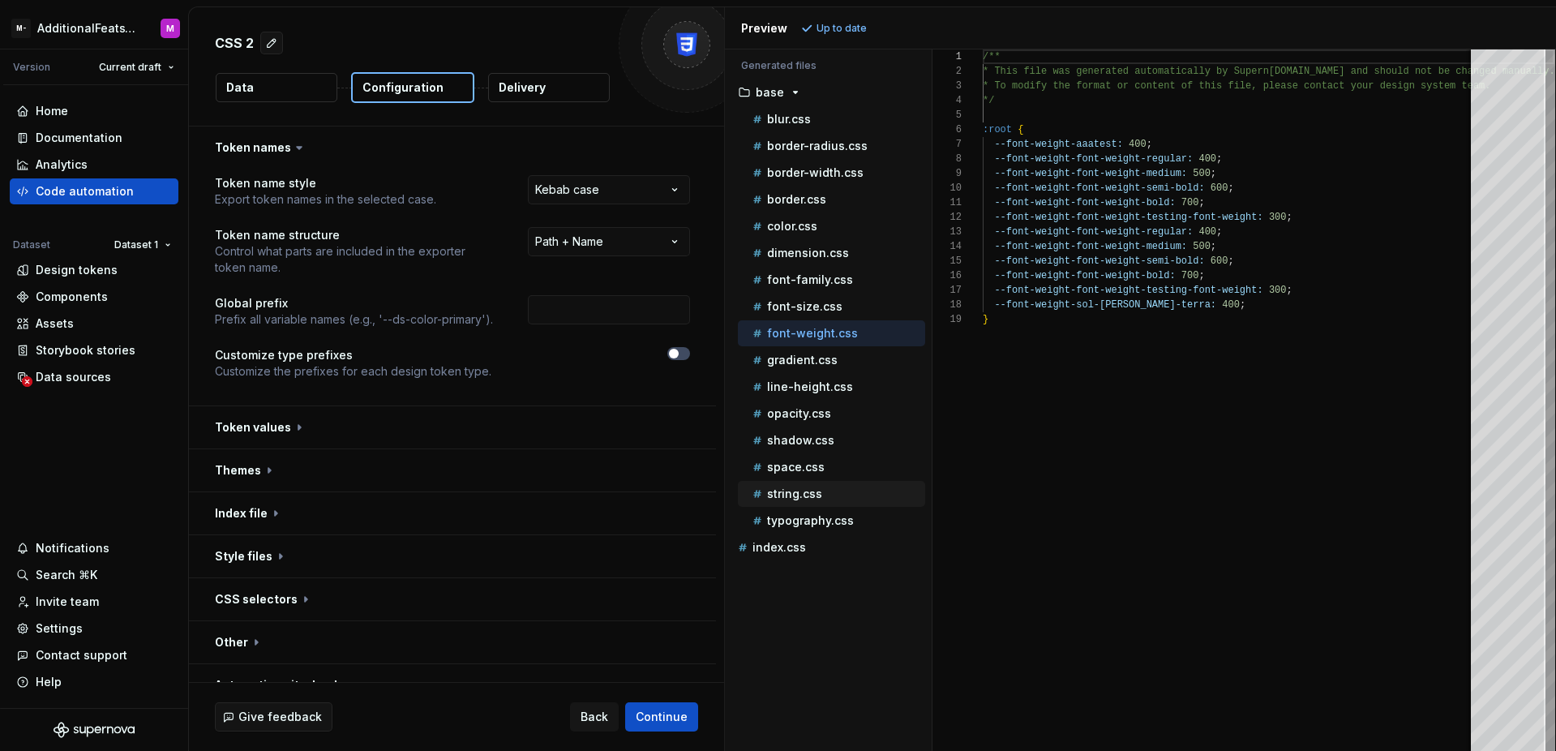
click at [802, 488] on p "string.css" at bounding box center [794, 493] width 55 height 13
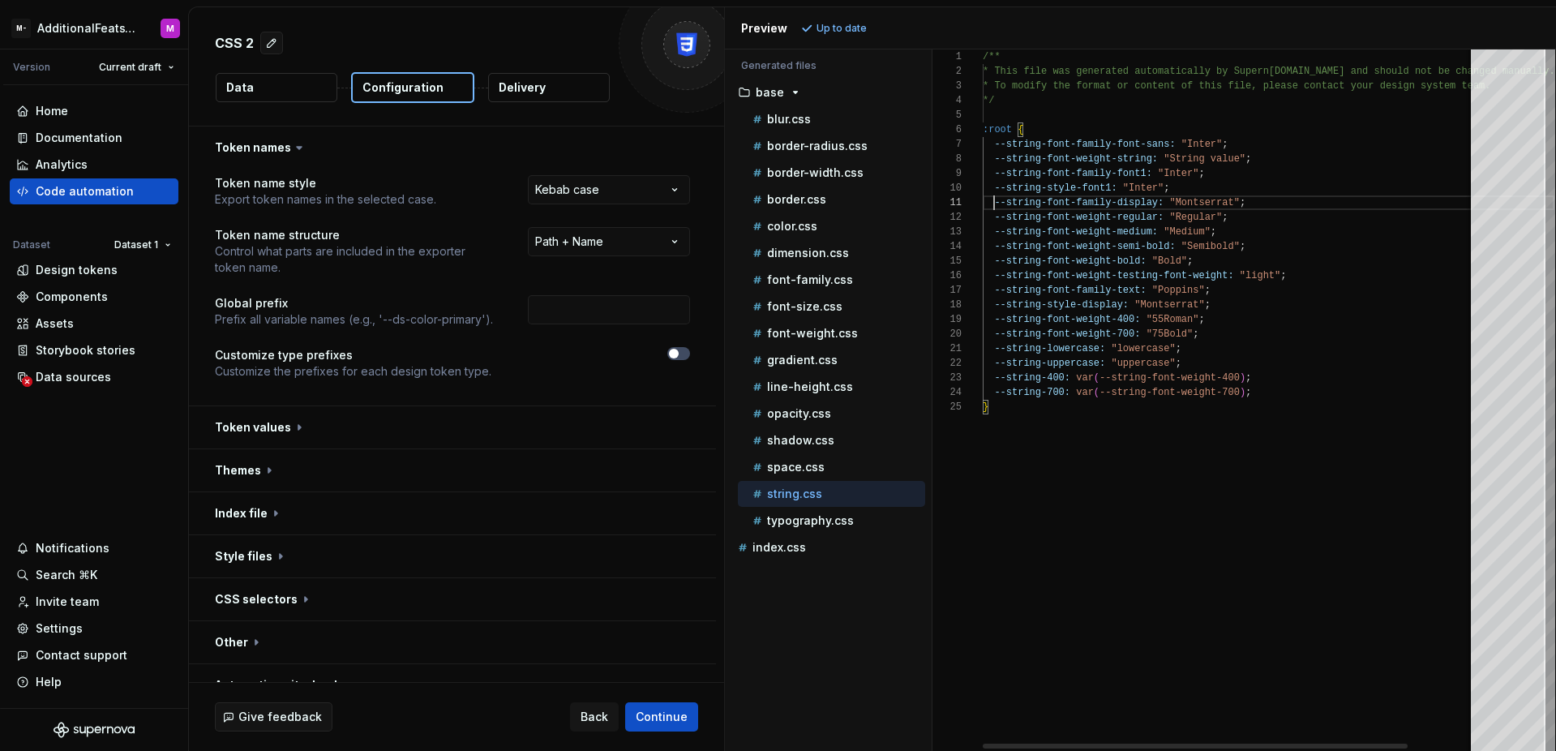
scroll to position [0, 47]
drag, startPoint x: 993, startPoint y: 204, endPoint x: 1030, endPoint y: 198, distance: 36.9
click at [1030, 198] on div "/** * This file was generated automatically by Supern ova.io and should not be …" at bounding box center [1269, 399] width 572 height 701
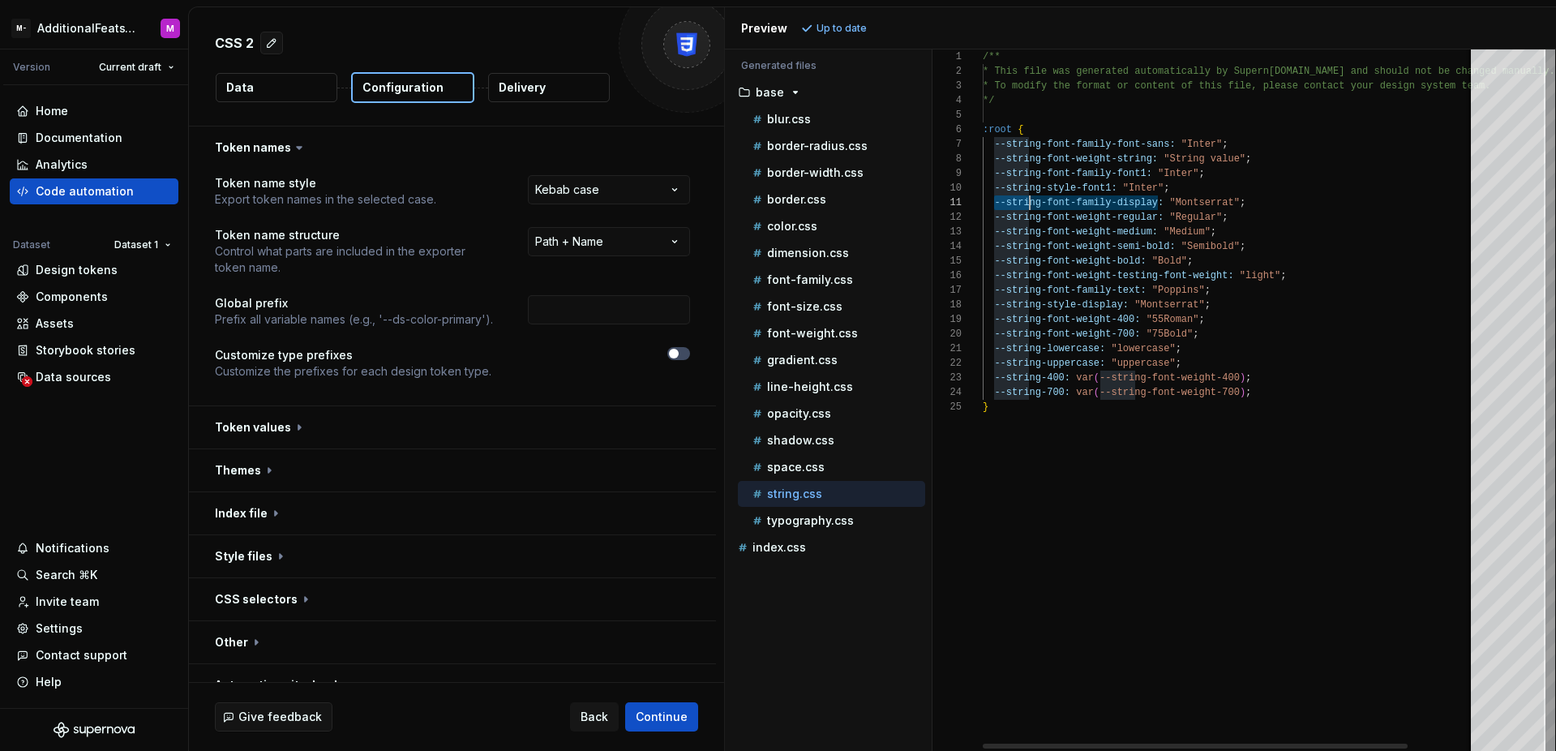
click at [1030, 198] on div "/** * This file was generated automatically by Supern ova.io and should not be …" at bounding box center [1269, 399] width 572 height 701
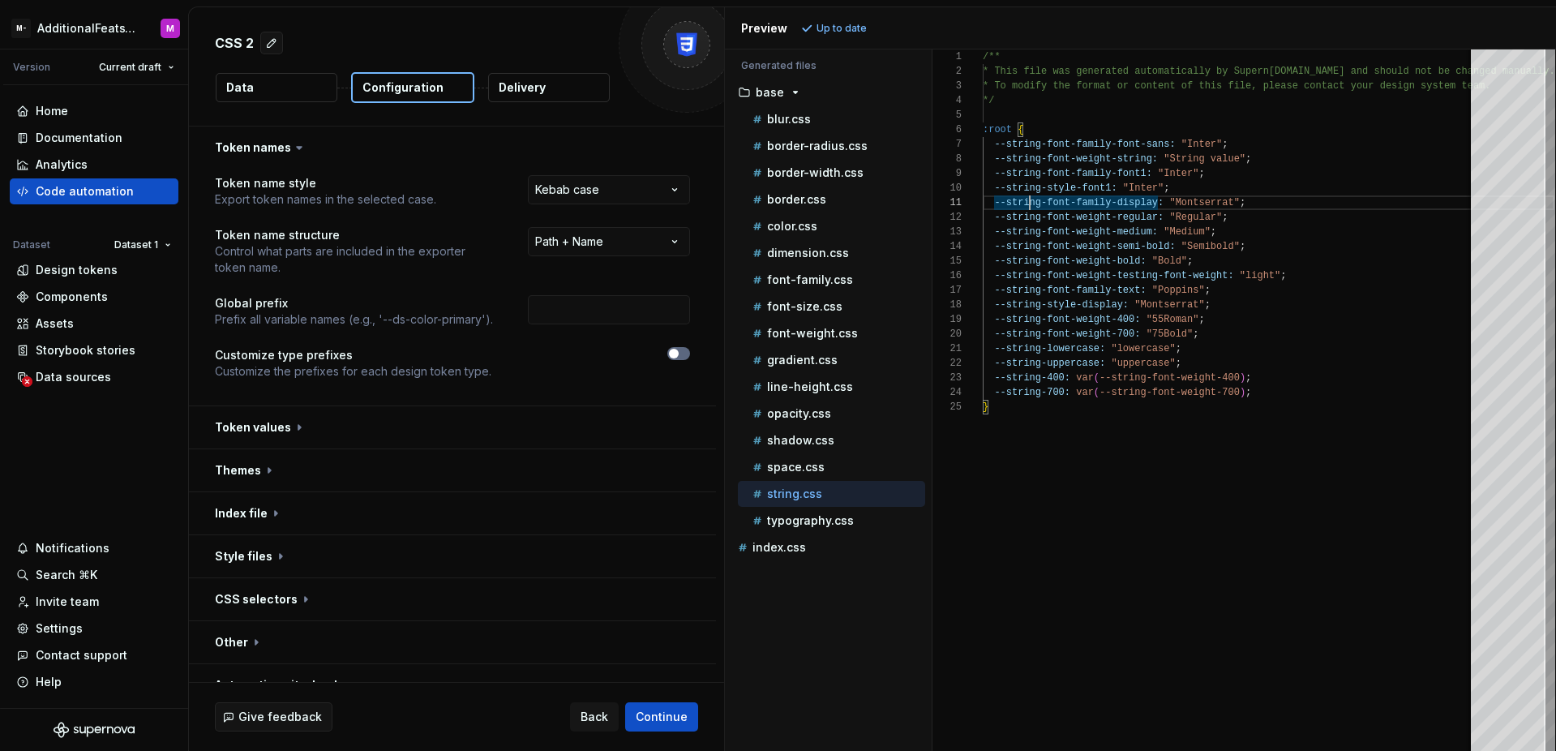
click at [682, 350] on button "button" at bounding box center [678, 353] width 23 height 13
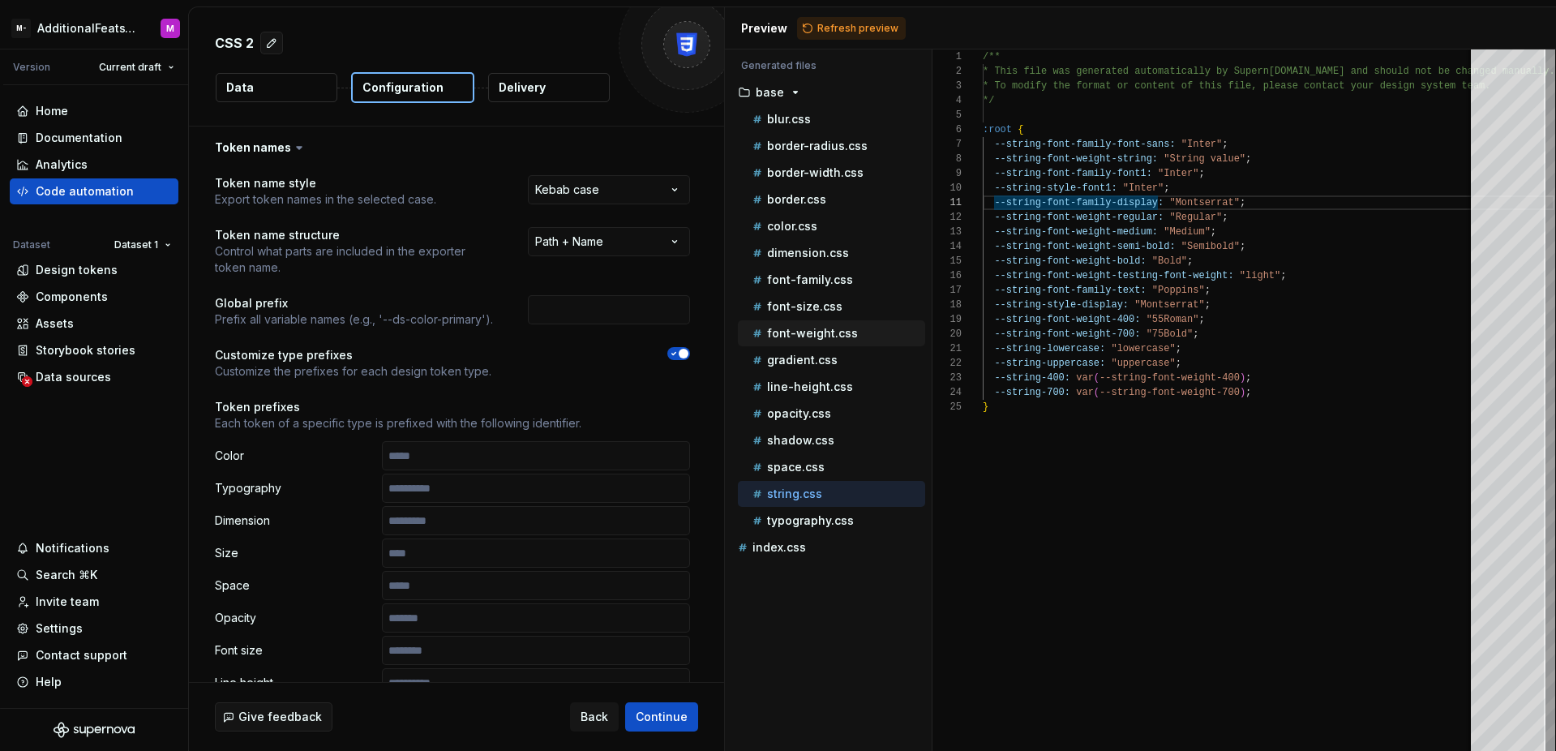
click at [839, 344] on div "font-weight.css" at bounding box center [831, 333] width 187 height 26
click at [842, 340] on div "font-weight.css" at bounding box center [837, 333] width 176 height 16
type textarea "**********"
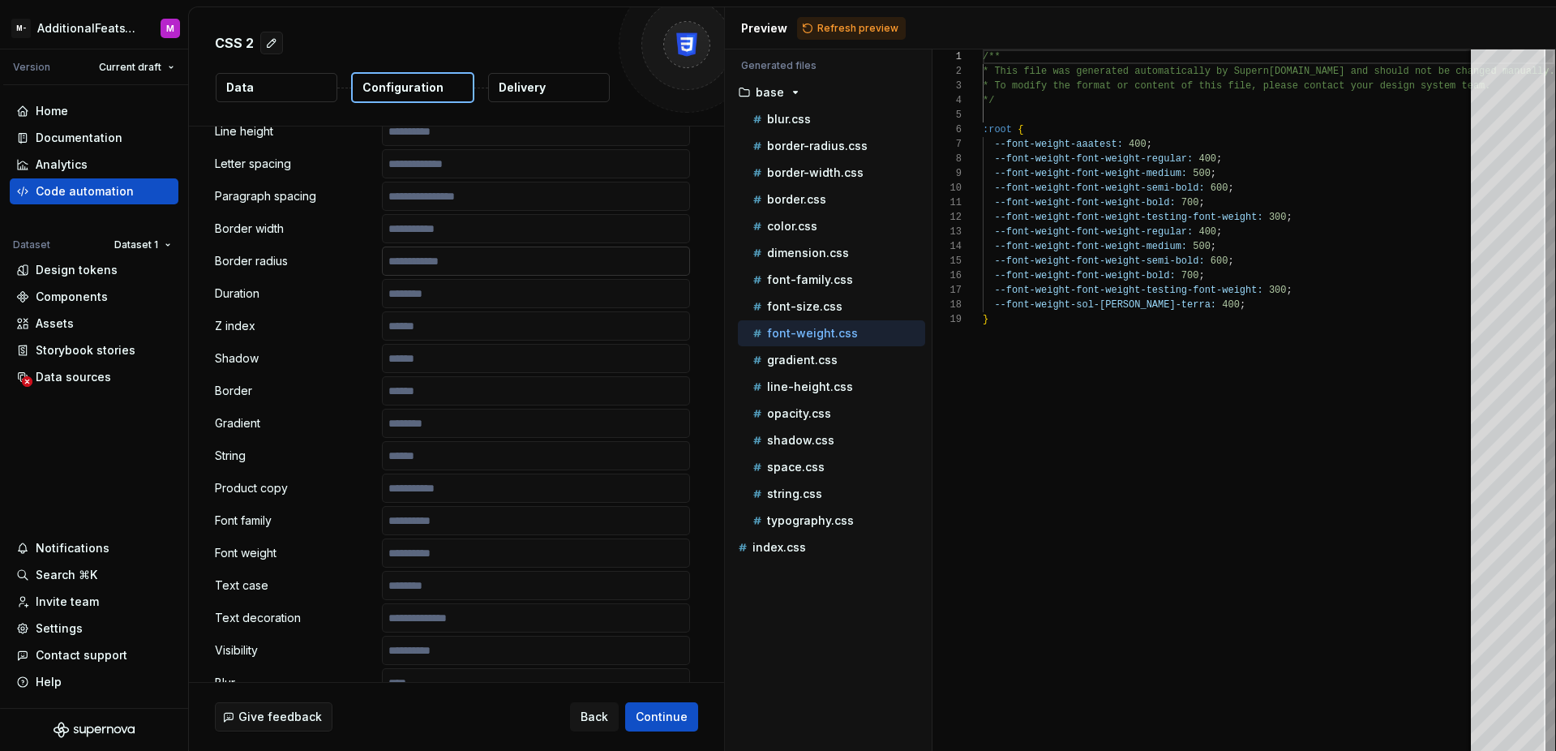
scroll to position [603, 0]
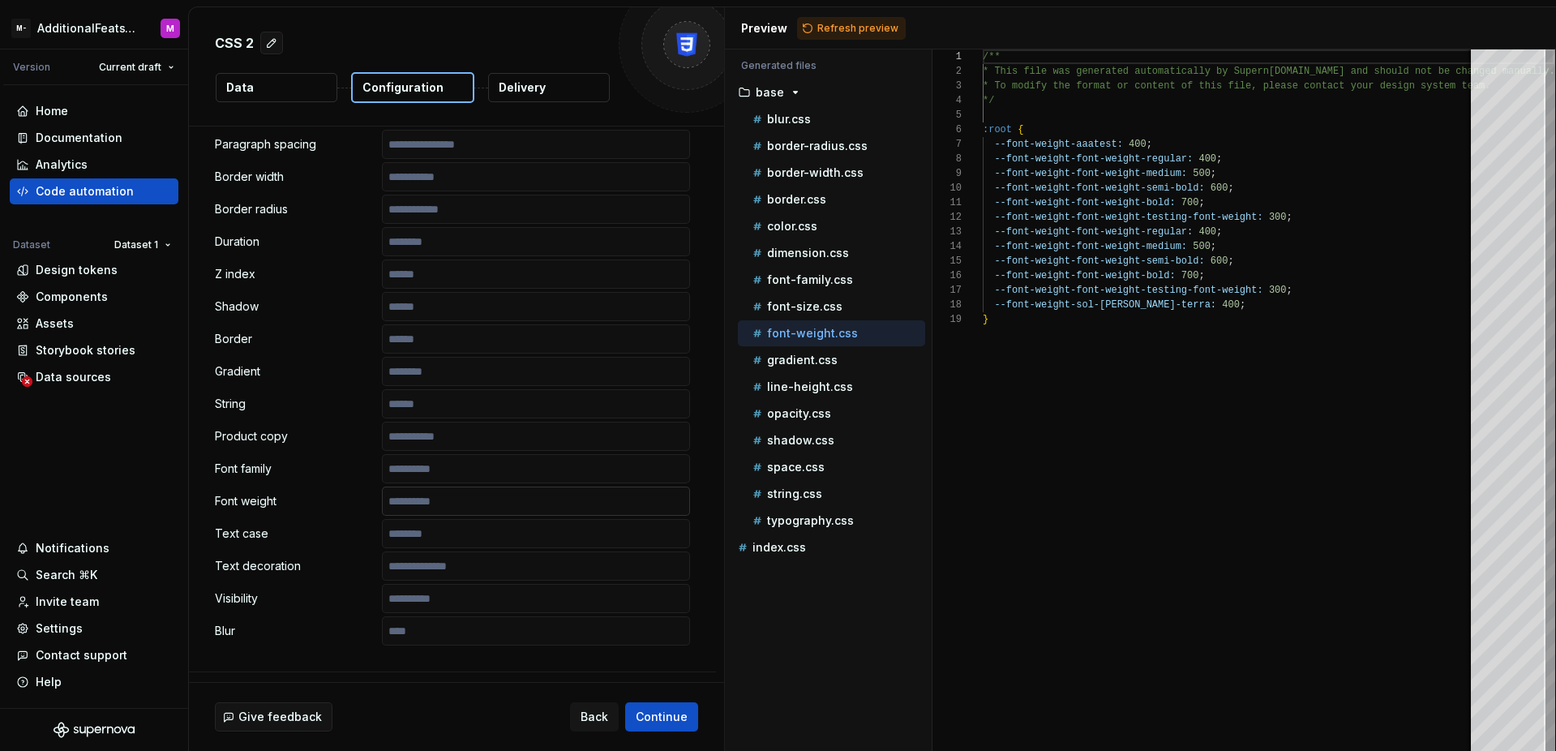
click at [511, 498] on input "text" at bounding box center [536, 501] width 308 height 29
click at [833, 31] on span "Refresh preview" at bounding box center [857, 28] width 81 height 13
type textarea "**********"
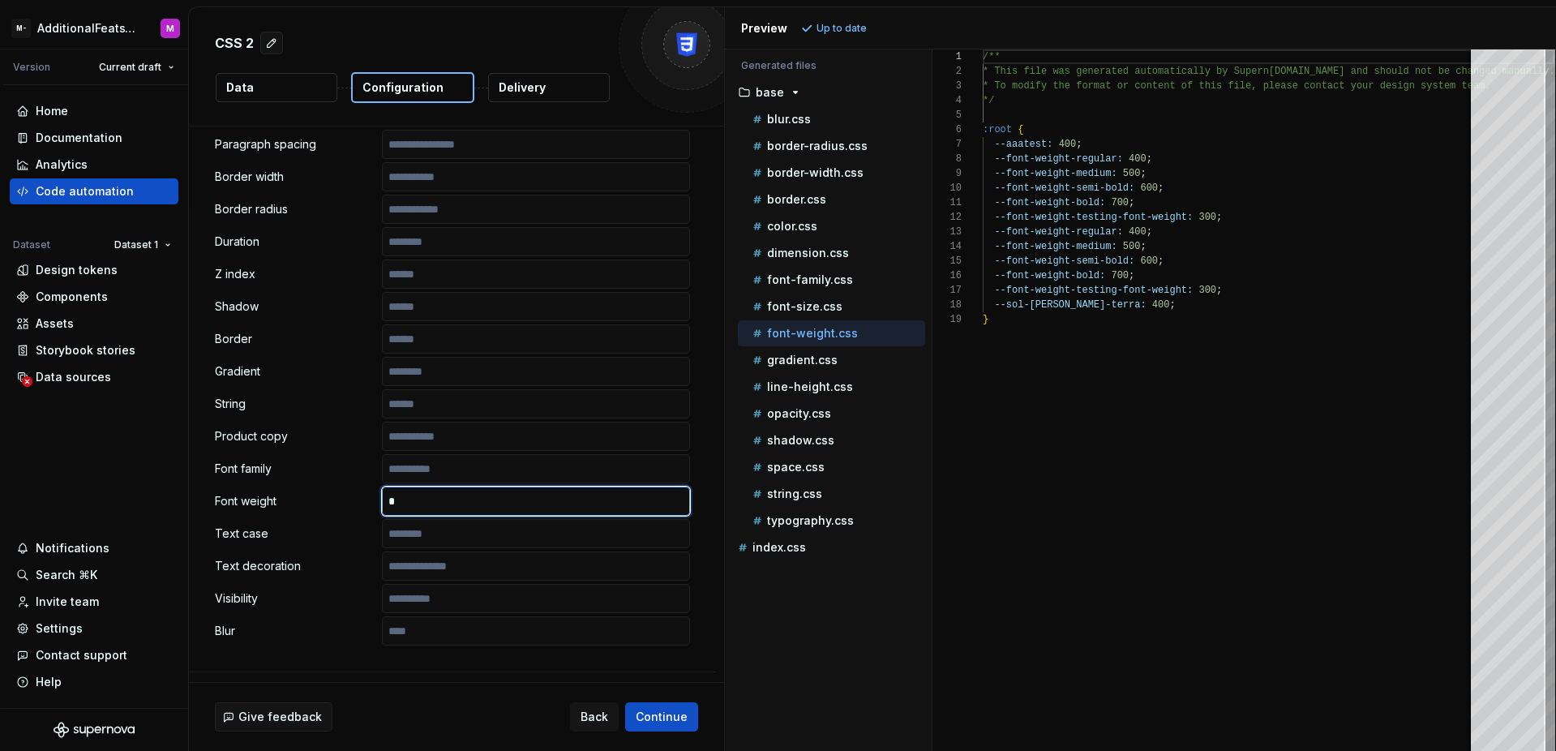
click at [431, 498] on input "text" at bounding box center [536, 501] width 308 height 29
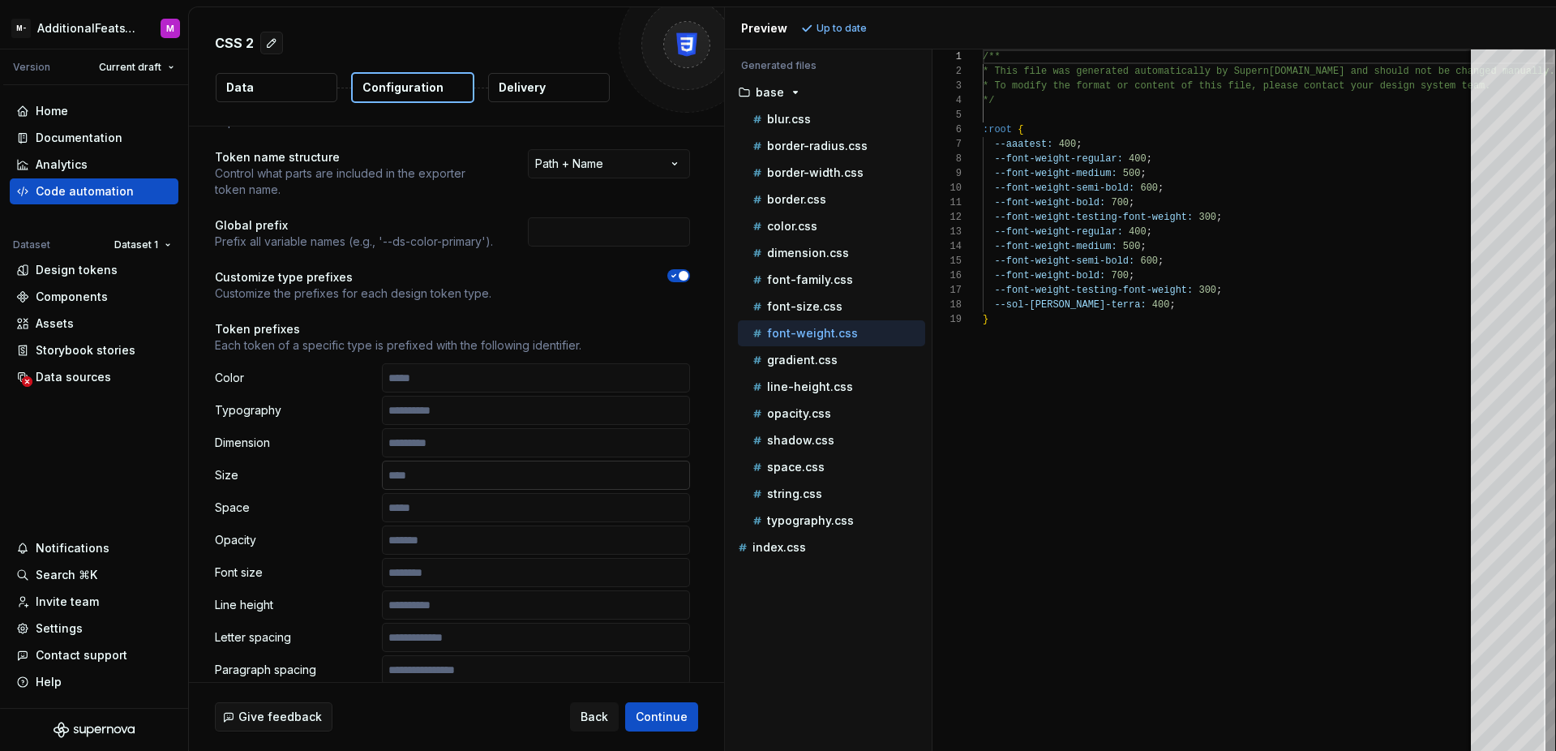
scroll to position [0, 0]
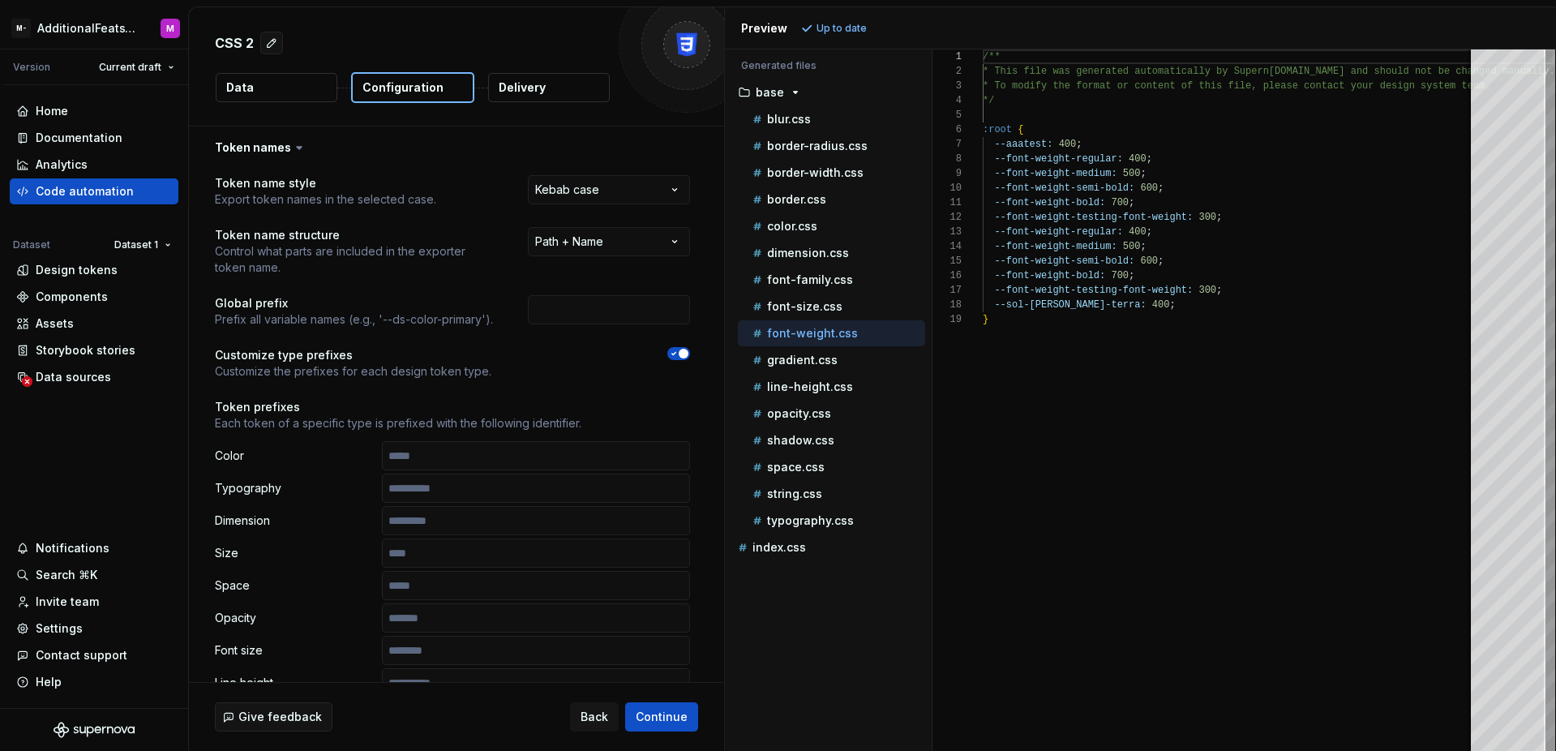
click at [301, 147] on icon at bounding box center [299, 147] width 16 height 16
click at [299, 148] on icon at bounding box center [299, 147] width 16 height 16
click at [297, 147] on icon at bounding box center [299, 148] width 5 height 2
click at [298, 148] on icon at bounding box center [299, 148] width 5 height 2
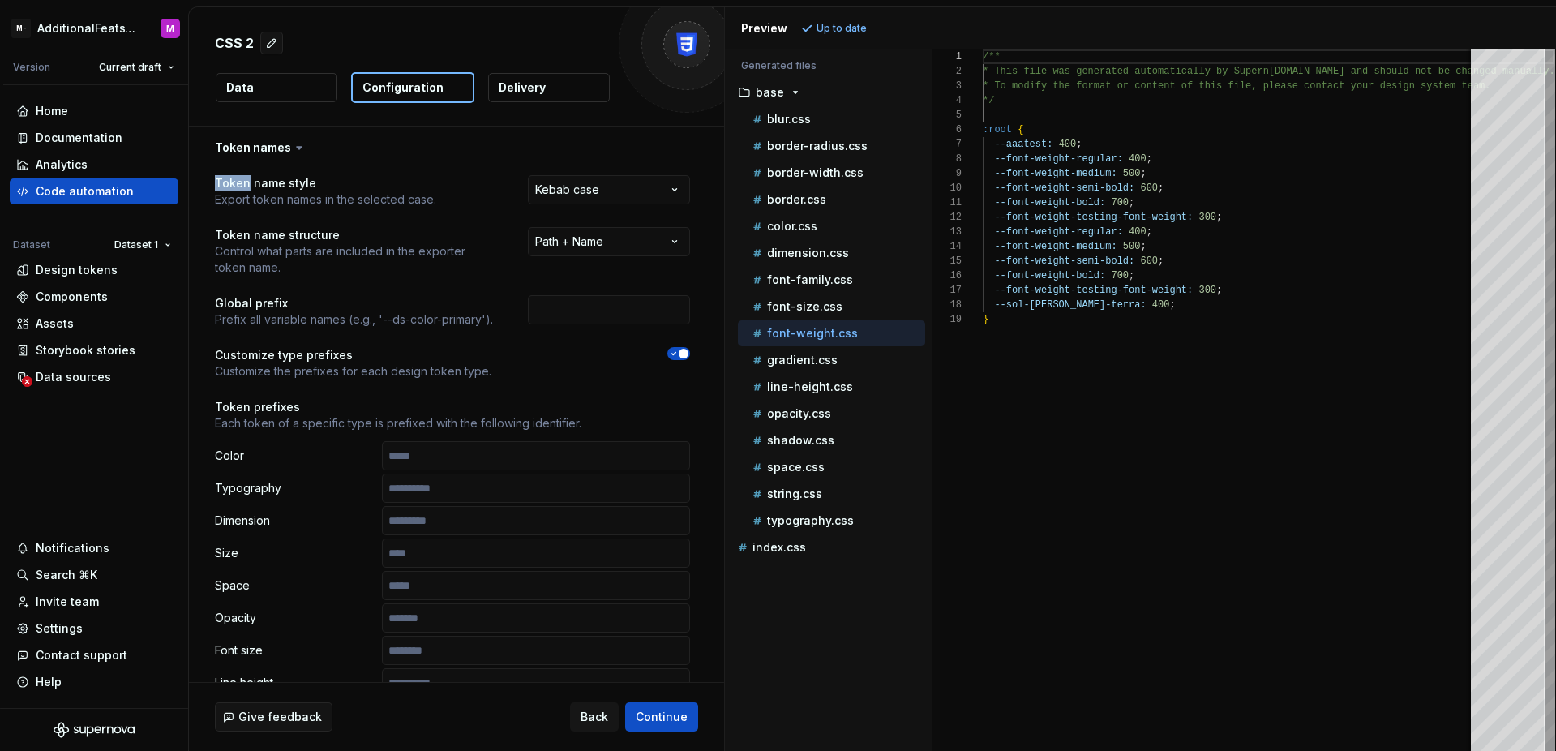
click at [298, 148] on icon at bounding box center [299, 147] width 16 height 16
click at [308, 149] on button "button" at bounding box center [452, 147] width 527 height 42
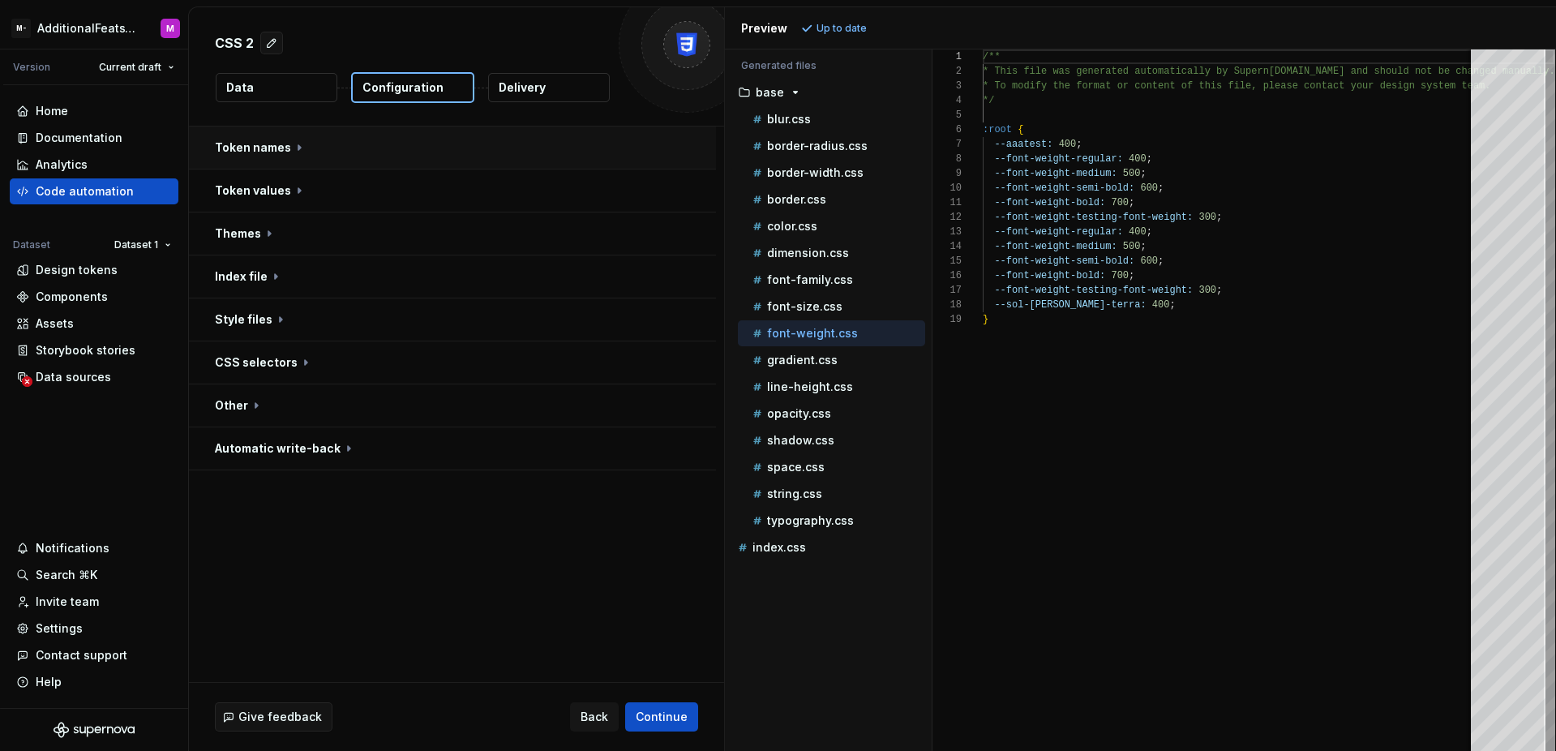
click at [334, 146] on button "button" at bounding box center [452, 147] width 527 height 42
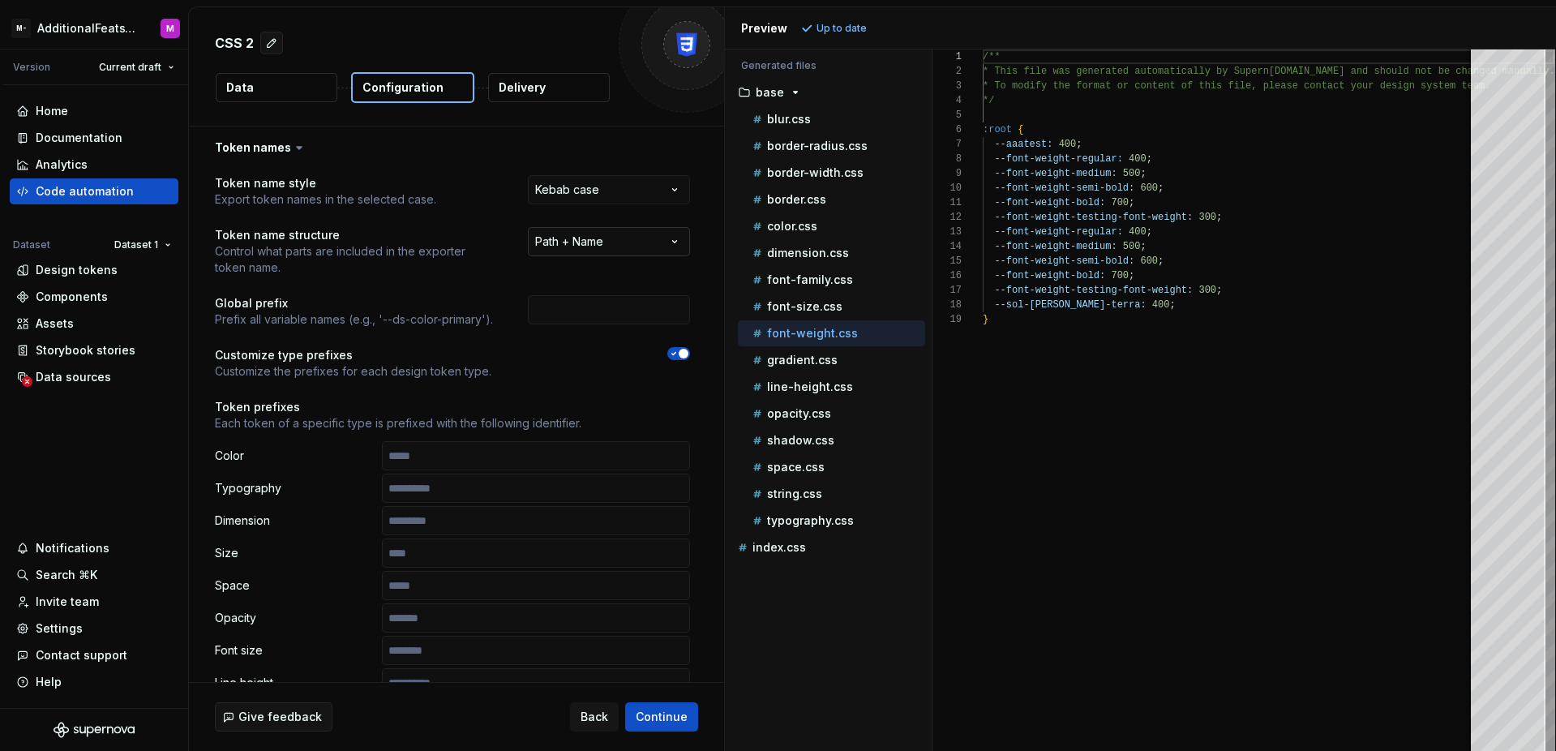
click at [622, 240] on html "**********" at bounding box center [778, 375] width 1556 height 751
click at [71, 629] on div "Settings" at bounding box center [59, 628] width 47 height 16
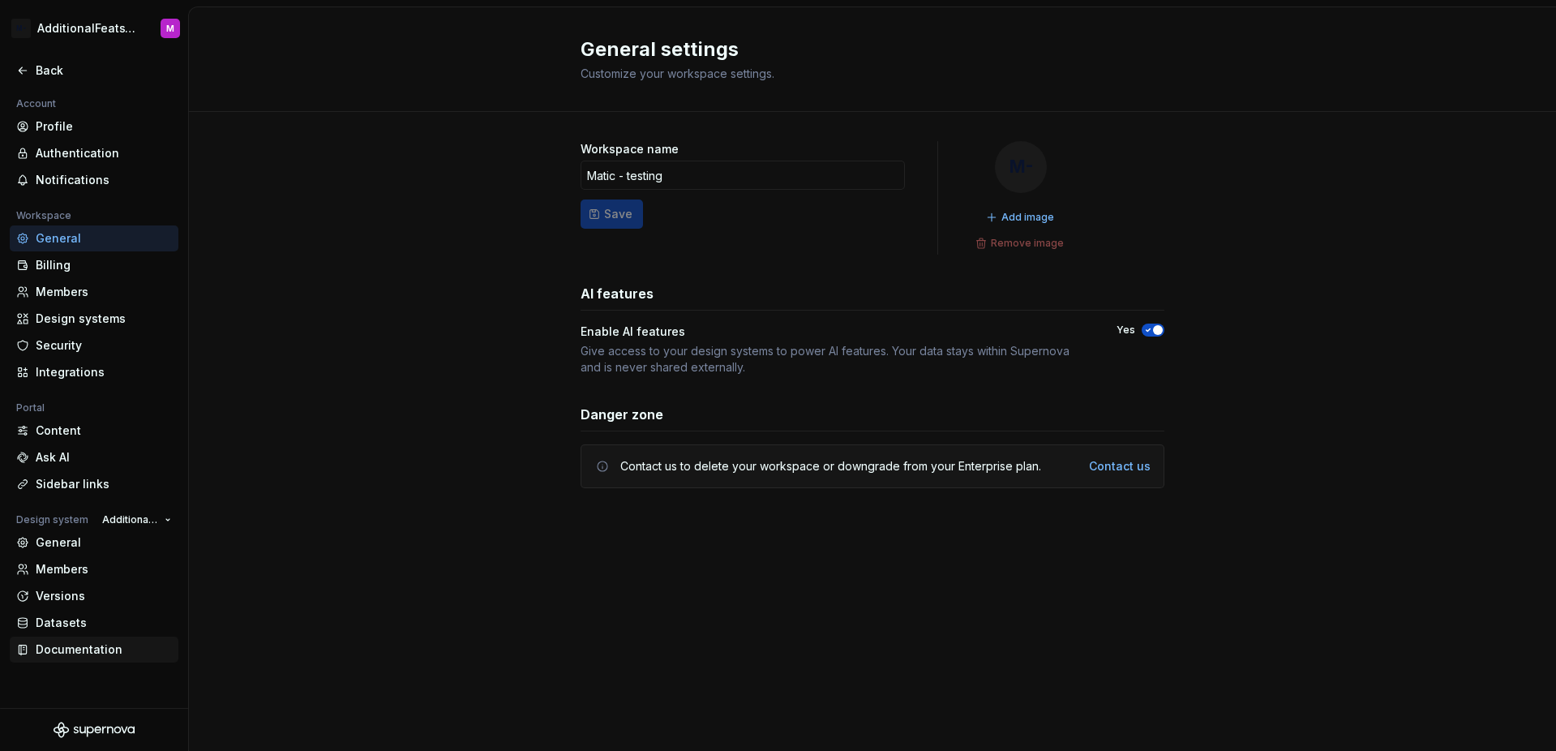
click at [79, 650] on div "Documentation" at bounding box center [104, 649] width 136 height 16
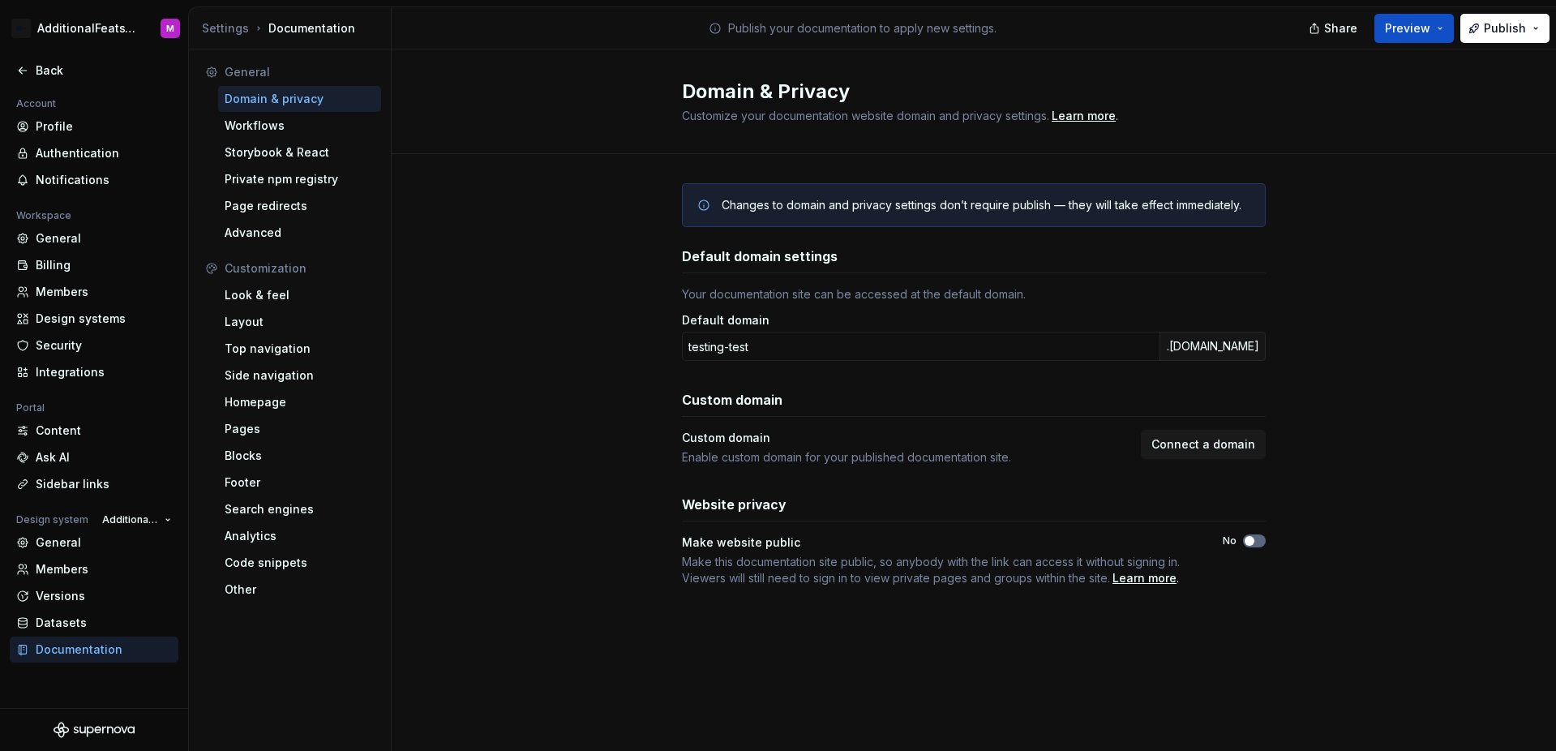
click at [1263, 538] on button "No" at bounding box center [1254, 540] width 23 height 13
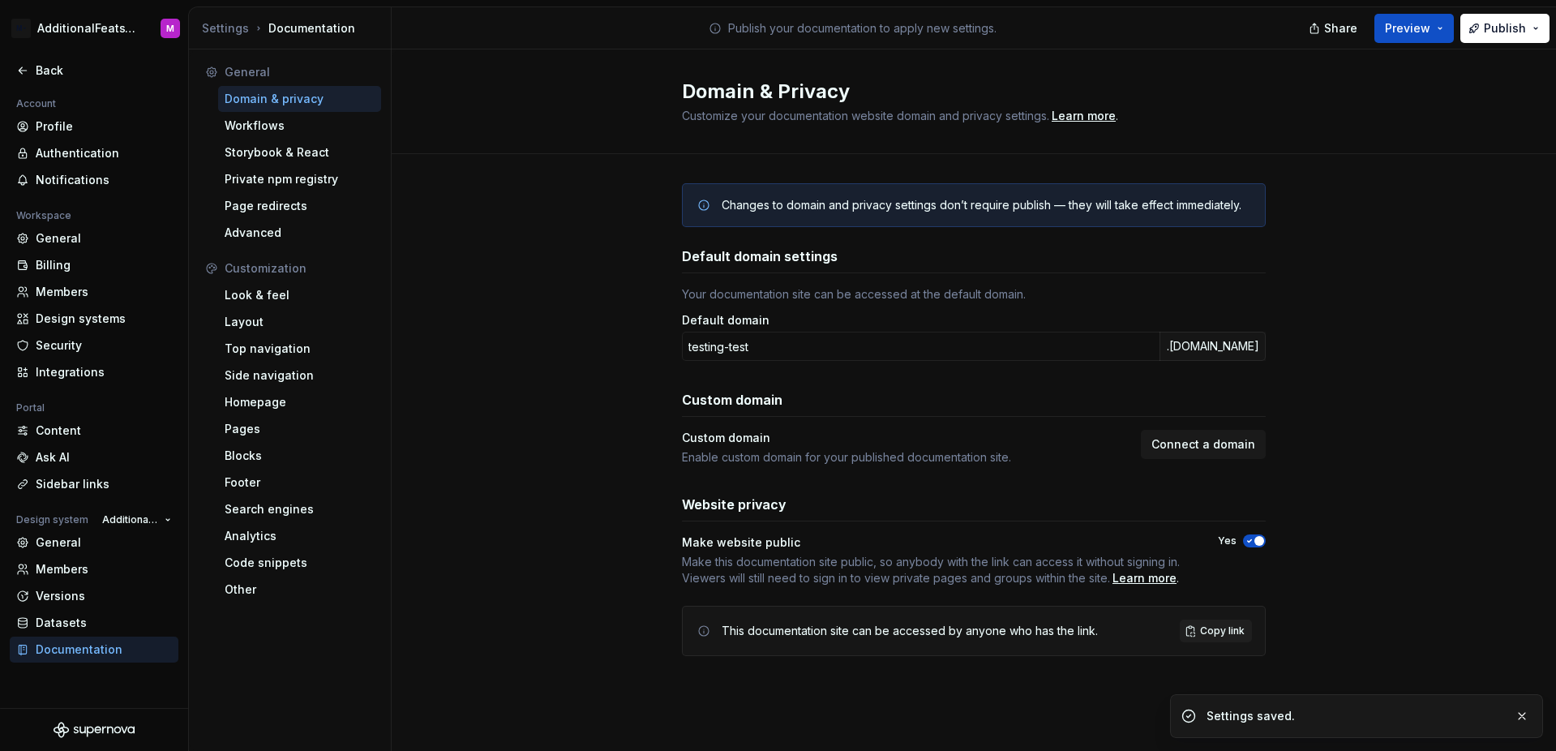
click at [1321, 537] on div "Changes to domain and privacy settings don’t require publish — they will take e…" at bounding box center [974, 436] width 1164 height 564
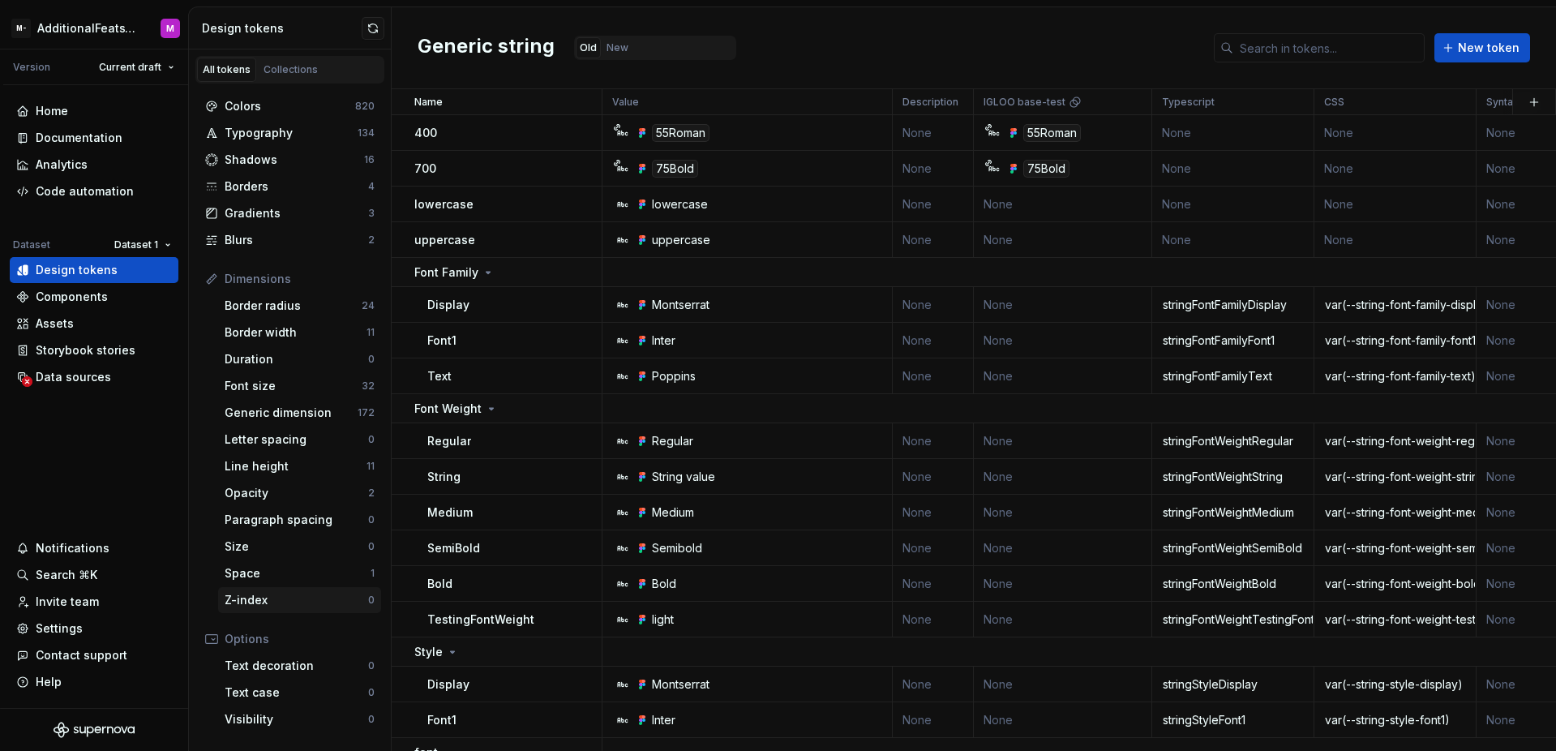
scroll to position [137, 0]
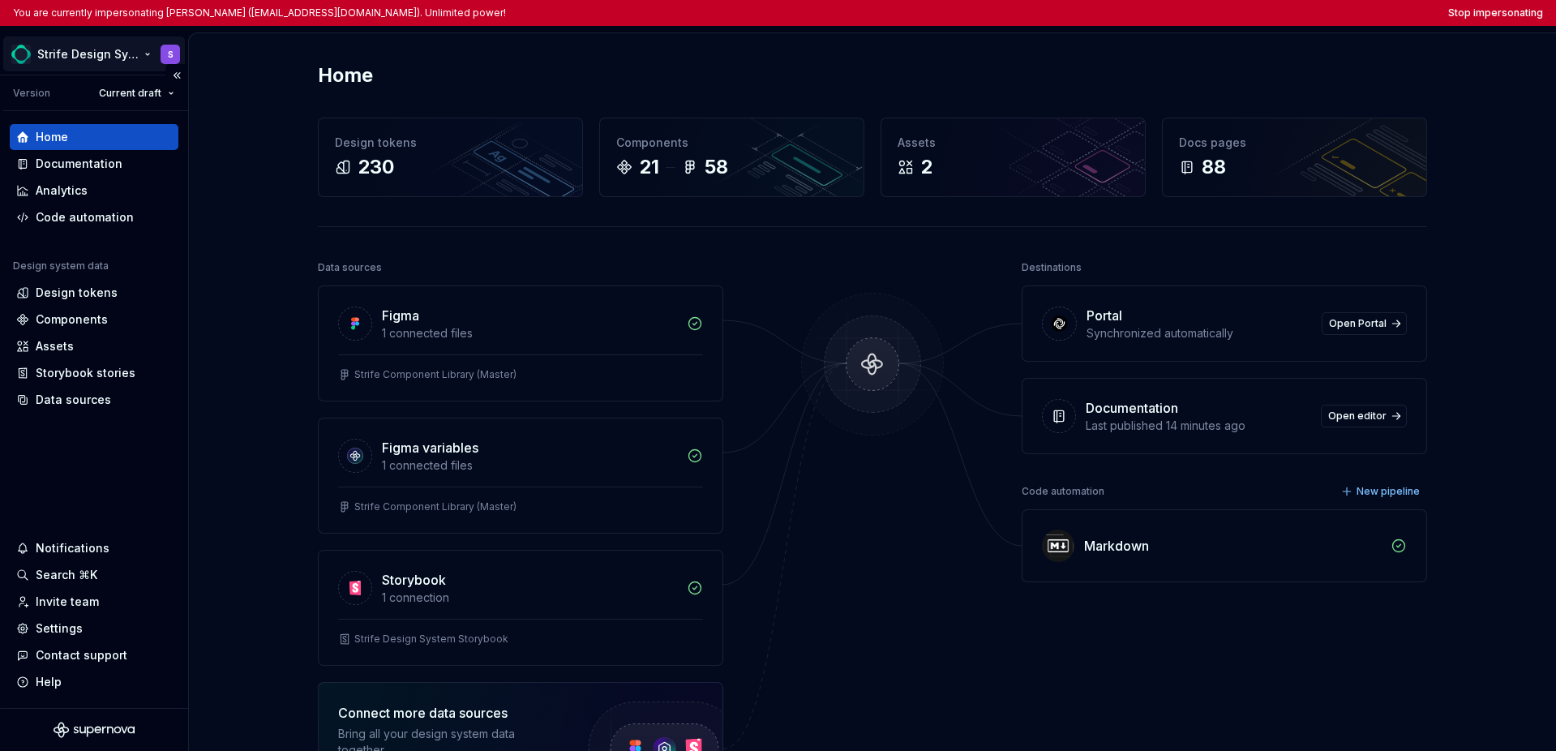
click at [87, 62] on html "You are currently impersonating [PERSON_NAME] ([EMAIL_ADDRESS][DOMAIN_NAME]). U…" at bounding box center [778, 375] width 1556 height 751
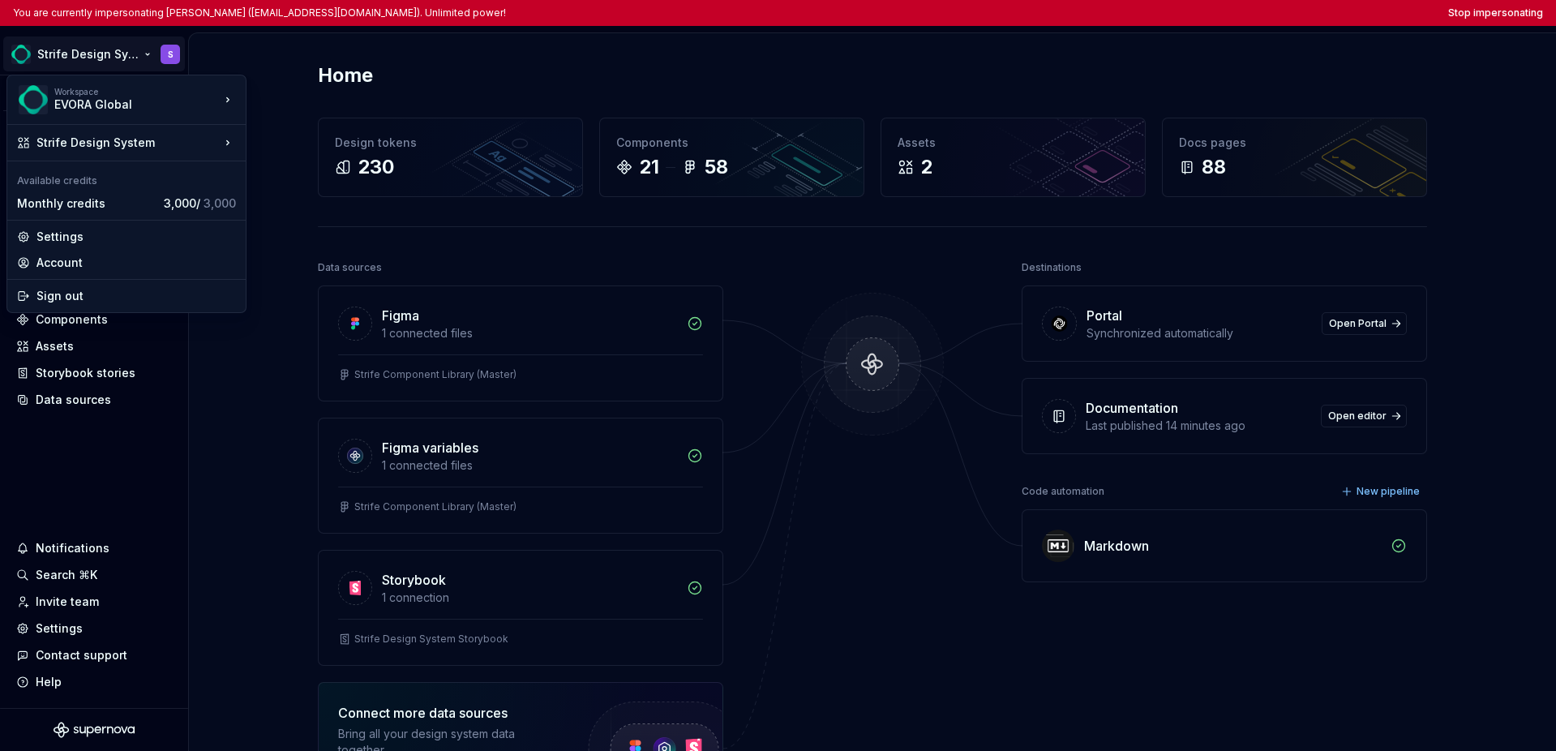
click at [100, 470] on html "You are currently impersonating Sebastian (slevander@evoraglobal.com). Unlimite…" at bounding box center [778, 375] width 1556 height 751
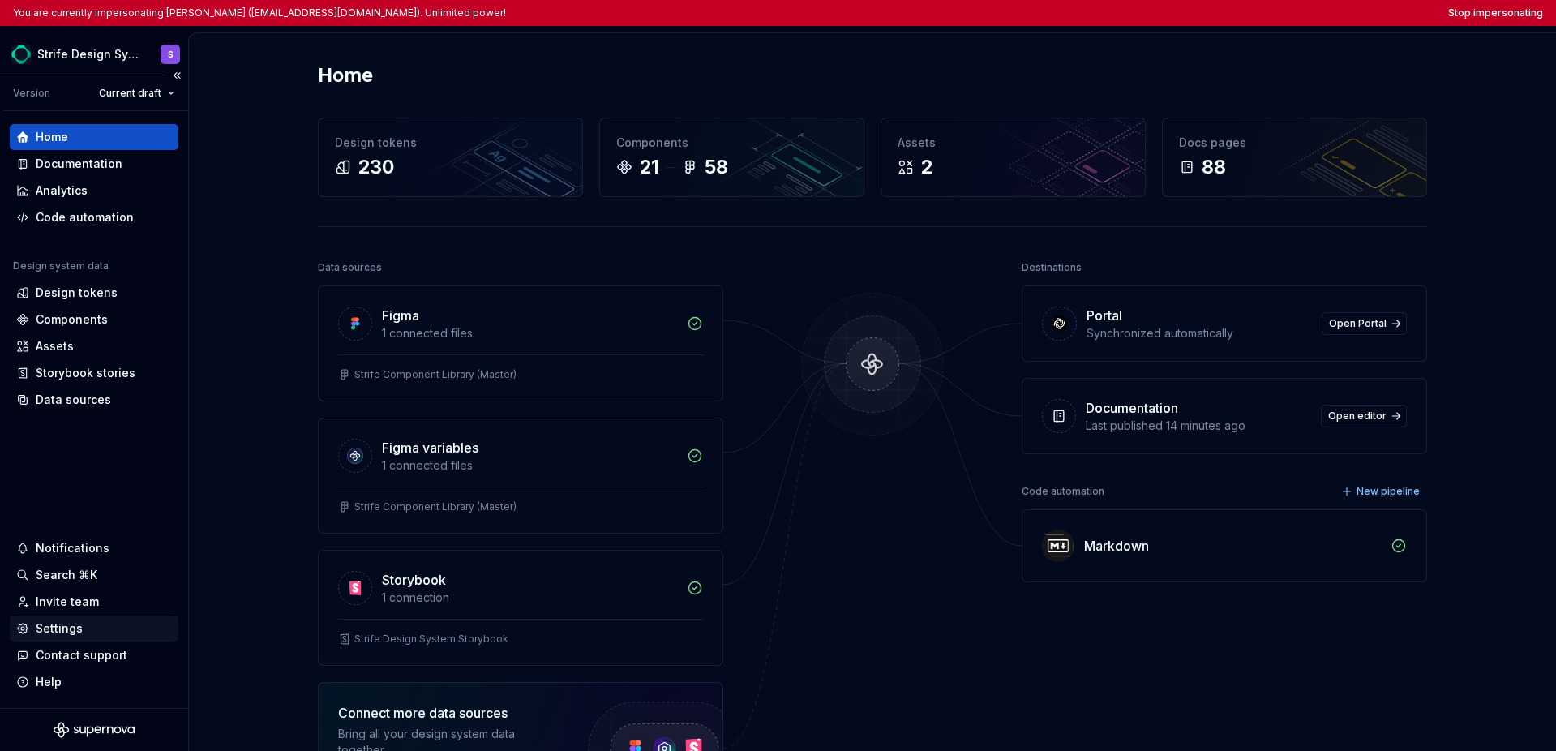
click at [74, 630] on div "Settings" at bounding box center [59, 628] width 47 height 16
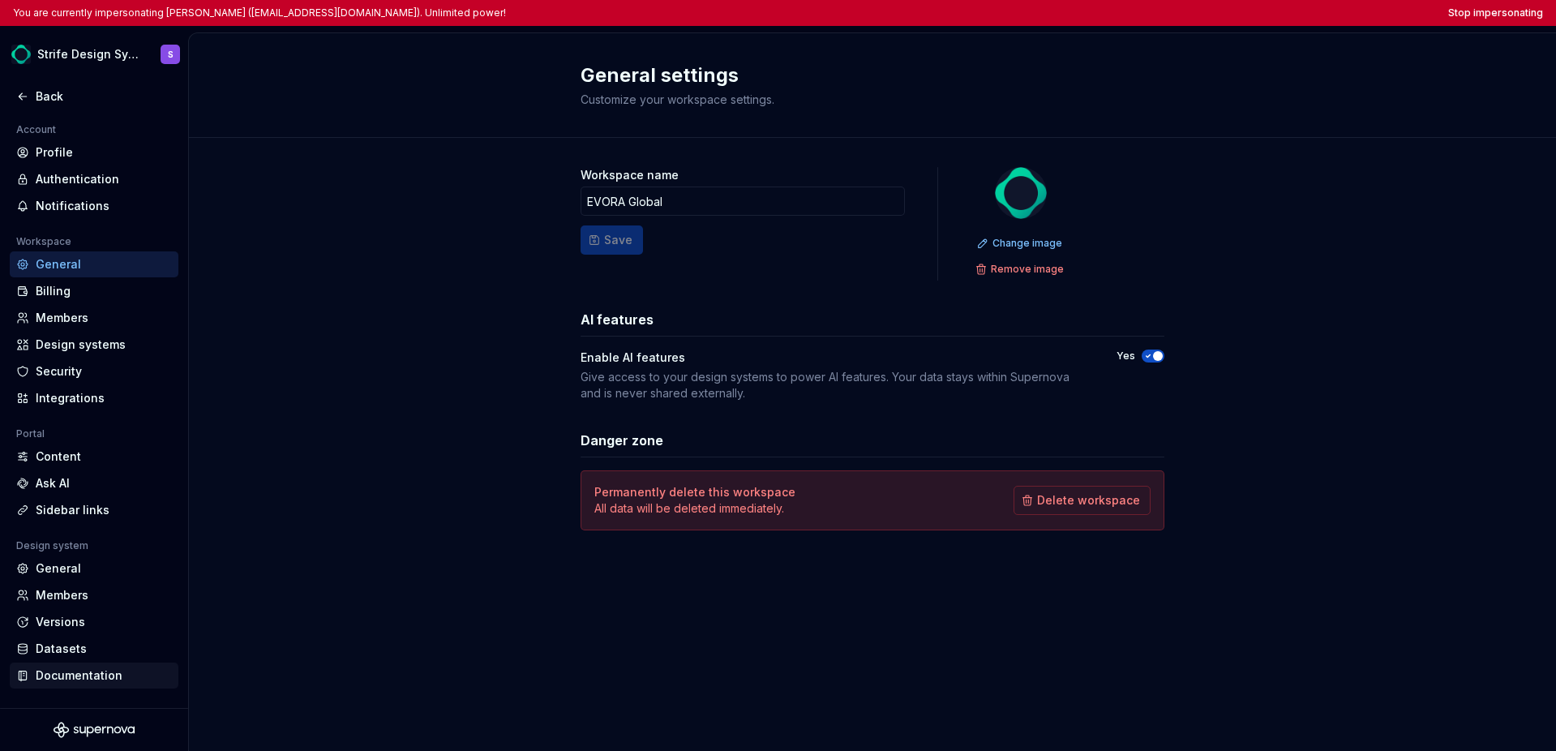
click at [65, 685] on div "Documentation" at bounding box center [94, 675] width 169 height 26
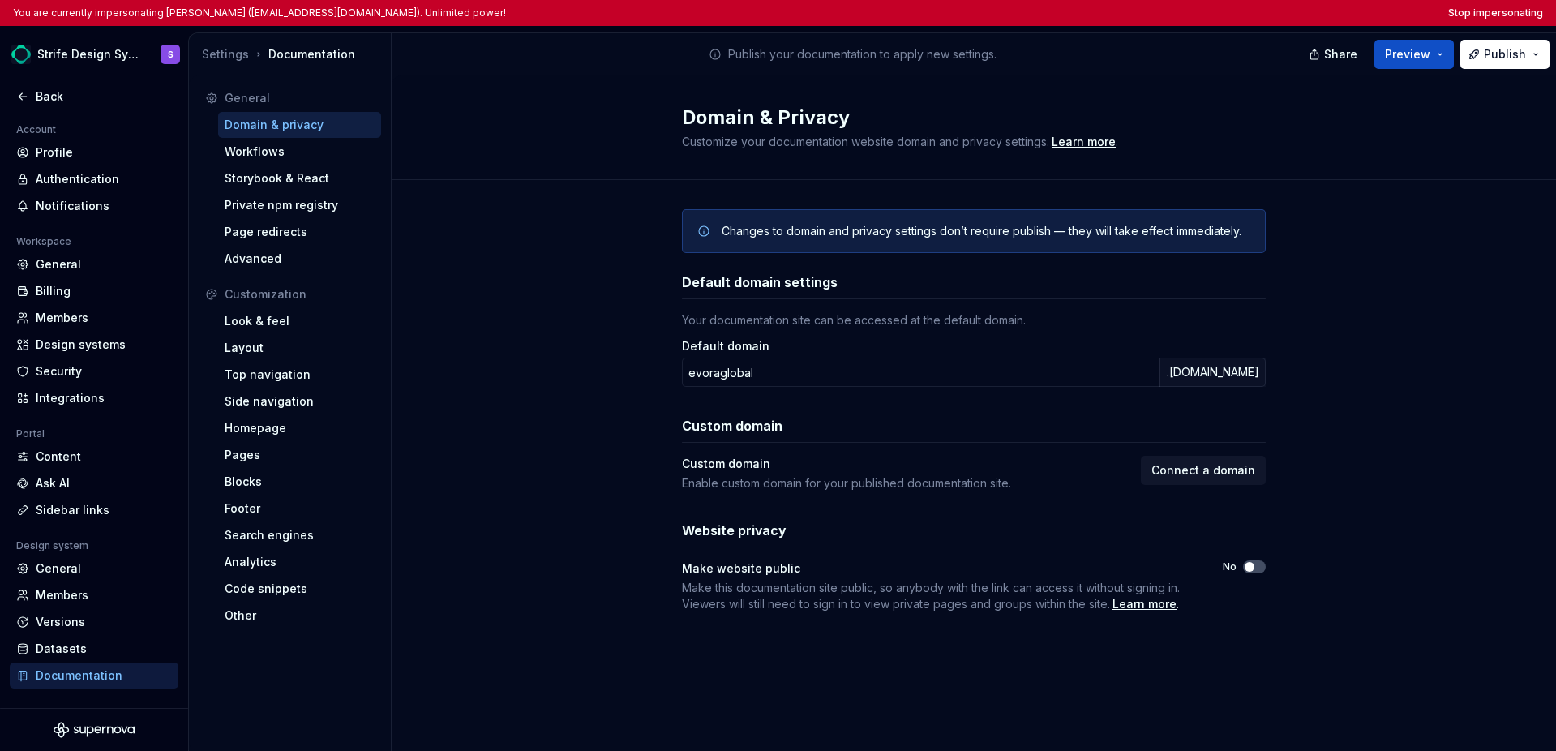
click at [555, 268] on div "Changes to domain and privacy settings don’t require publish — they will take e…" at bounding box center [974, 427] width 1164 height 494
click at [1101, 480] on div "Changes to domain and privacy settings don’t require publish — they will take e…" at bounding box center [974, 427] width 1164 height 494
click at [1101, 461] on div "Changes to domain and privacy settings don’t require publish — they will take e…" at bounding box center [974, 427] width 1164 height 494
click at [1101, 13] on button "Stop impersonating" at bounding box center [1495, 12] width 95 height 13
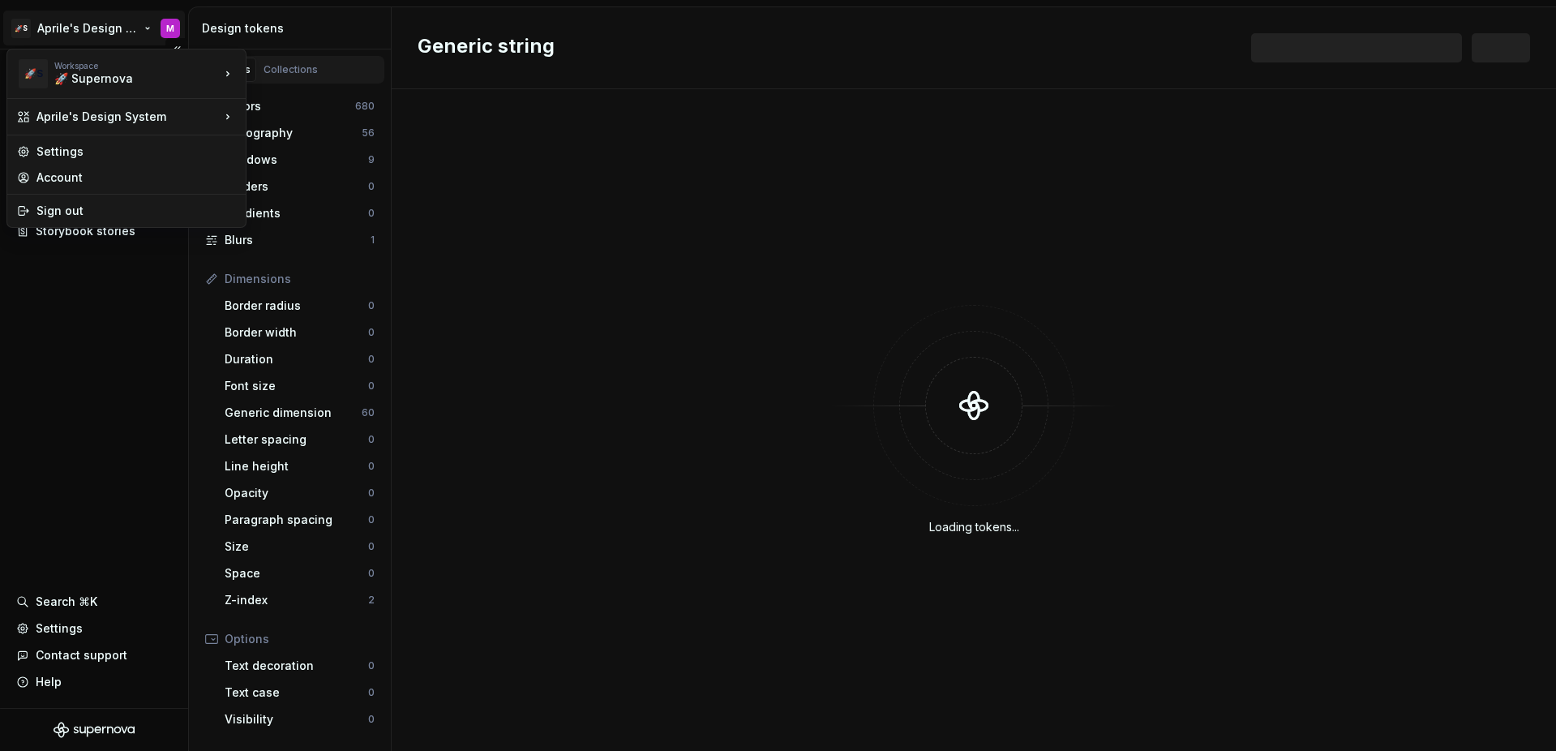
click at [84, 17] on html "🚀S Aprile's Design System M Documentation Design system data Design tokens Comp…" at bounding box center [778, 375] width 1556 height 751
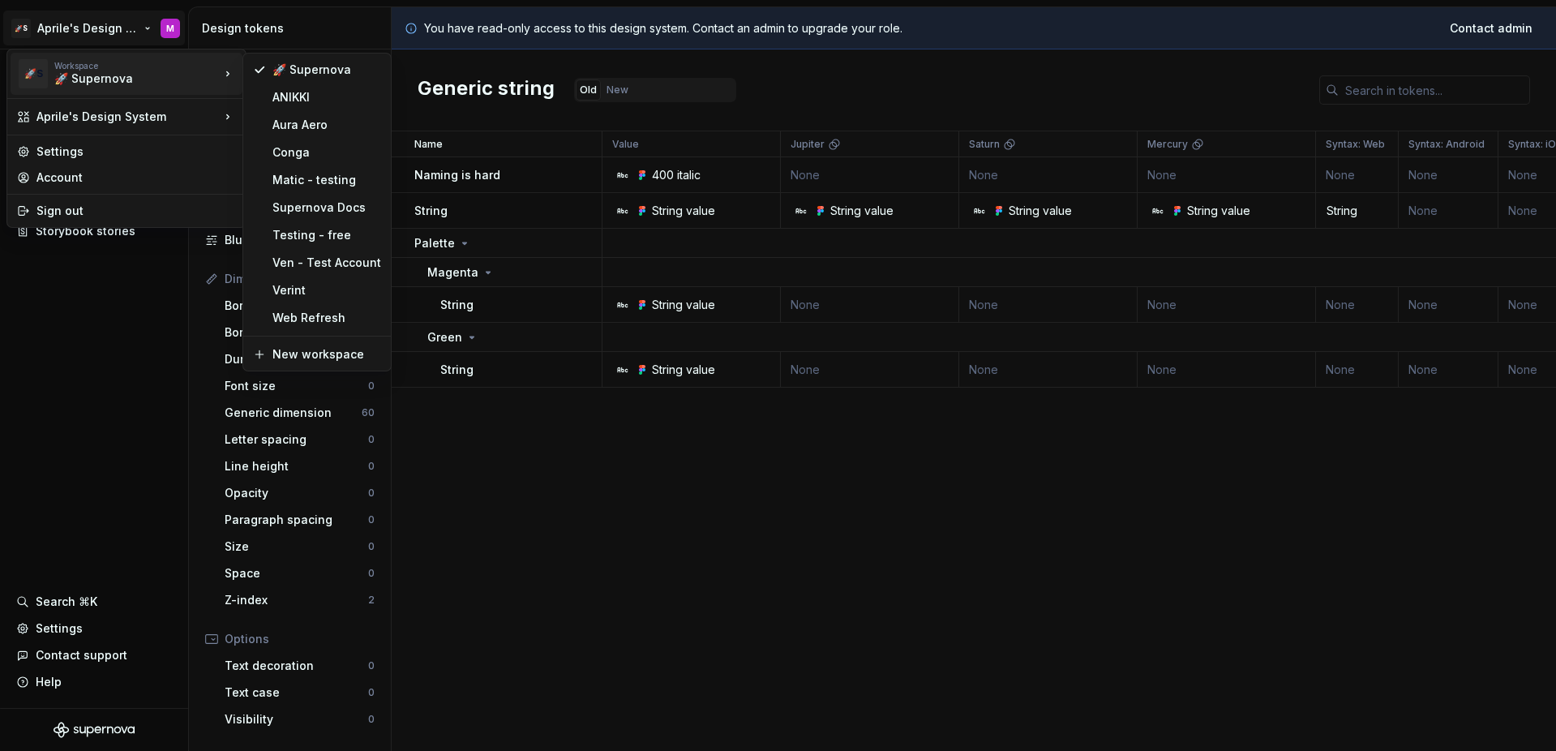
drag, startPoint x: 326, startPoint y: 180, endPoint x: 310, endPoint y: 242, distance: 64.5
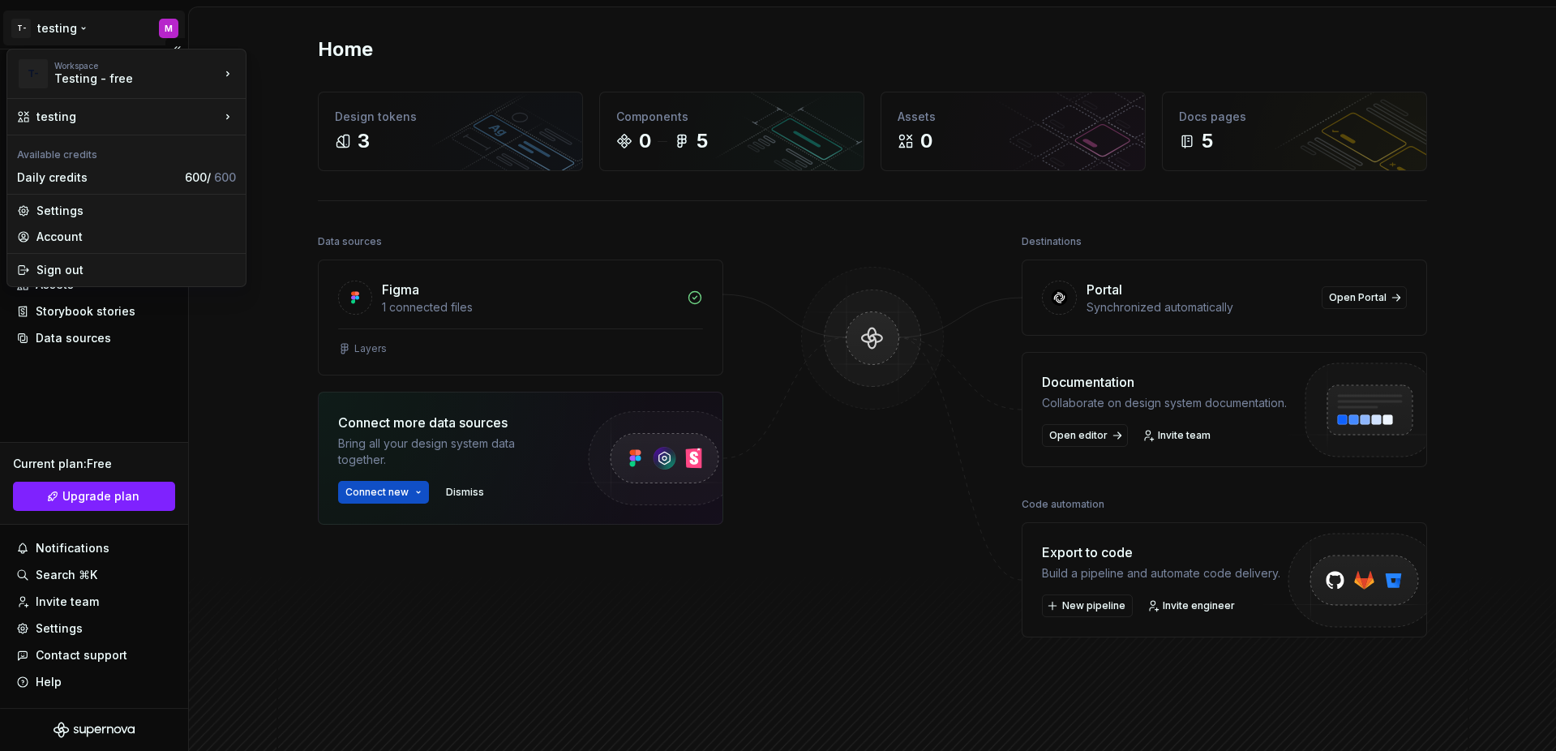
click at [70, 28] on html "T- testing M Home Documentation Analytics Code automation Design system data De…" at bounding box center [778, 375] width 1556 height 751
click at [125, 390] on html "T- testing M Home Documentation Analytics Code automation Design system data De…" at bounding box center [778, 375] width 1556 height 751
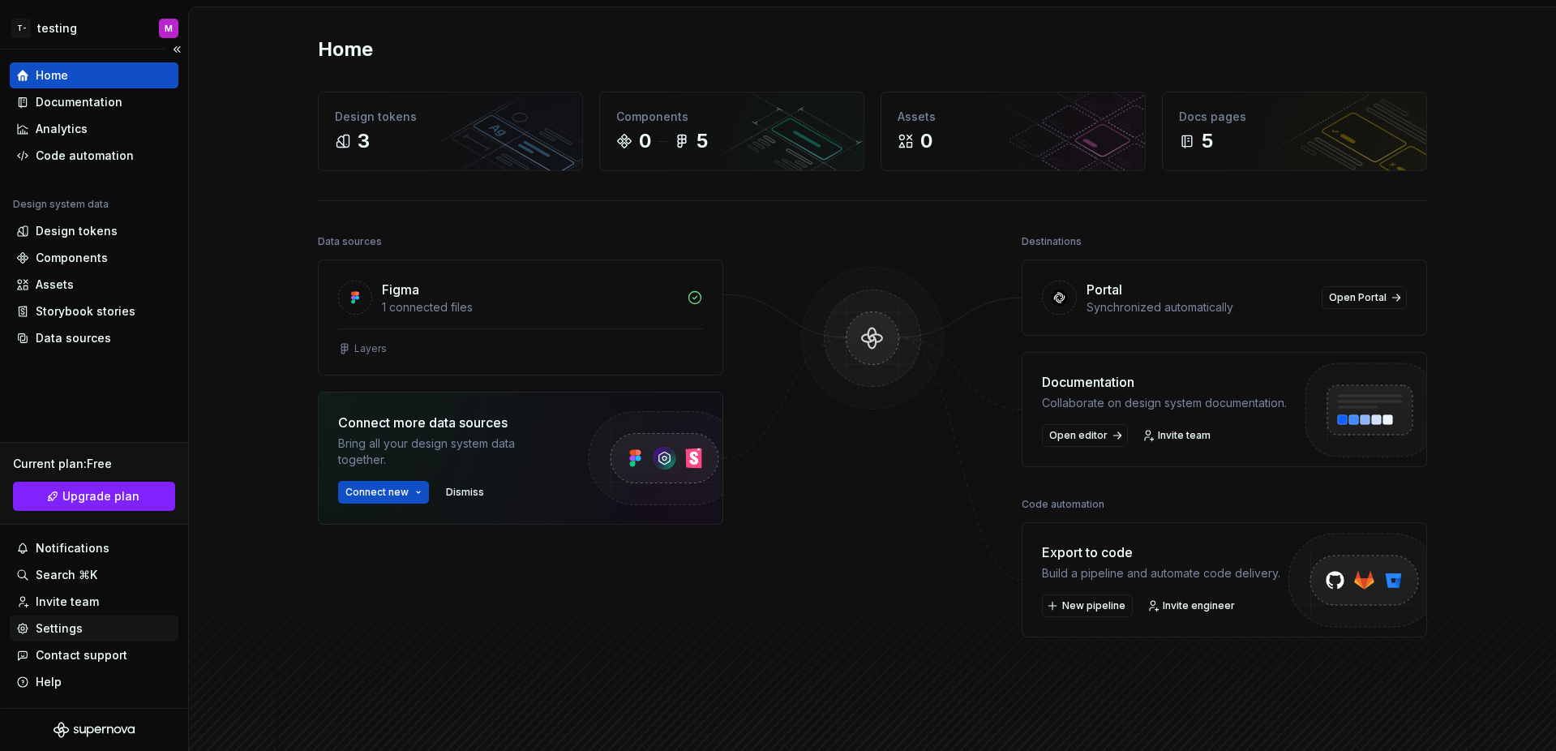
click at [62, 622] on div "Settings" at bounding box center [59, 628] width 47 height 16
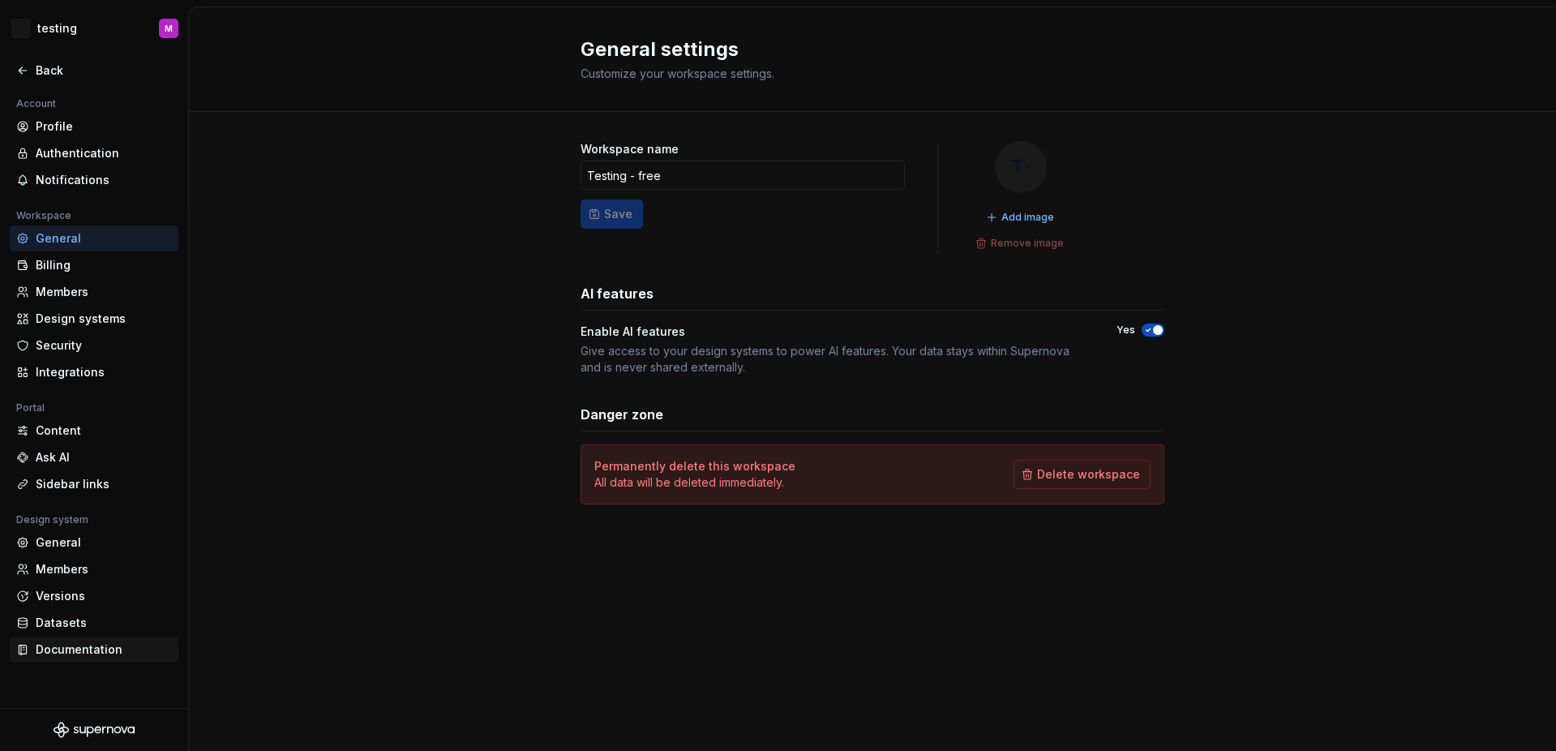
click at [58, 651] on div "Documentation" at bounding box center [104, 649] width 136 height 16
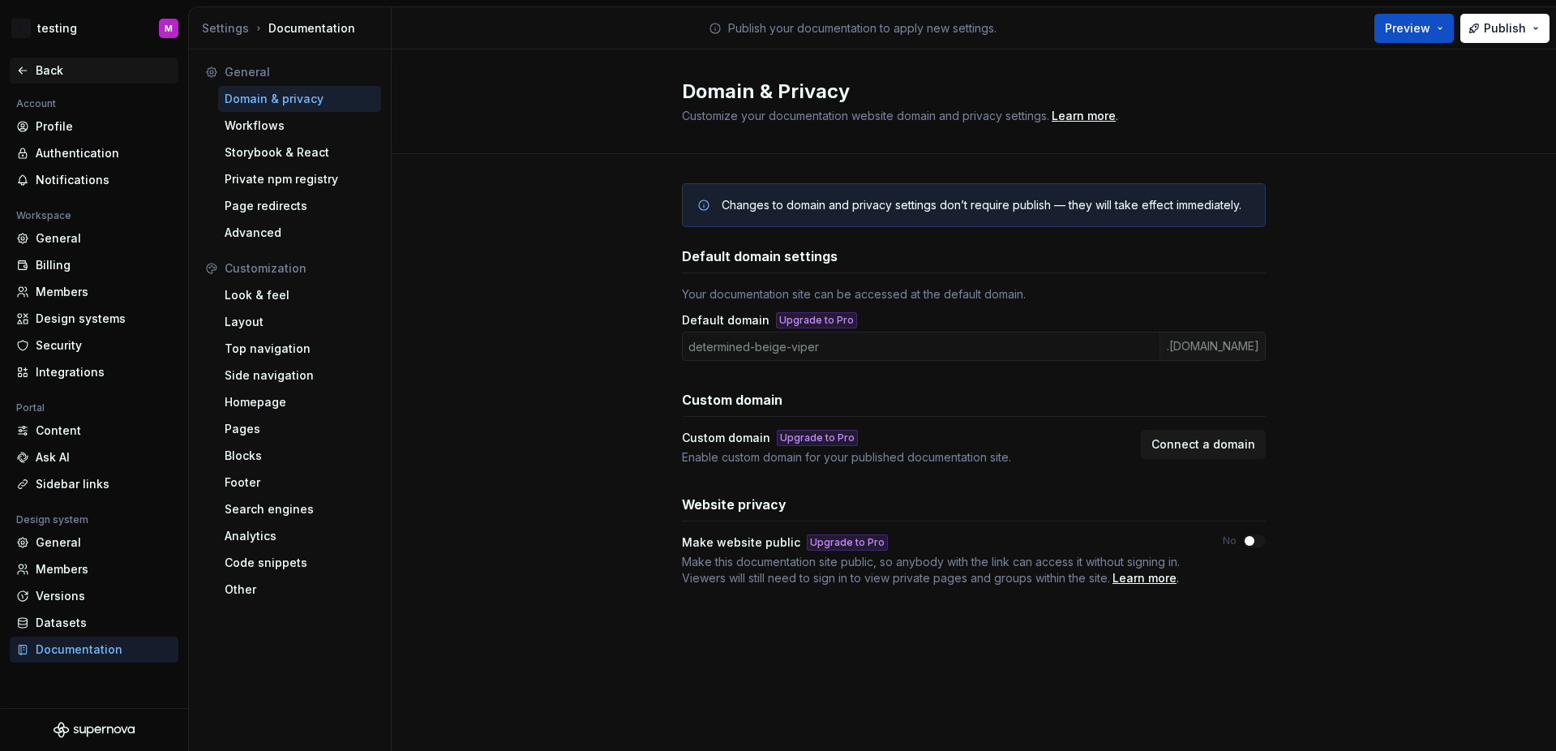
click at [19, 75] on icon at bounding box center [22, 70] width 13 height 13
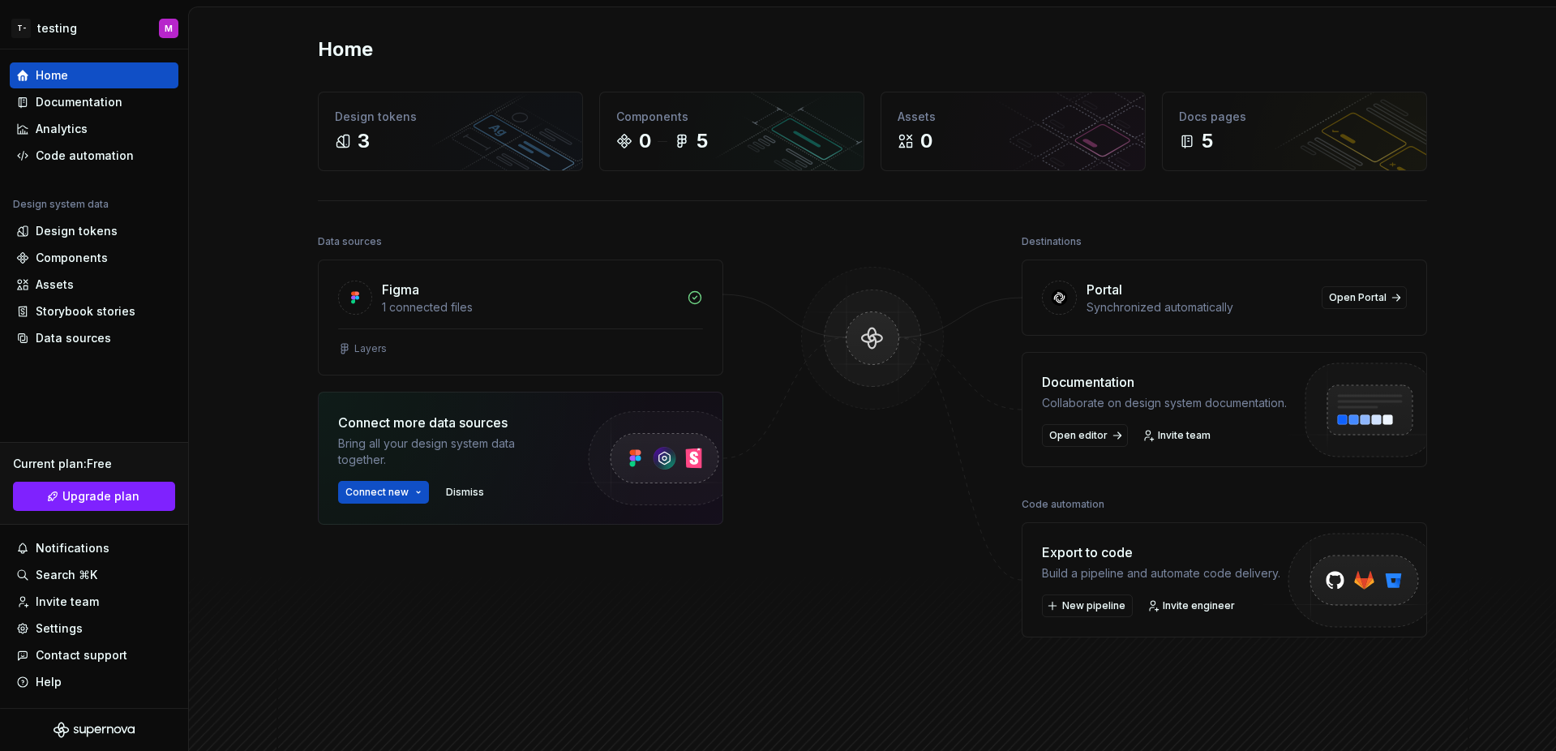
click at [560, 46] on div "Home" at bounding box center [872, 49] width 1109 height 26
click at [589, 45] on div "Home" at bounding box center [872, 49] width 1109 height 26
click at [741, 40] on div "Home" at bounding box center [872, 49] width 1109 height 26
click at [671, 64] on div "Home Design tokens 3 Components 0 5 Assets 0 Docs pages 5 Data sources Figma 1 …" at bounding box center [873, 391] width 1168 height 768
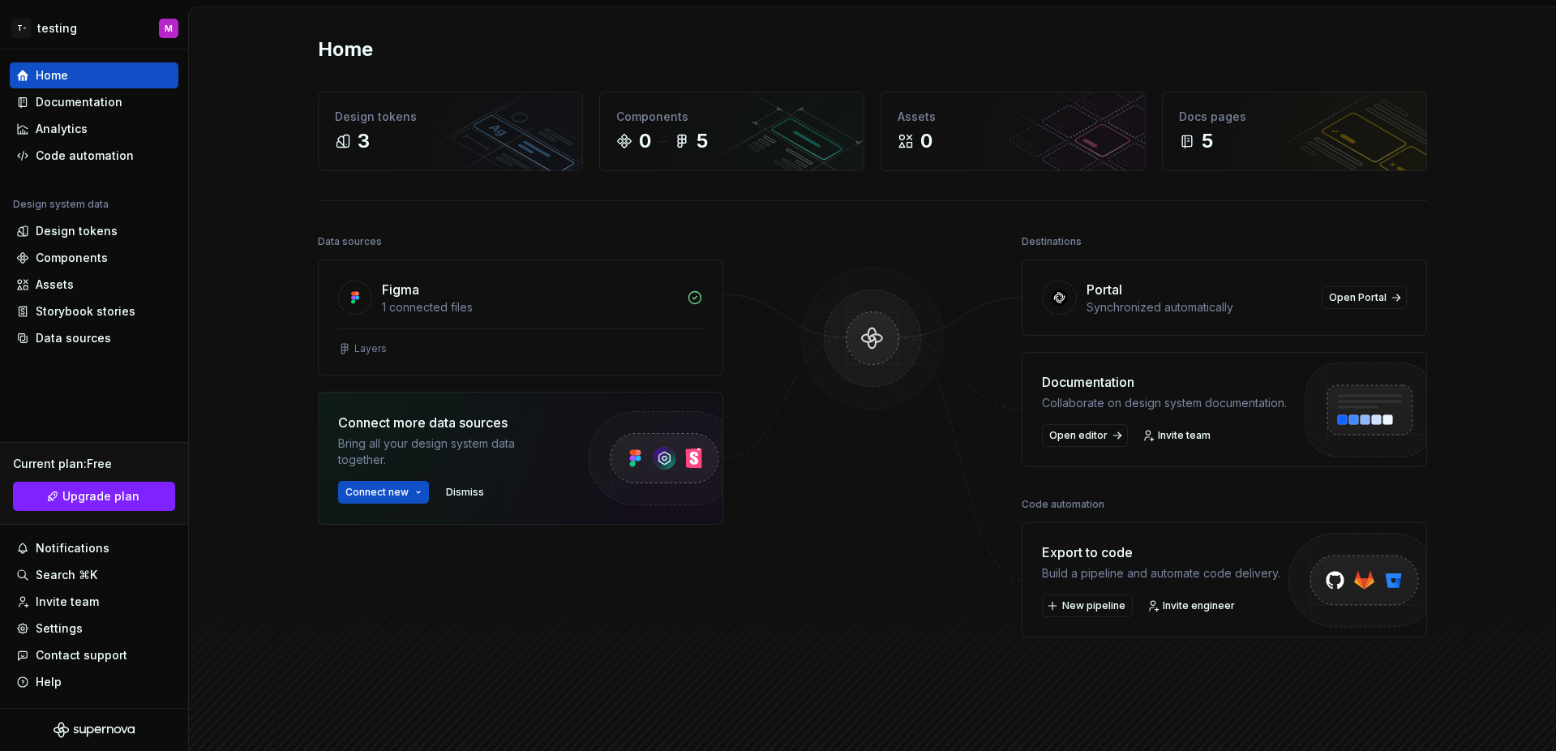
click at [508, 21] on div "Home Design tokens 3 Components 0 5 Assets 0 Docs pages 5 Data sources Figma 1 …" at bounding box center [873, 391] width 1168 height 768
click at [58, 27] on html "T- testing M Home Documentation Analytics Code automation Design system data De…" at bounding box center [778, 375] width 1556 height 751
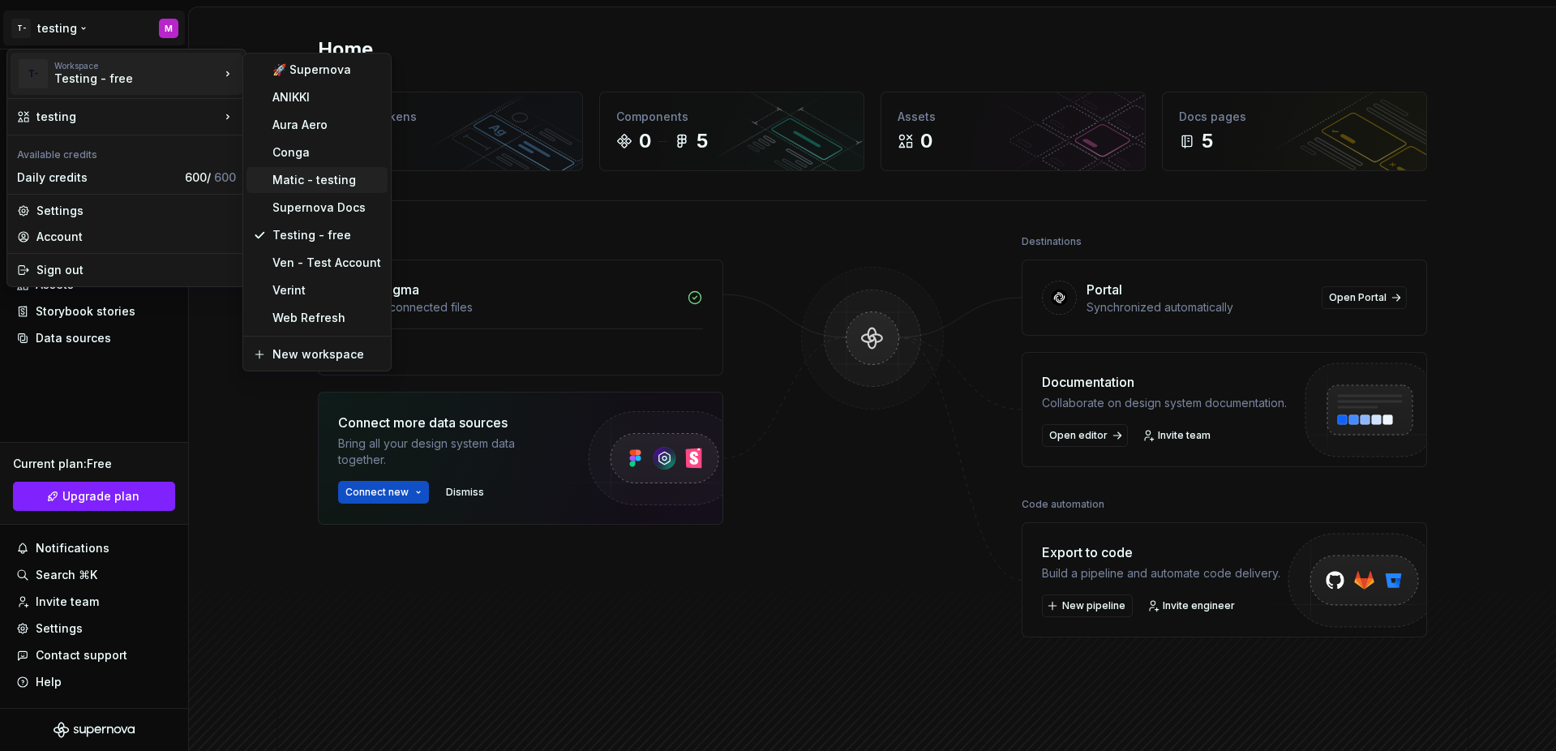
click at [291, 183] on div "Matic - testing" at bounding box center [326, 180] width 109 height 16
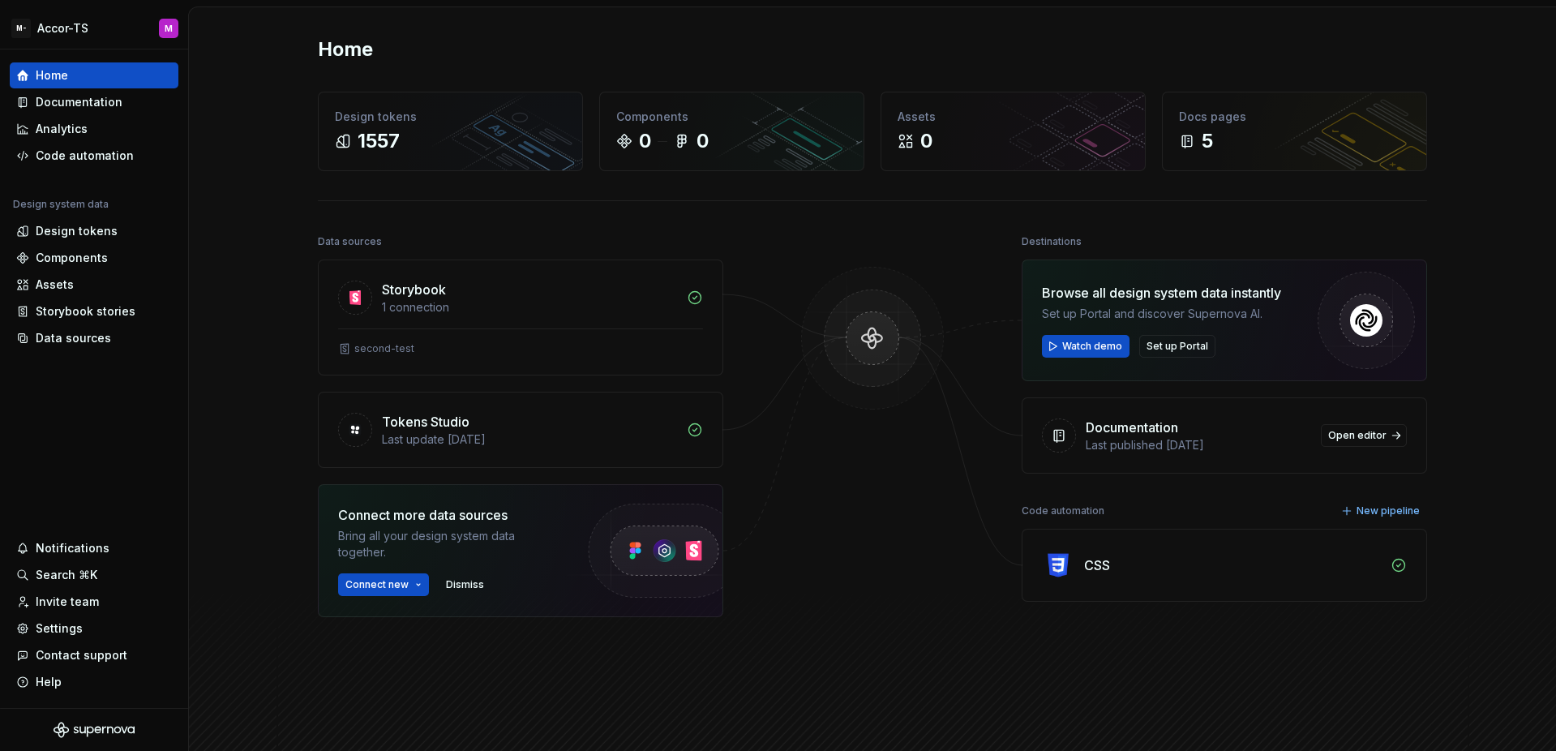
click at [258, 464] on div "Home Design tokens 1557 Components 0 0 Assets 0 Docs pages 5 Data sources Story…" at bounding box center [872, 400] width 1367 height 786
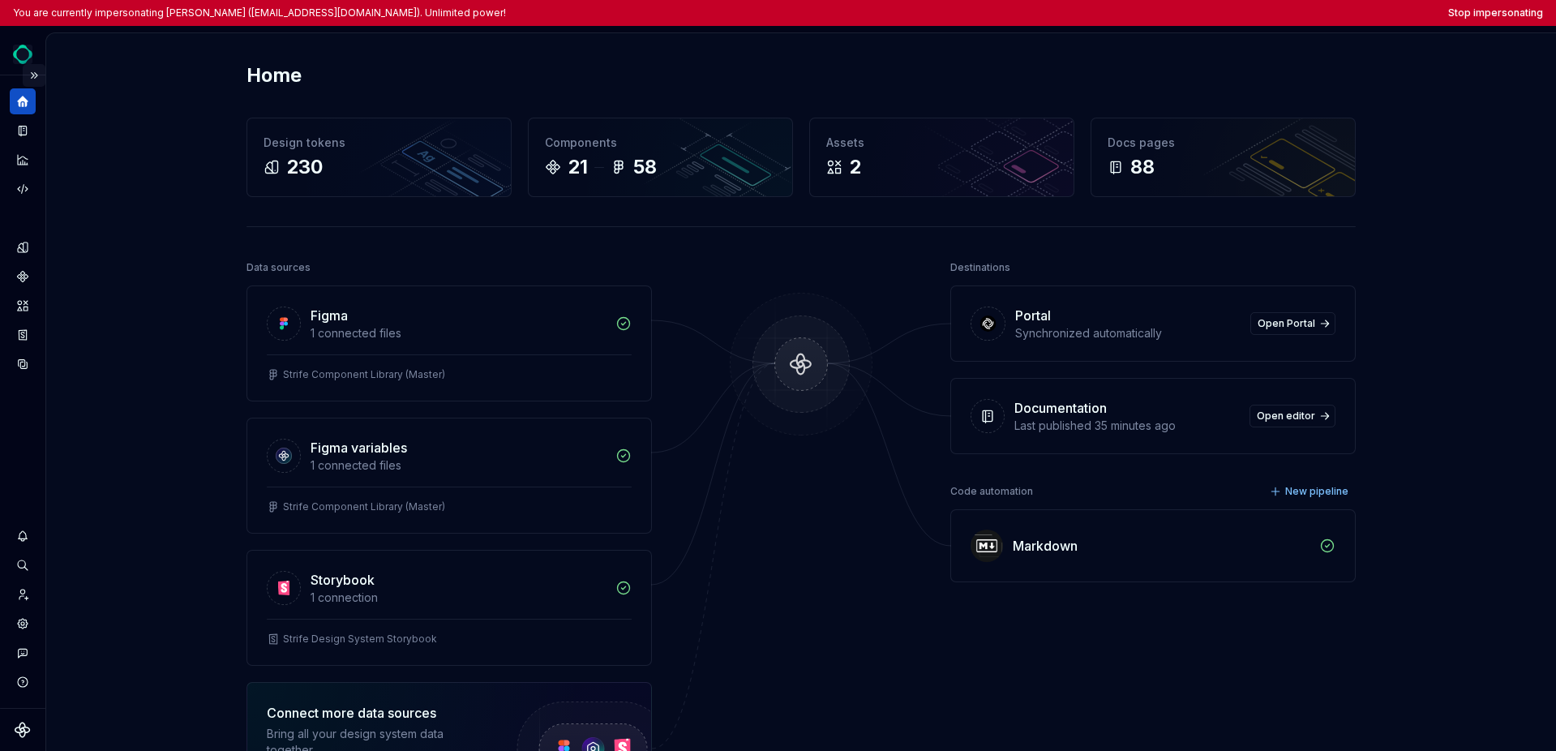
click at [42, 75] on button "Expand sidebar" at bounding box center [34, 75] width 23 height 23
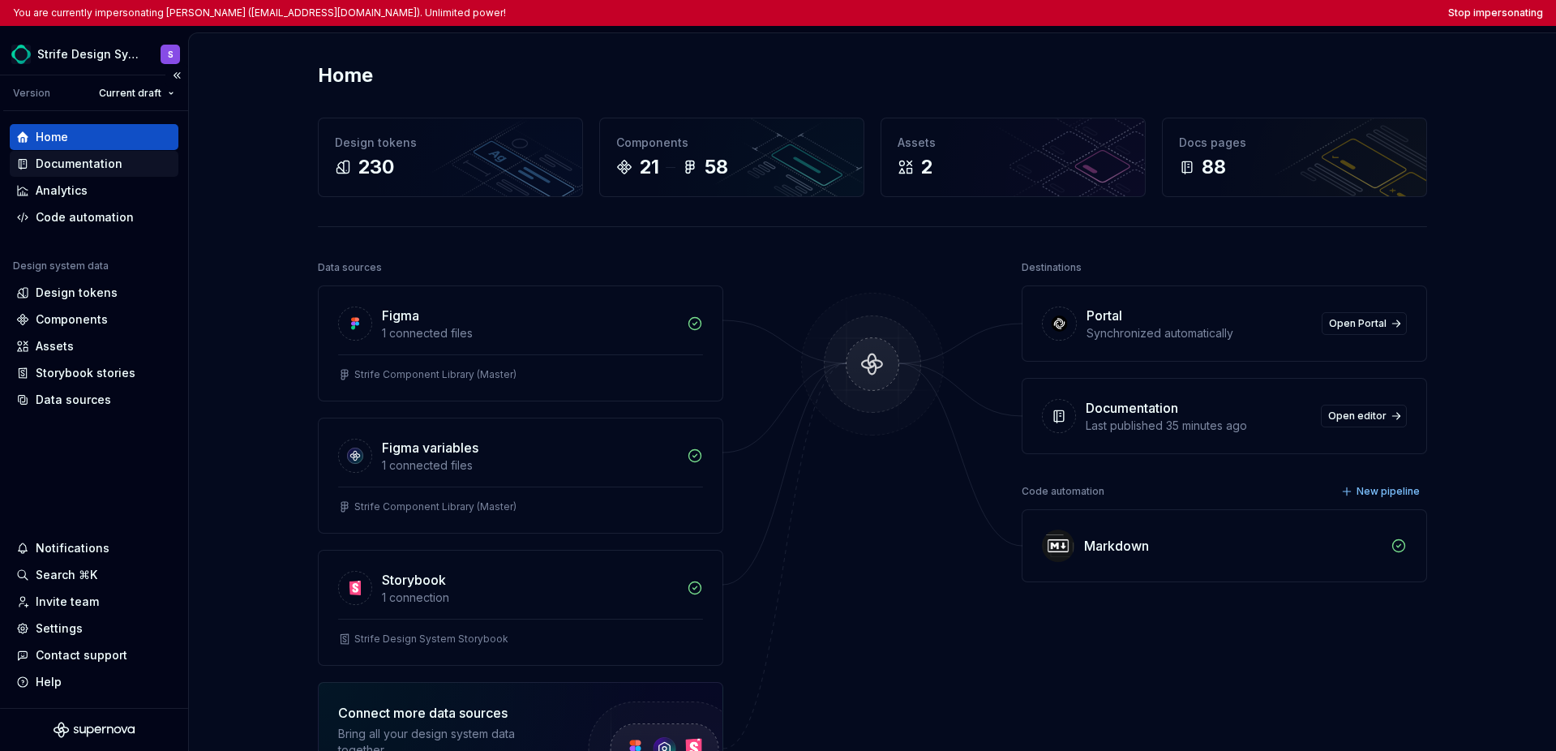
click at [66, 162] on div "Documentation" at bounding box center [79, 164] width 87 height 16
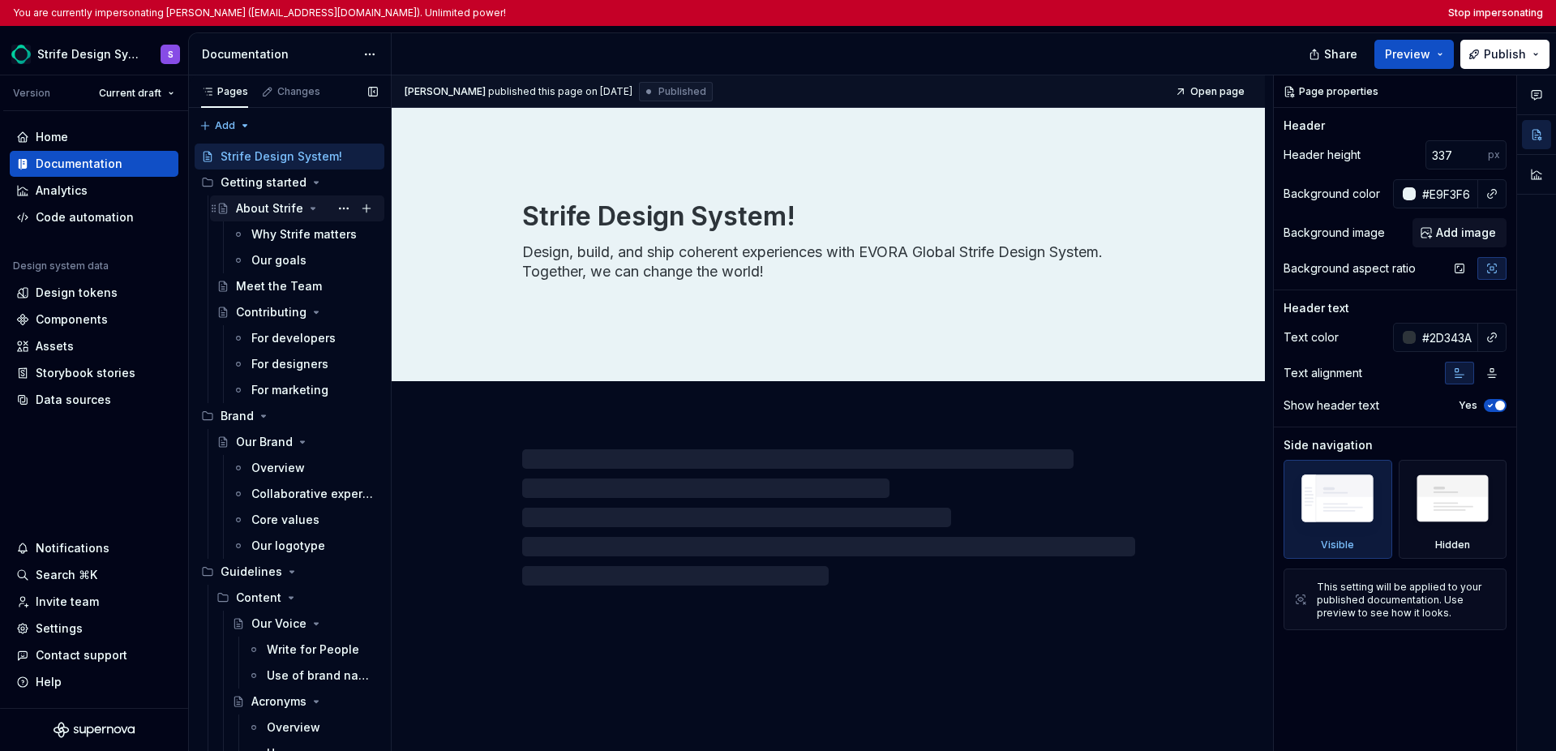
type textarea "*"
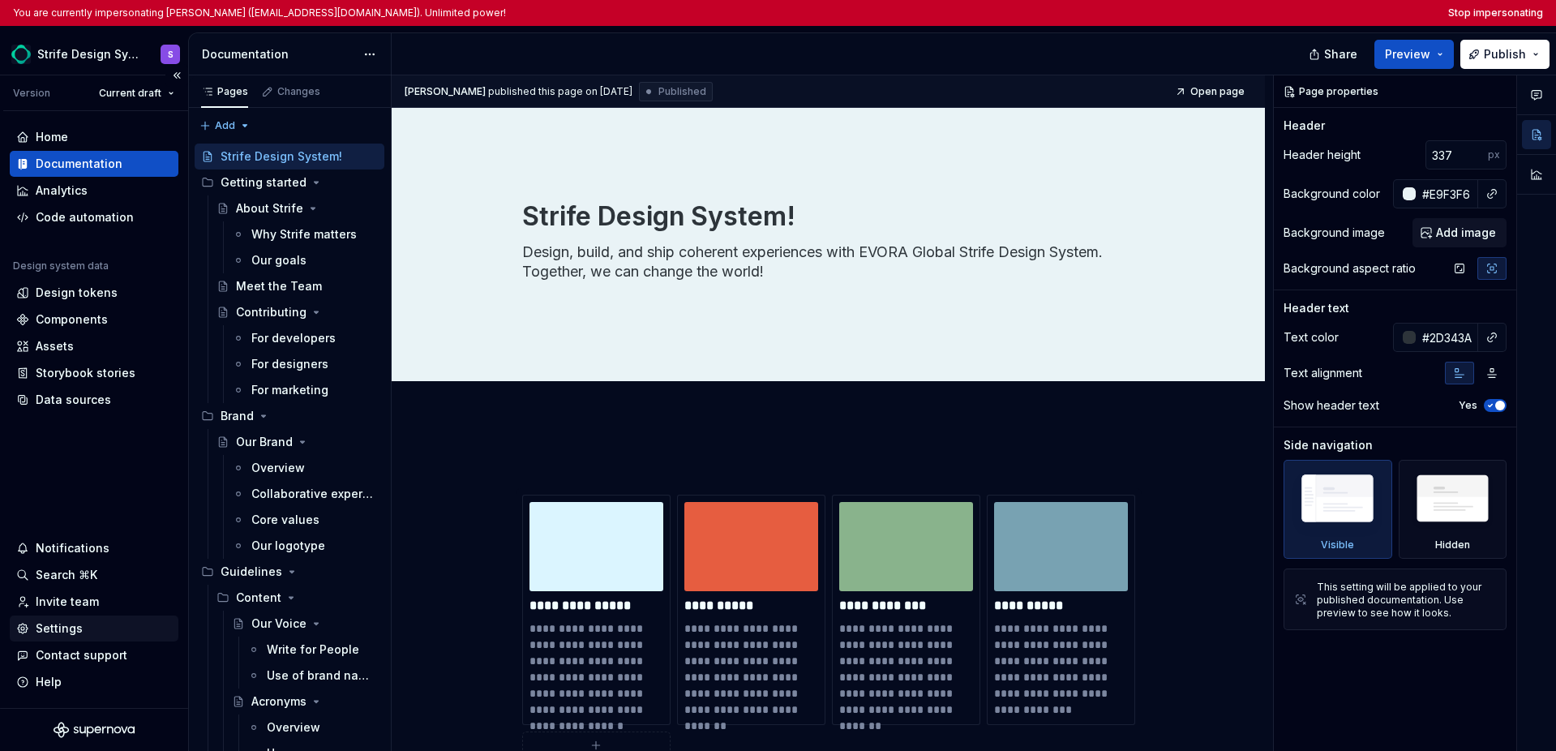
click at [64, 634] on div "Settings" at bounding box center [59, 628] width 47 height 16
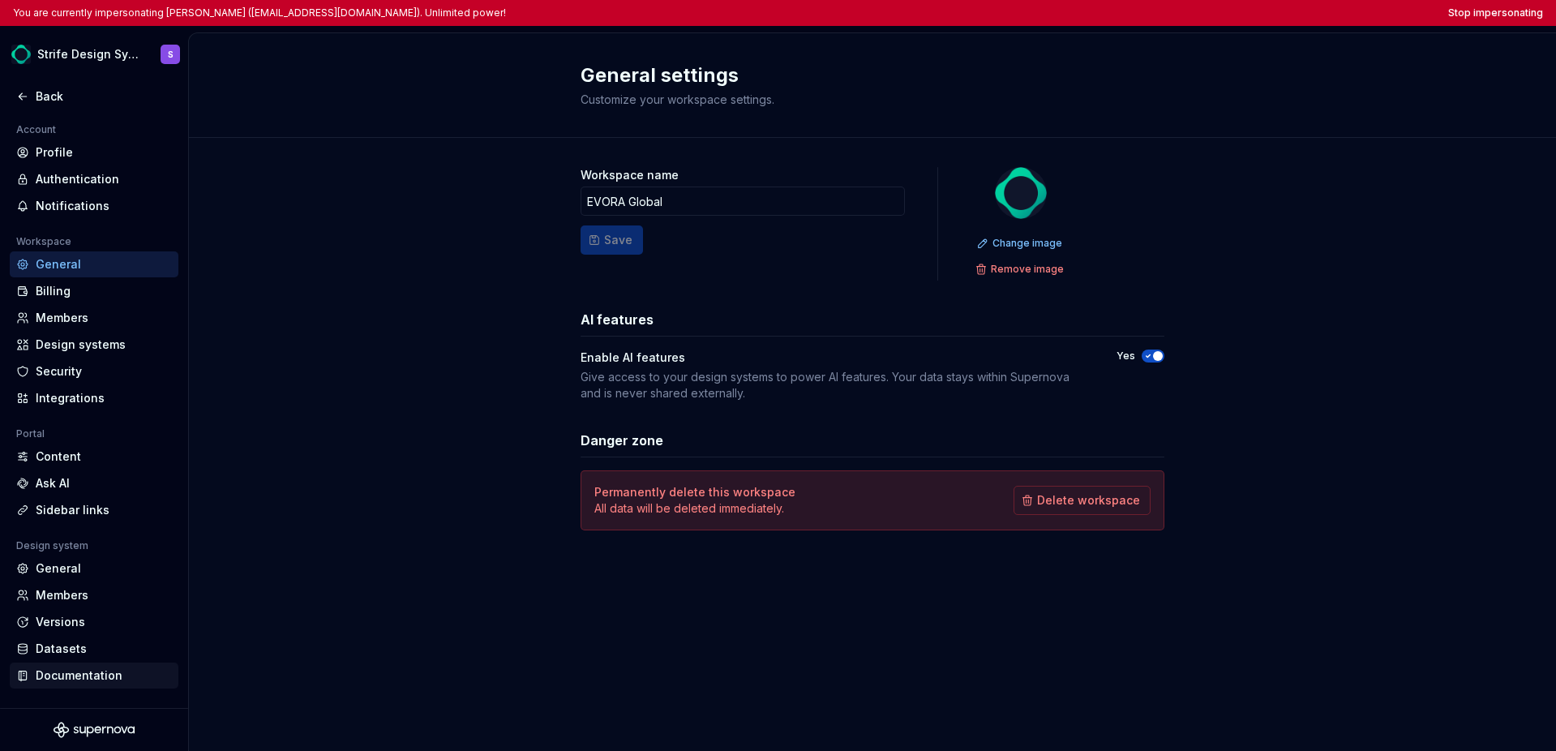
click at [84, 672] on div "Documentation" at bounding box center [104, 675] width 136 height 16
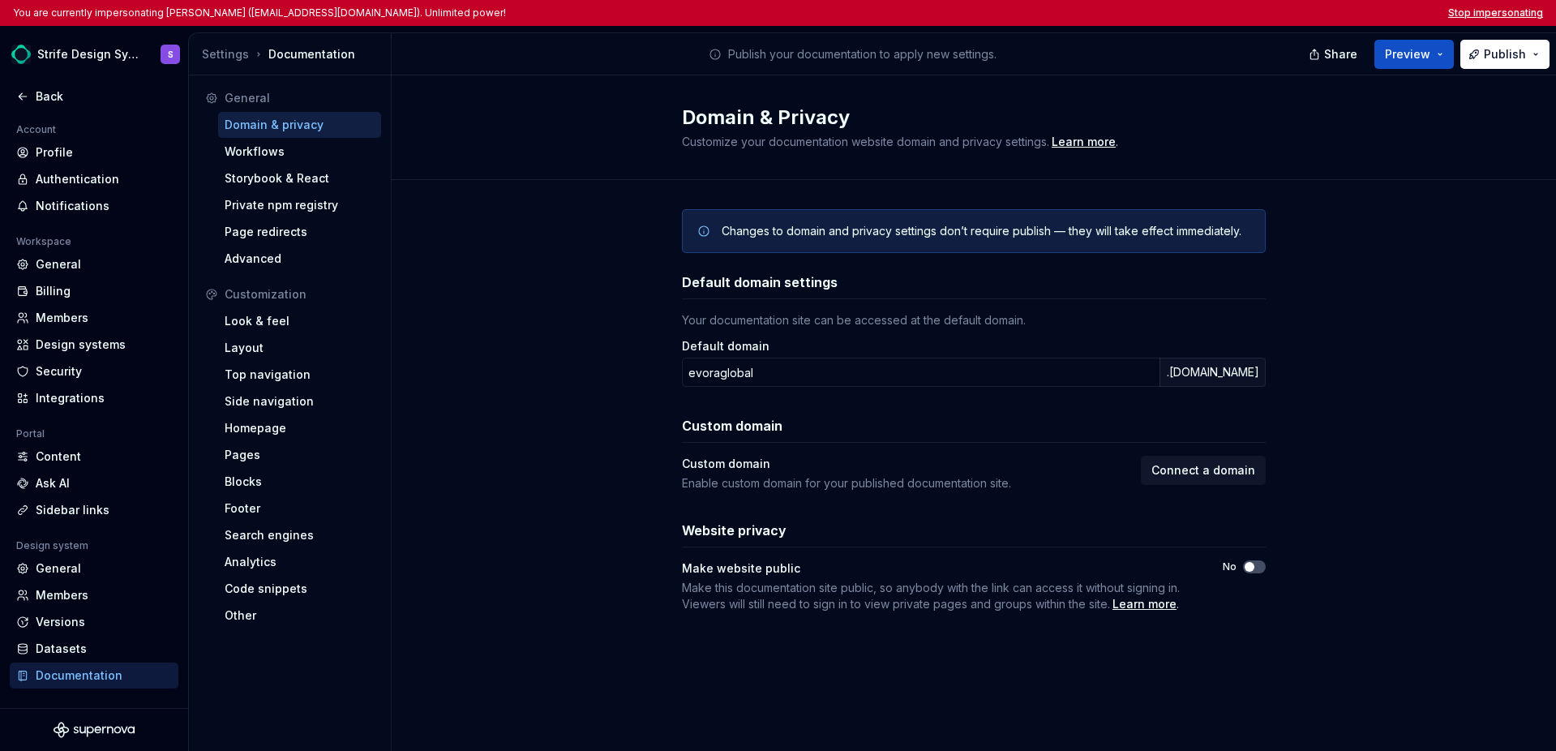
click at [1101, 11] on button "Stop impersonating" at bounding box center [1495, 12] width 95 height 13
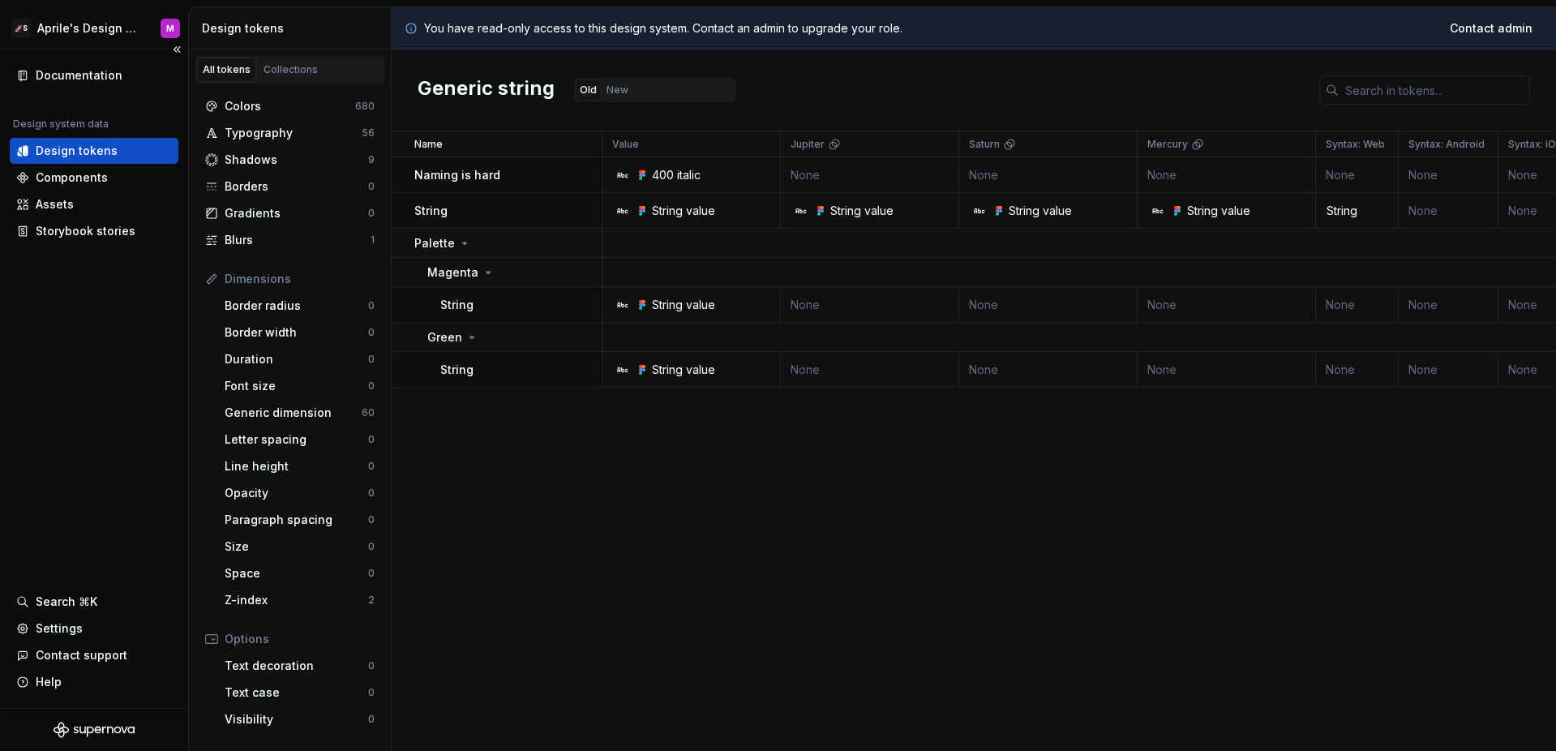
click at [97, 505] on div "Documentation Design system data Design tokens Components Assets Storybook stor…" at bounding box center [94, 378] width 188 height 658
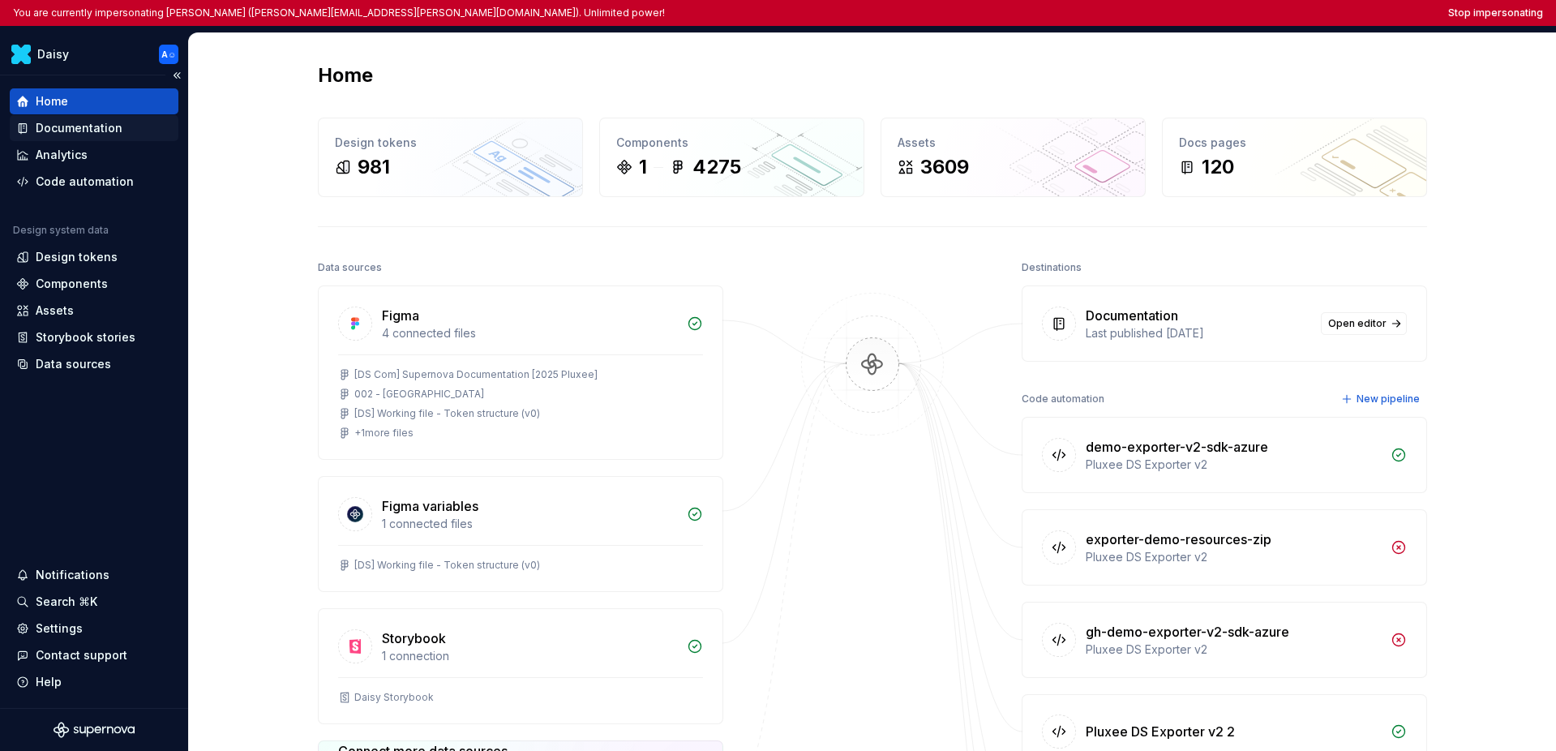
click at [92, 135] on div "Documentation" at bounding box center [79, 128] width 87 height 16
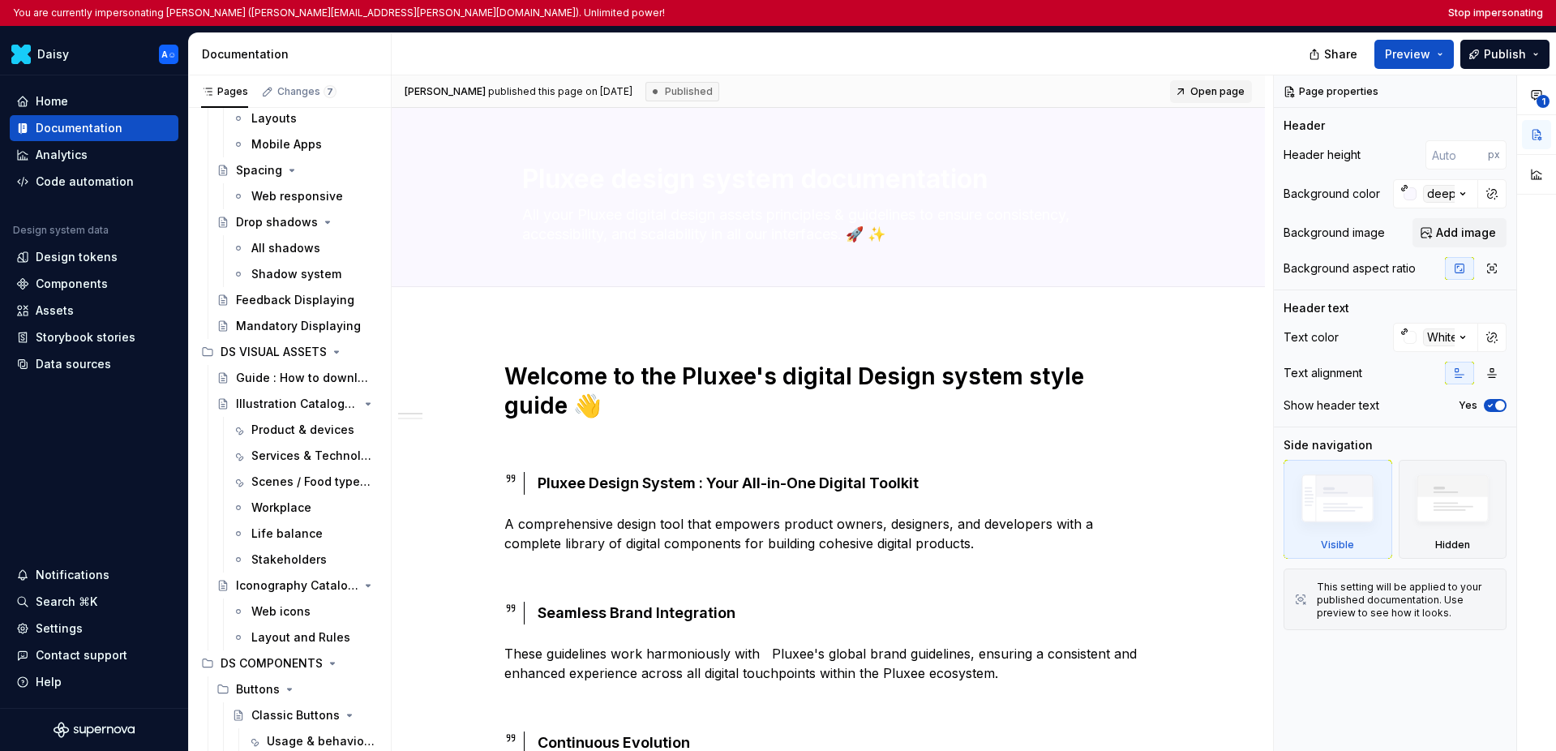
scroll to position [763, 0]
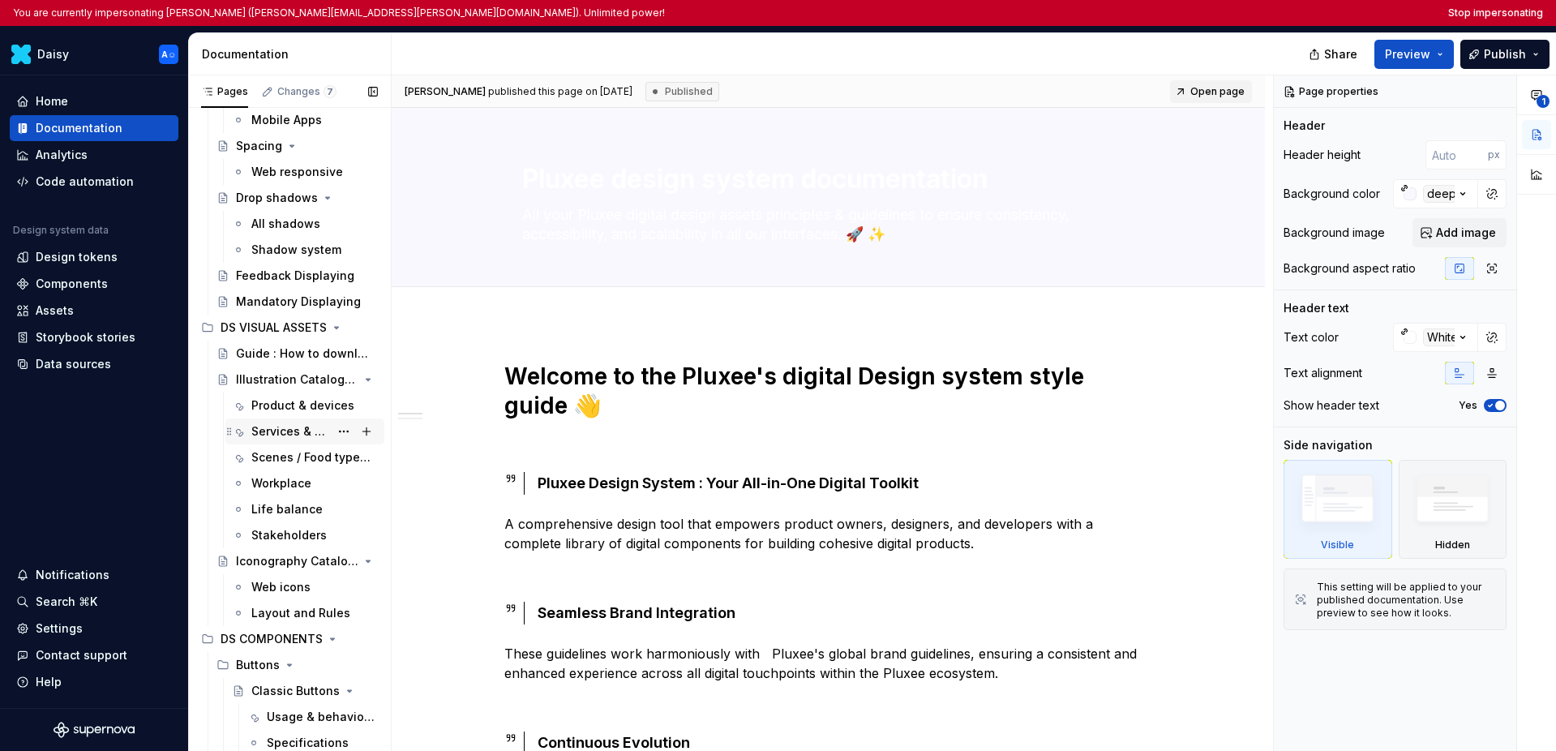
click at [284, 440] on div "Services & Technology" at bounding box center [314, 431] width 126 height 23
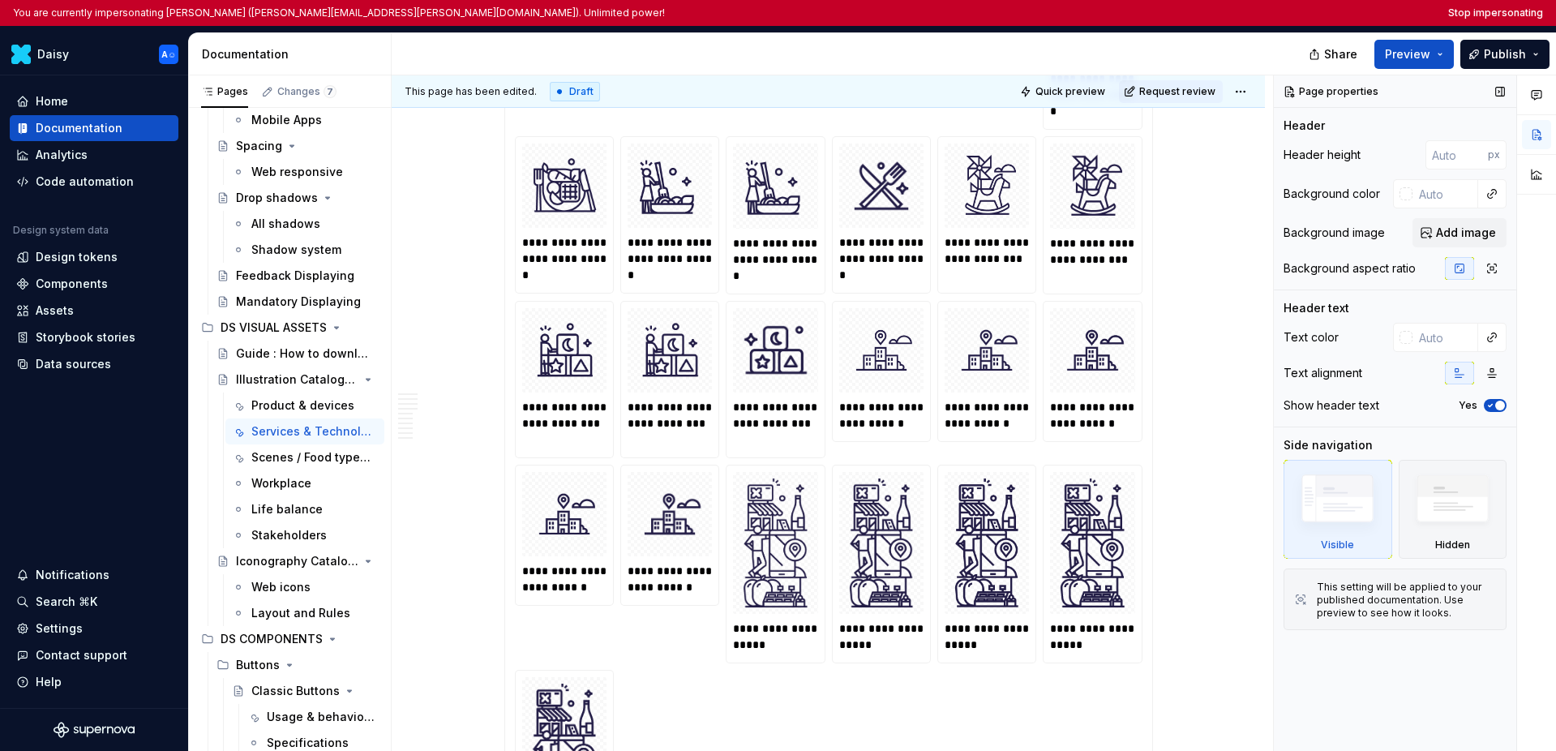
scroll to position [13050, 0]
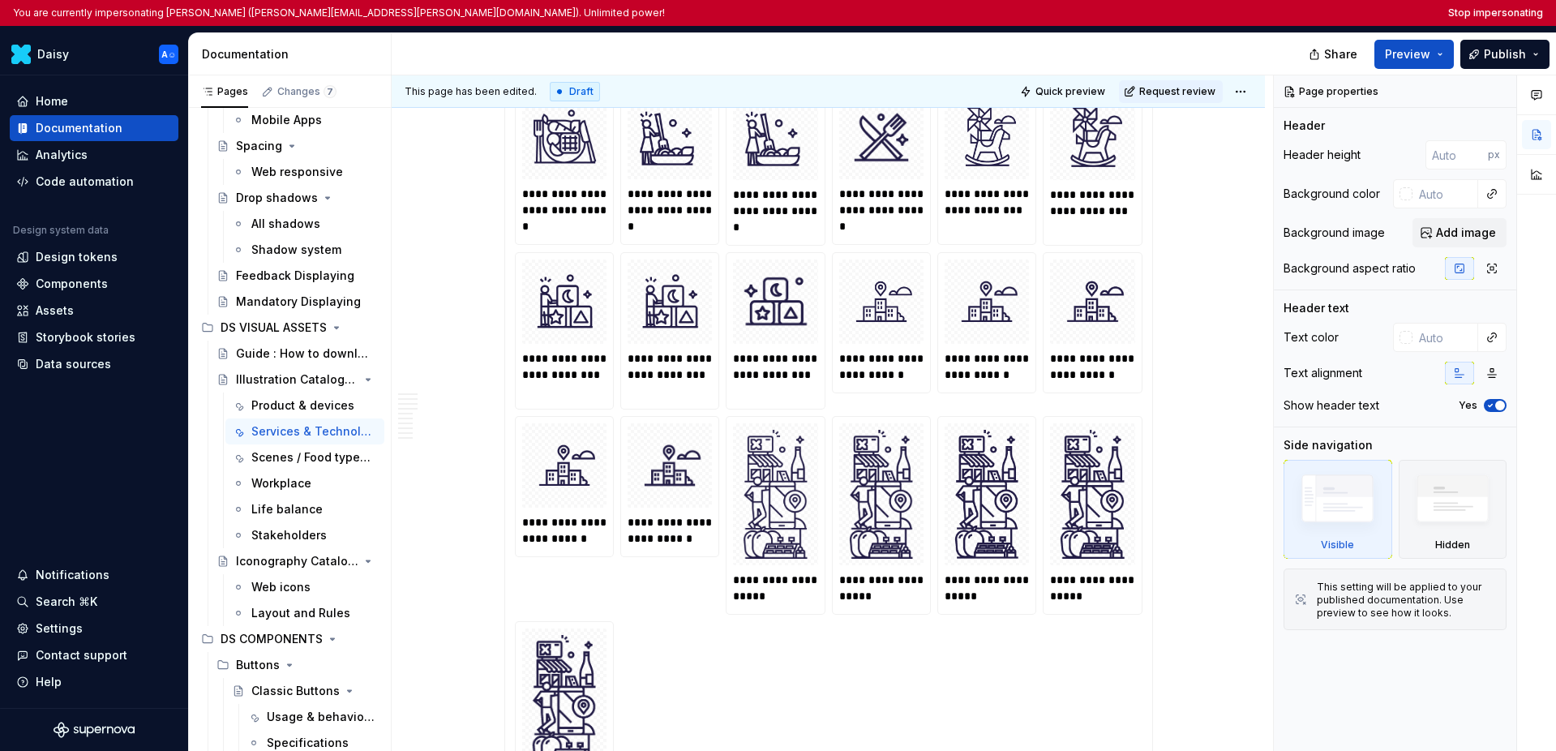
click at [1101, 246] on div "**********" at bounding box center [828, 372] width 647 height 916
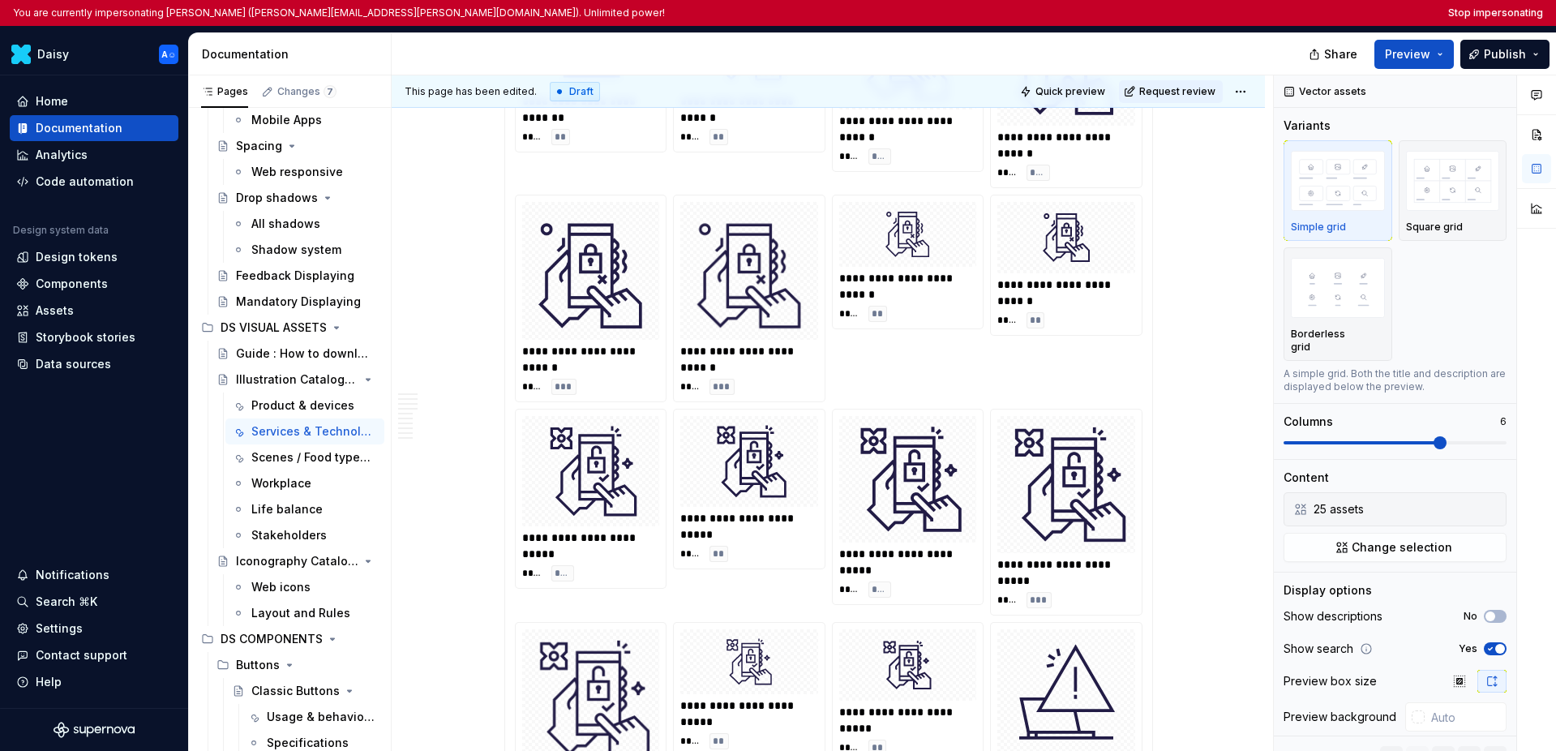
scroll to position [8933, 0]
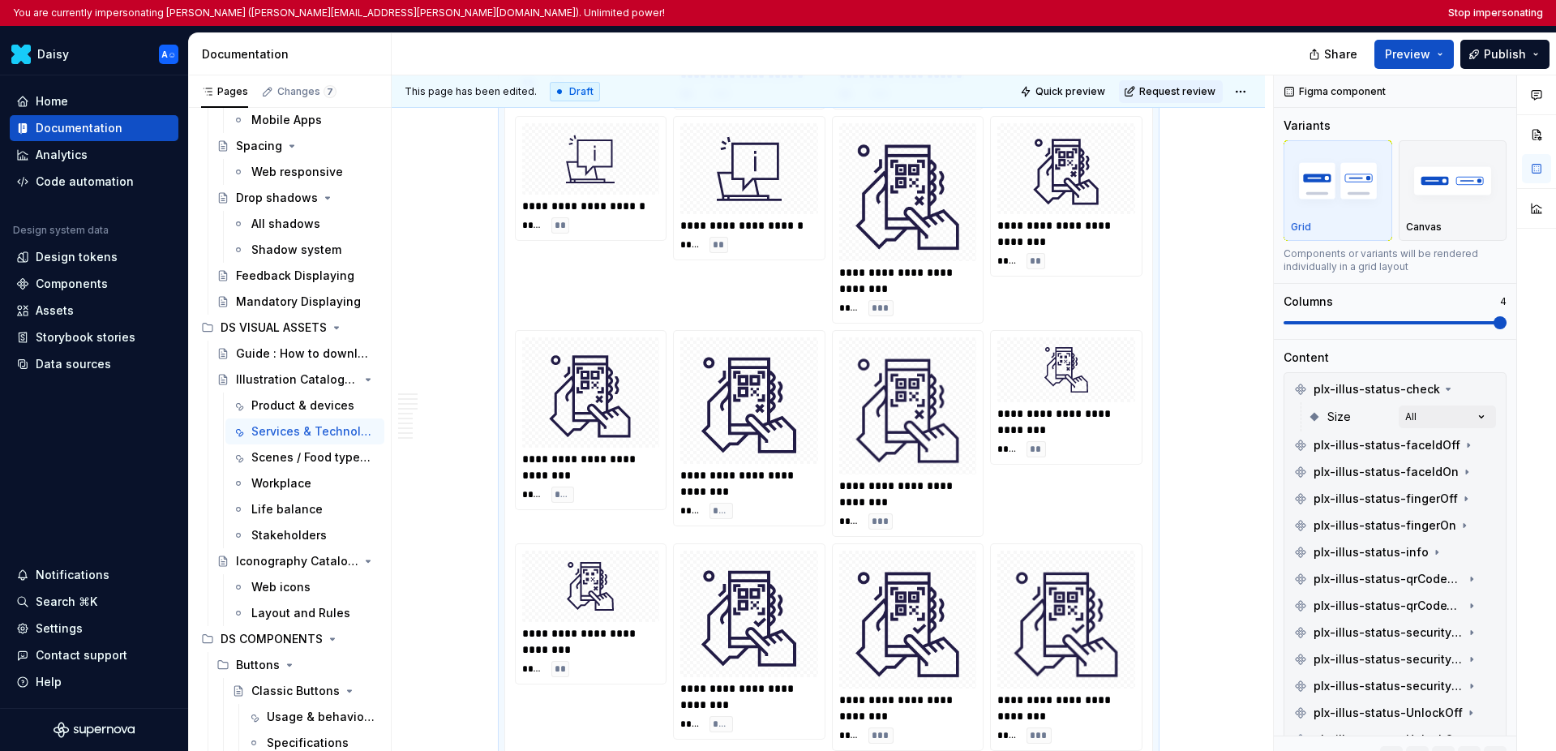
scroll to position [6972, 0]
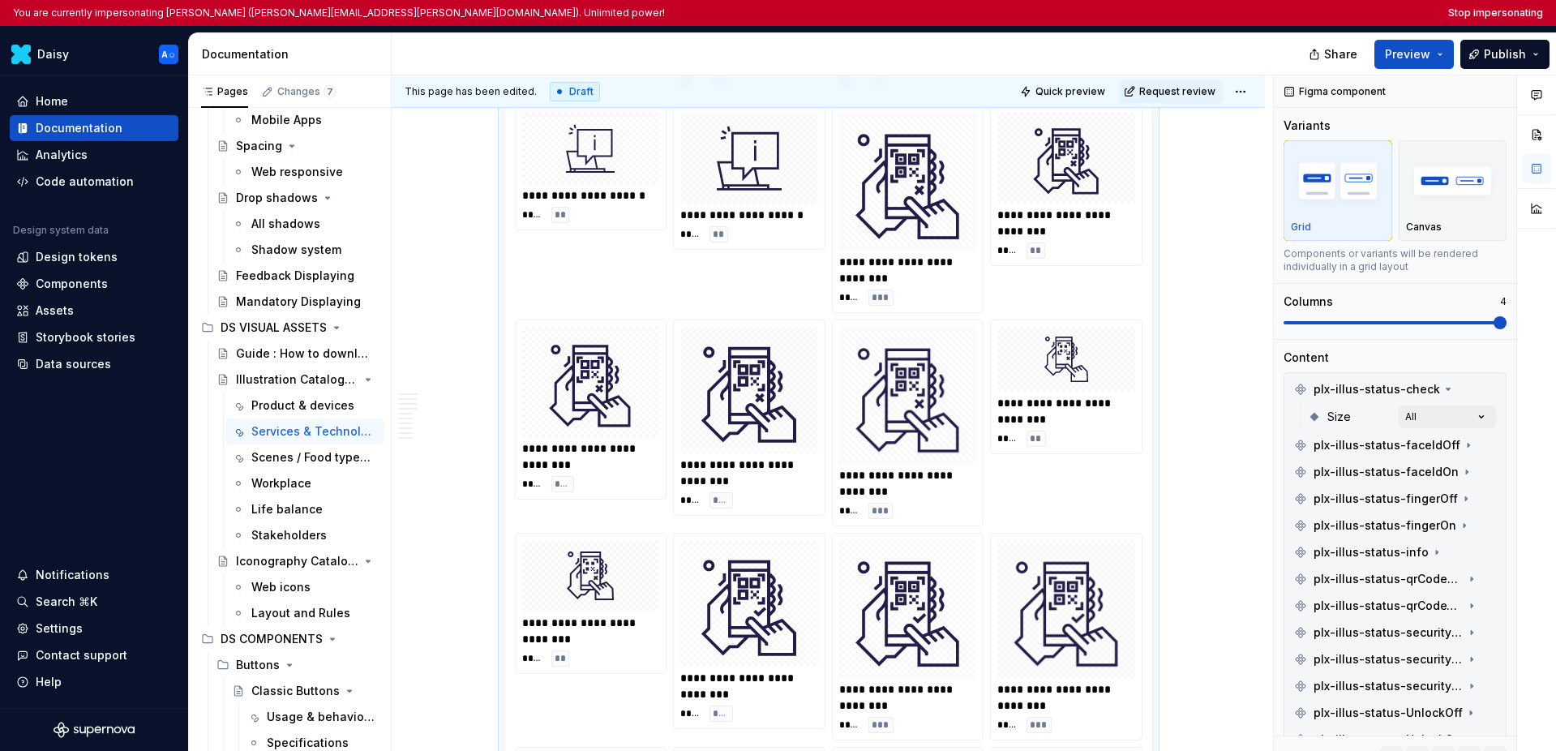
type textarea "*"
click at [1101, 12] on button "Stop impersonating" at bounding box center [1495, 12] width 95 height 13
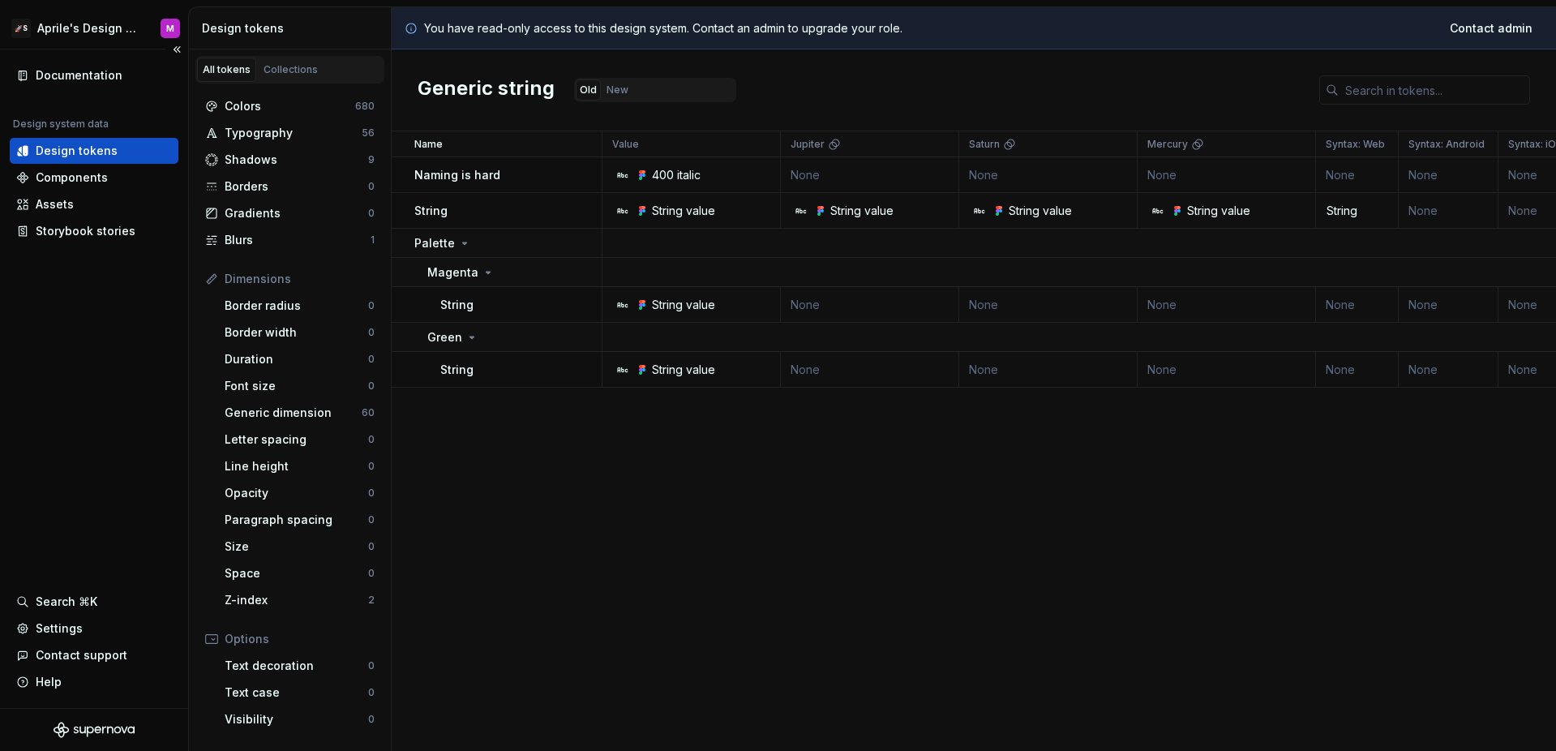
click at [92, 361] on div "Documentation Design system data Design tokens Components Assets Storybook stor…" at bounding box center [94, 378] width 188 height 658
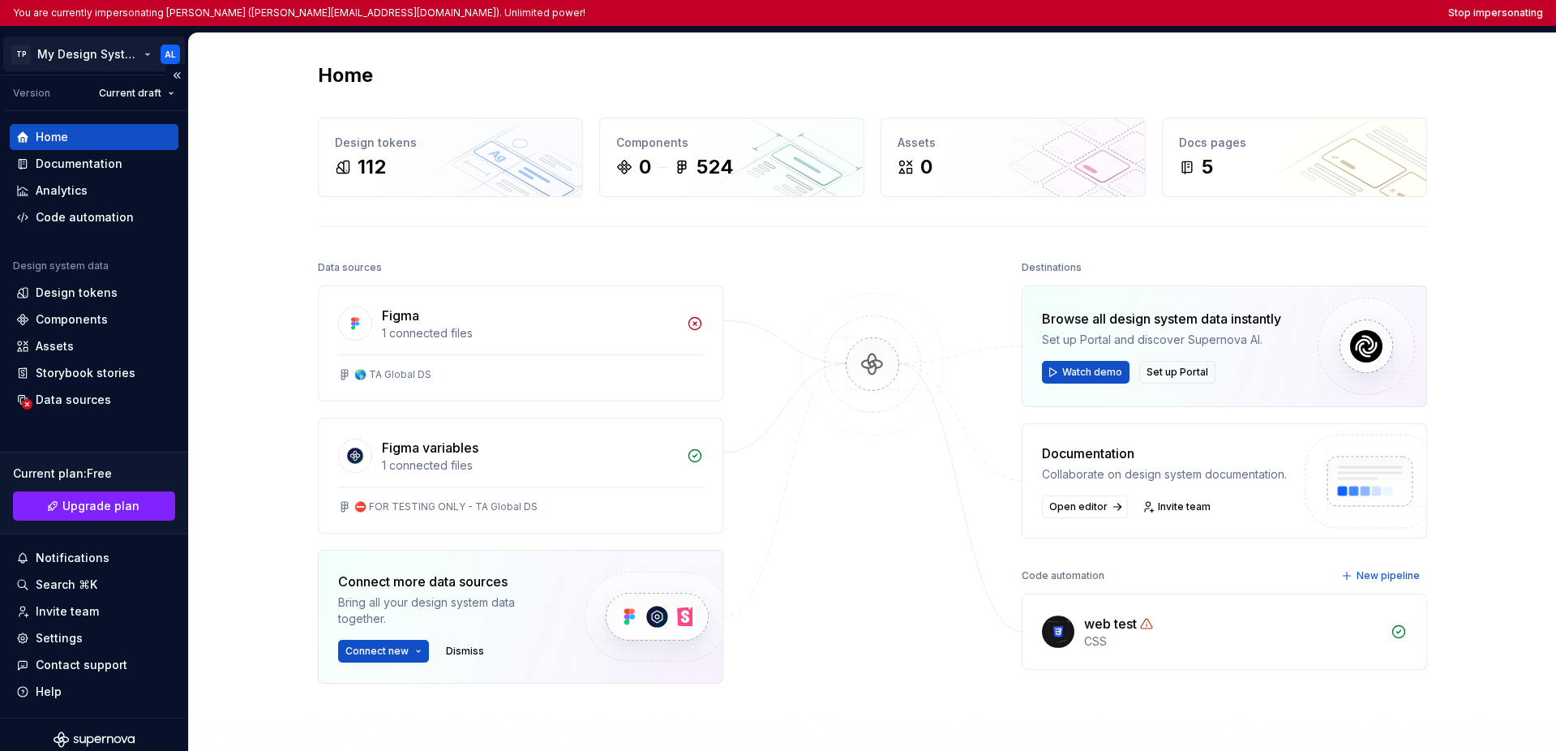
click at [76, 47] on html "You are currently impersonating [PERSON_NAME] ([PERSON_NAME][EMAIL_ADDRESS][DOM…" at bounding box center [778, 375] width 1556 height 751
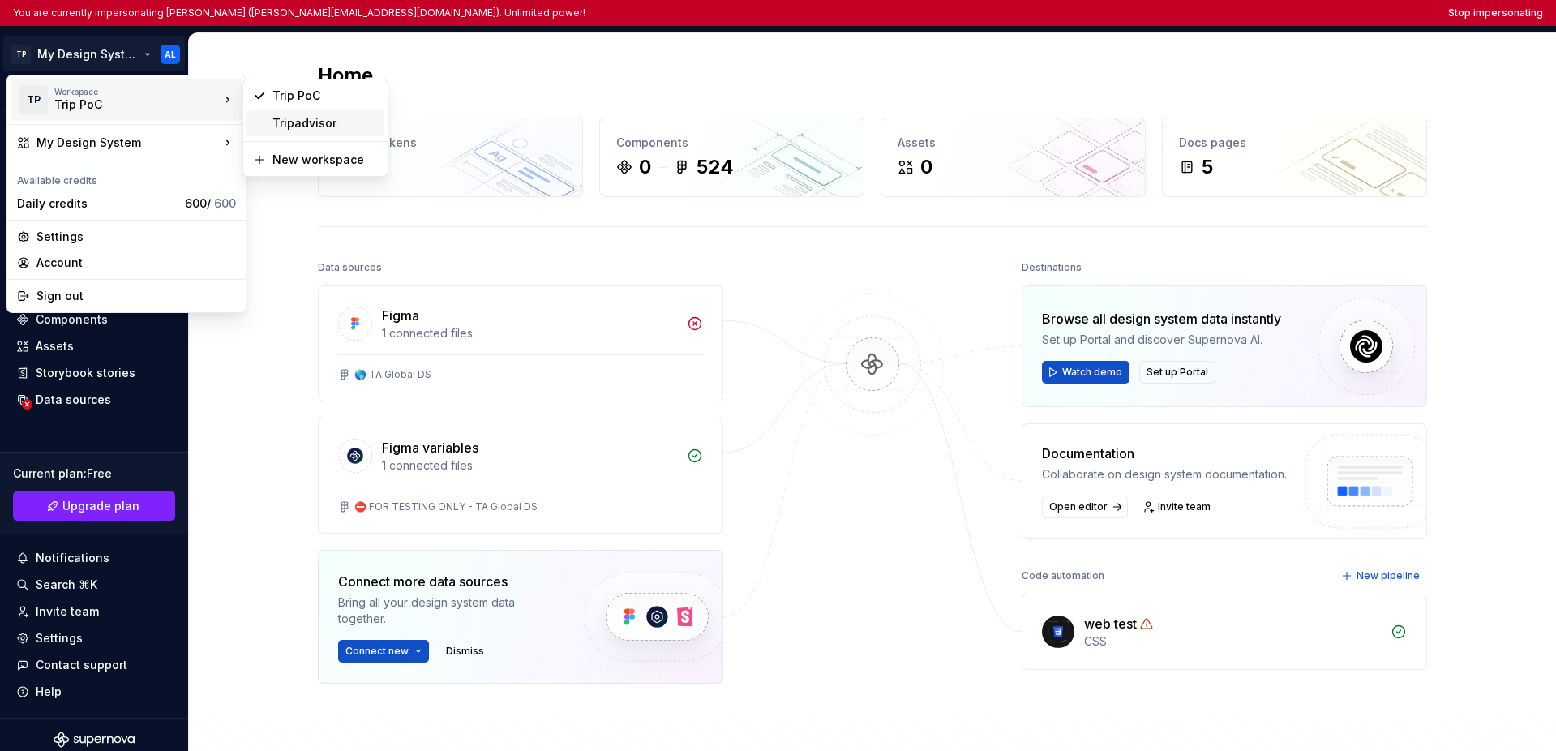
click at [288, 118] on div "Tripadvisor" at bounding box center [324, 123] width 105 height 16
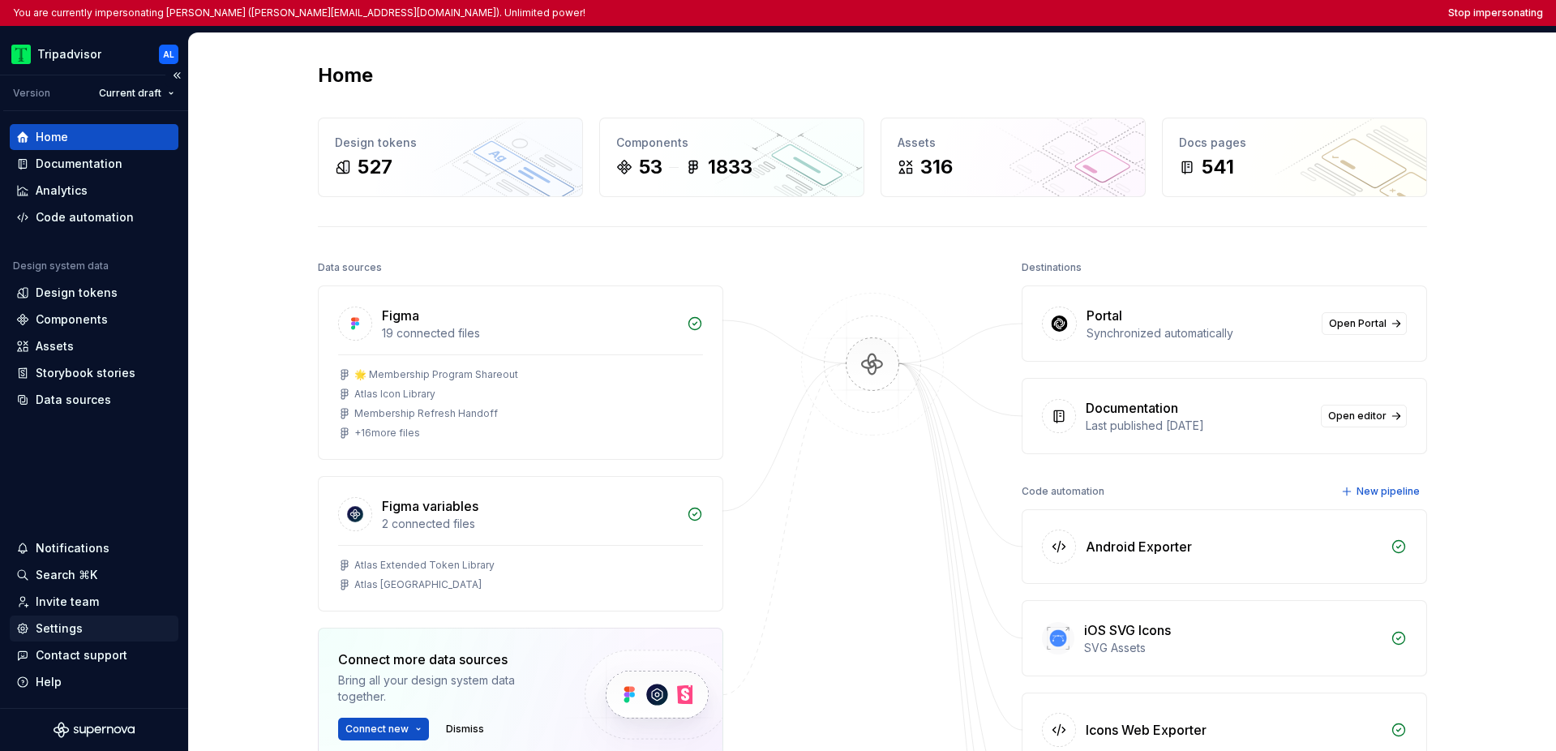
click at [66, 631] on div "Settings" at bounding box center [59, 628] width 47 height 16
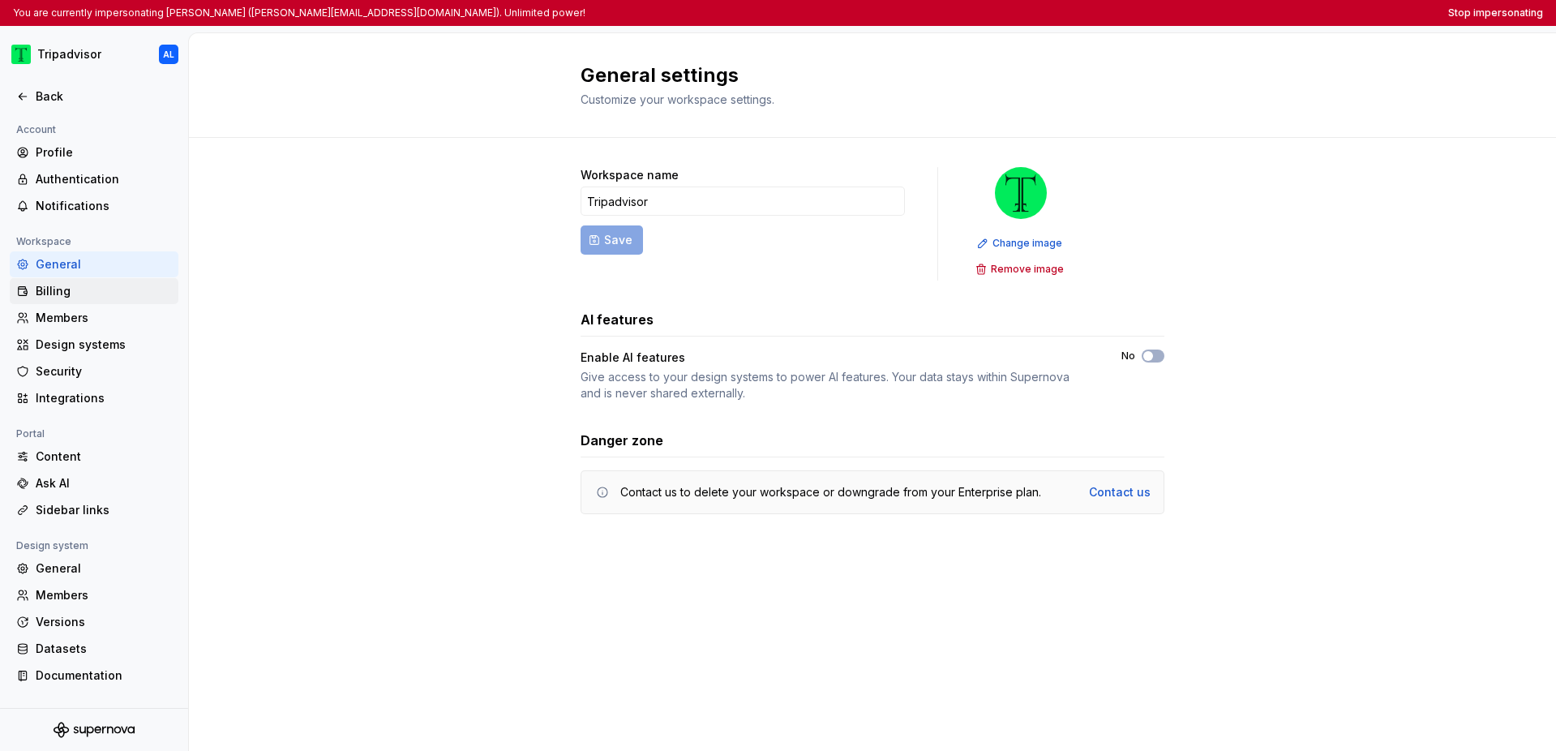
click at [83, 285] on div "Billing" at bounding box center [104, 291] width 136 height 16
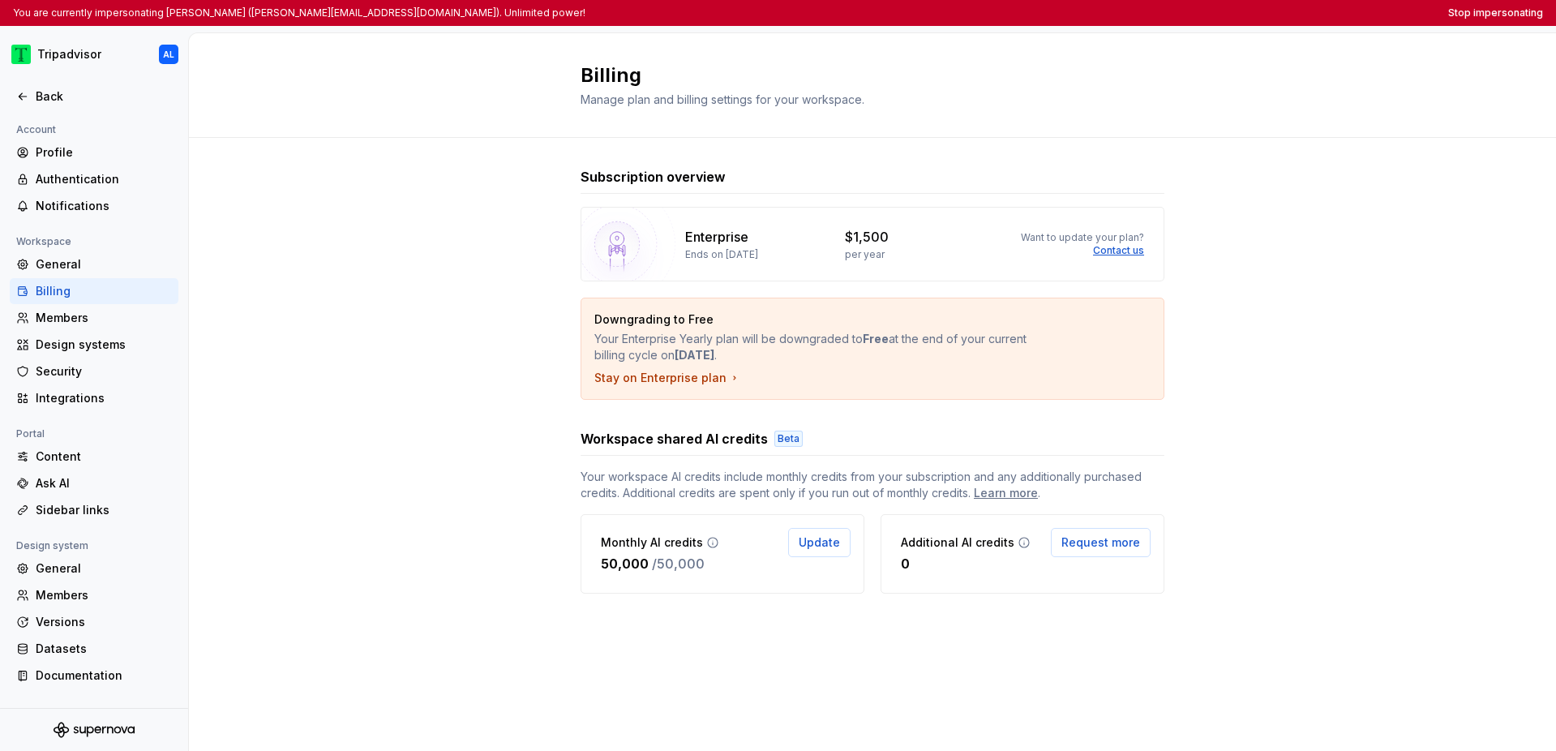
click at [398, 268] on div "Subscription overview Enterprise Ends on [DATE] $1,500 per year Want to update …" at bounding box center [872, 396] width 1367 height 517
click at [414, 286] on div "Subscription overview Enterprise Ends on November 1, 2026 $1,500 per year Want …" at bounding box center [872, 396] width 1367 height 517
click at [344, 230] on div "Subscription overview Enterprise Ends on November 1, 2026 $1,500 per year Want …" at bounding box center [872, 396] width 1367 height 517
click at [345, 102] on div "Billing Manage plan and billing settings for your workspace." at bounding box center [872, 85] width 1367 height 105
click at [1497, 14] on button "Stop impersonating" at bounding box center [1495, 12] width 95 height 13
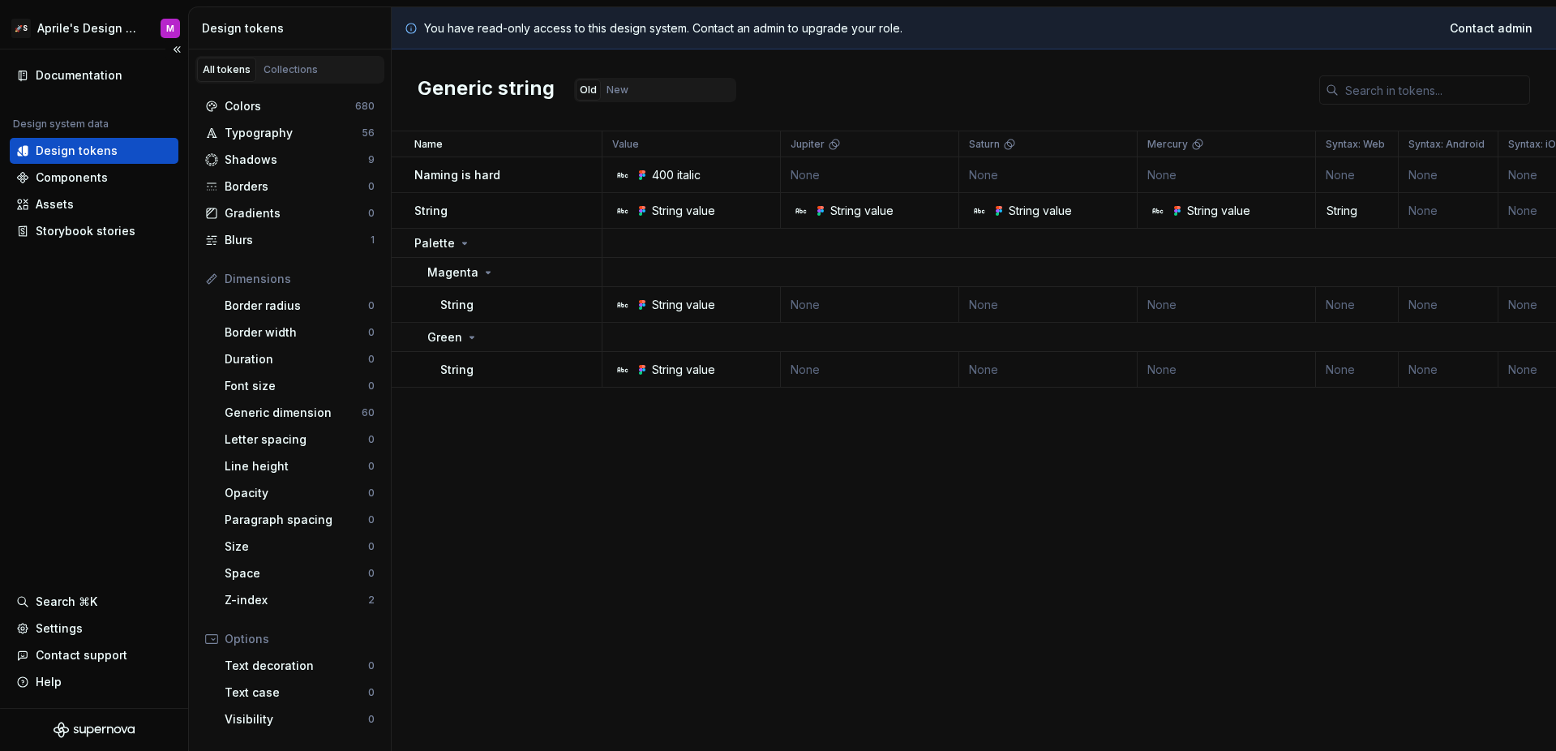
click at [147, 455] on div "Documentation Design system data Design tokens Components Assets Storybook stor…" at bounding box center [94, 378] width 188 height 658
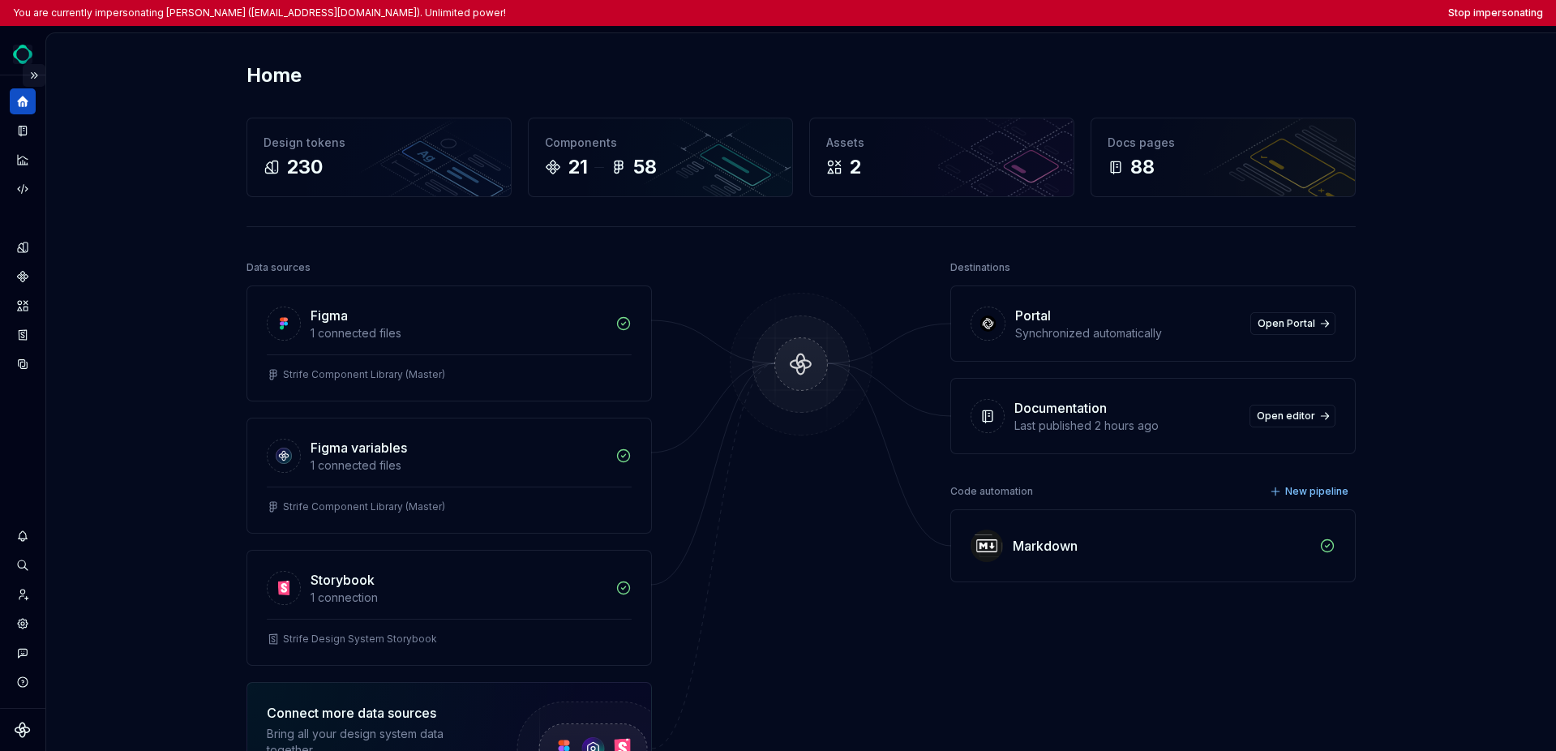
click at [30, 72] on button "Expand sidebar" at bounding box center [34, 75] width 23 height 23
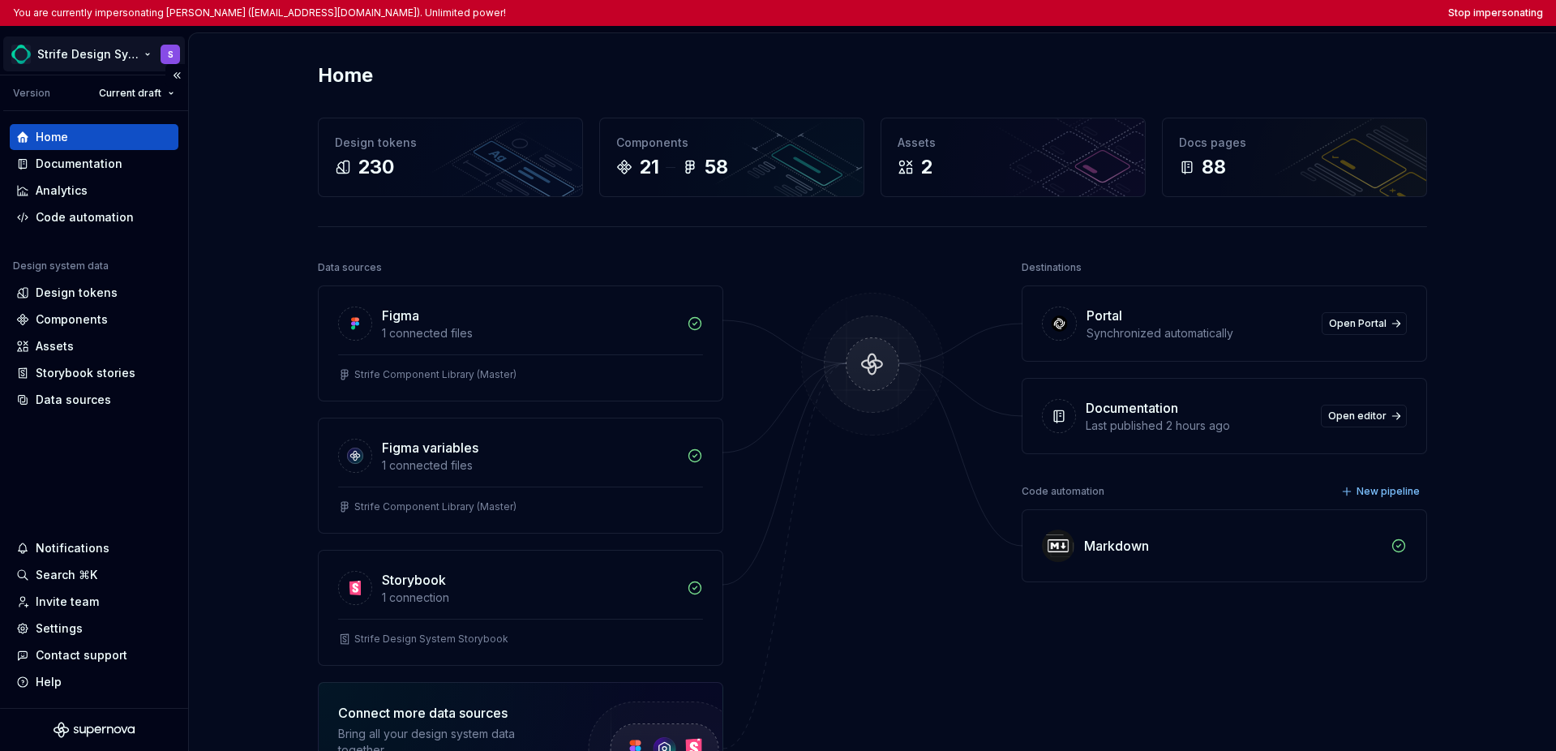
click at [57, 56] on html "You are currently impersonating [PERSON_NAME] ([EMAIL_ADDRESS][DOMAIN_NAME]). U…" at bounding box center [778, 375] width 1556 height 751
click at [32, 484] on html "You are currently impersonating Sebastian (slevander@evoraglobal.com). Unlimite…" at bounding box center [778, 375] width 1556 height 751
click at [57, 631] on div "Settings" at bounding box center [59, 628] width 47 height 16
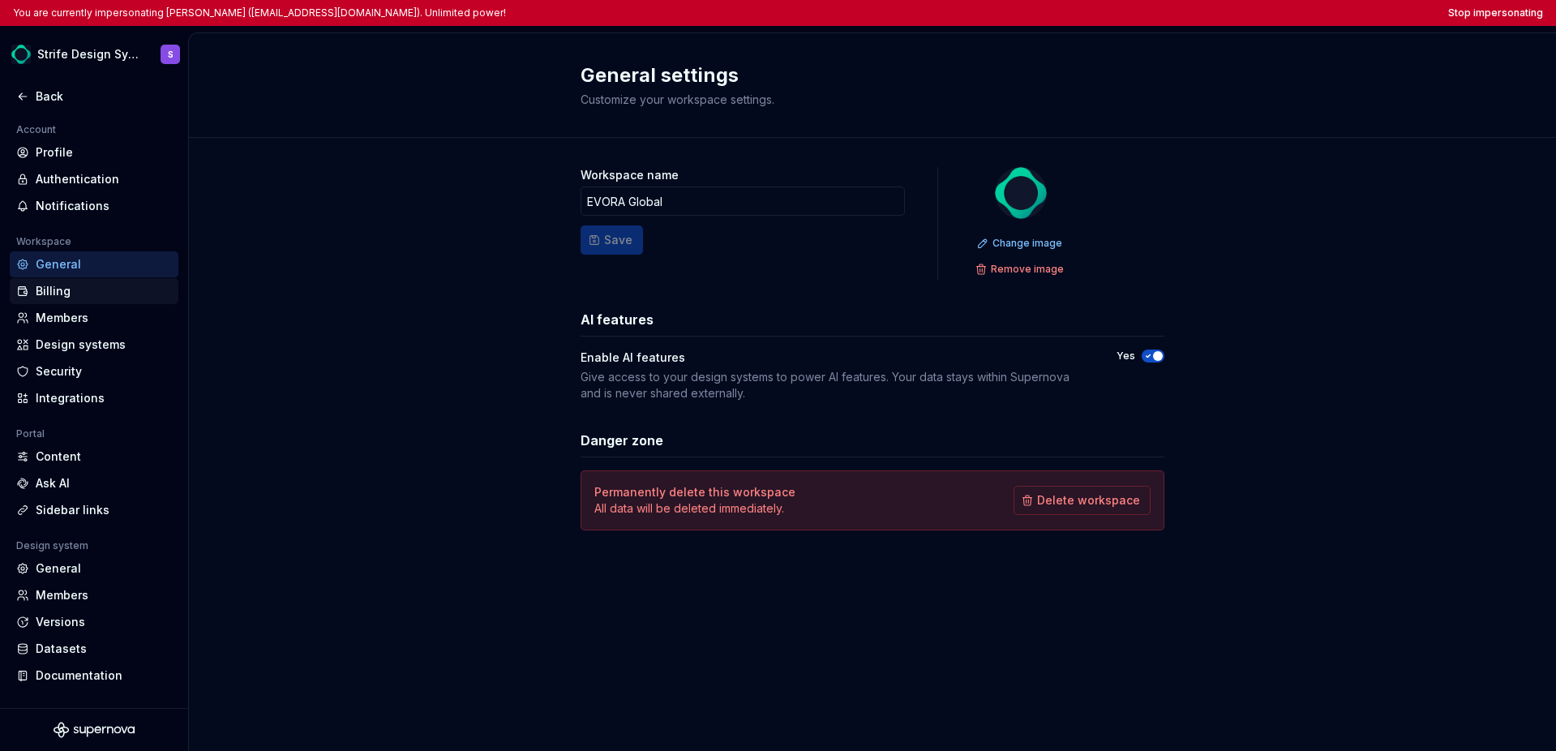
click at [73, 297] on div "Billing" at bounding box center [104, 291] width 136 height 16
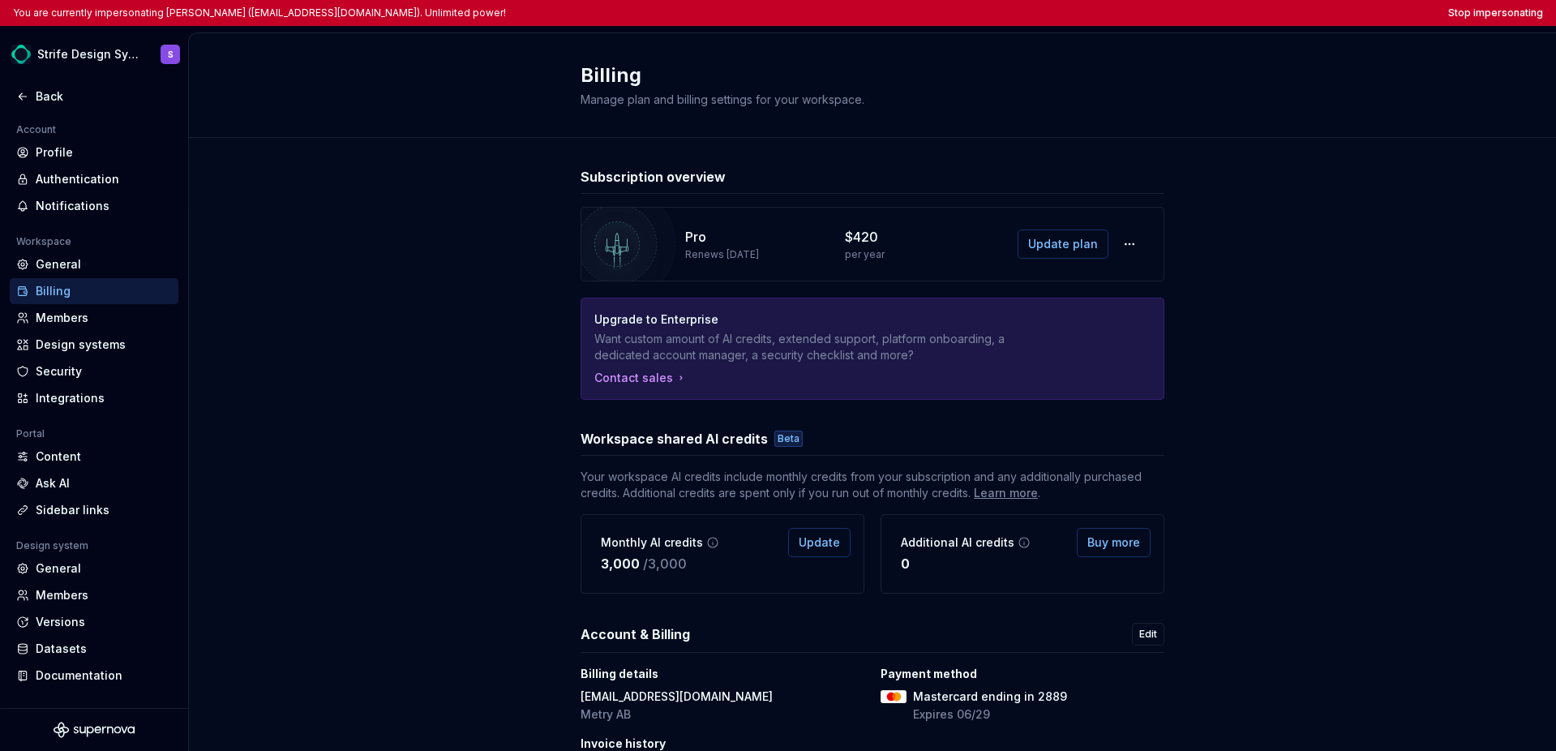
click at [441, 326] on div "Subscription overview Pro Renews August 29, 2026 $420 per year Update plan Upgr…" at bounding box center [872, 492] width 1367 height 708
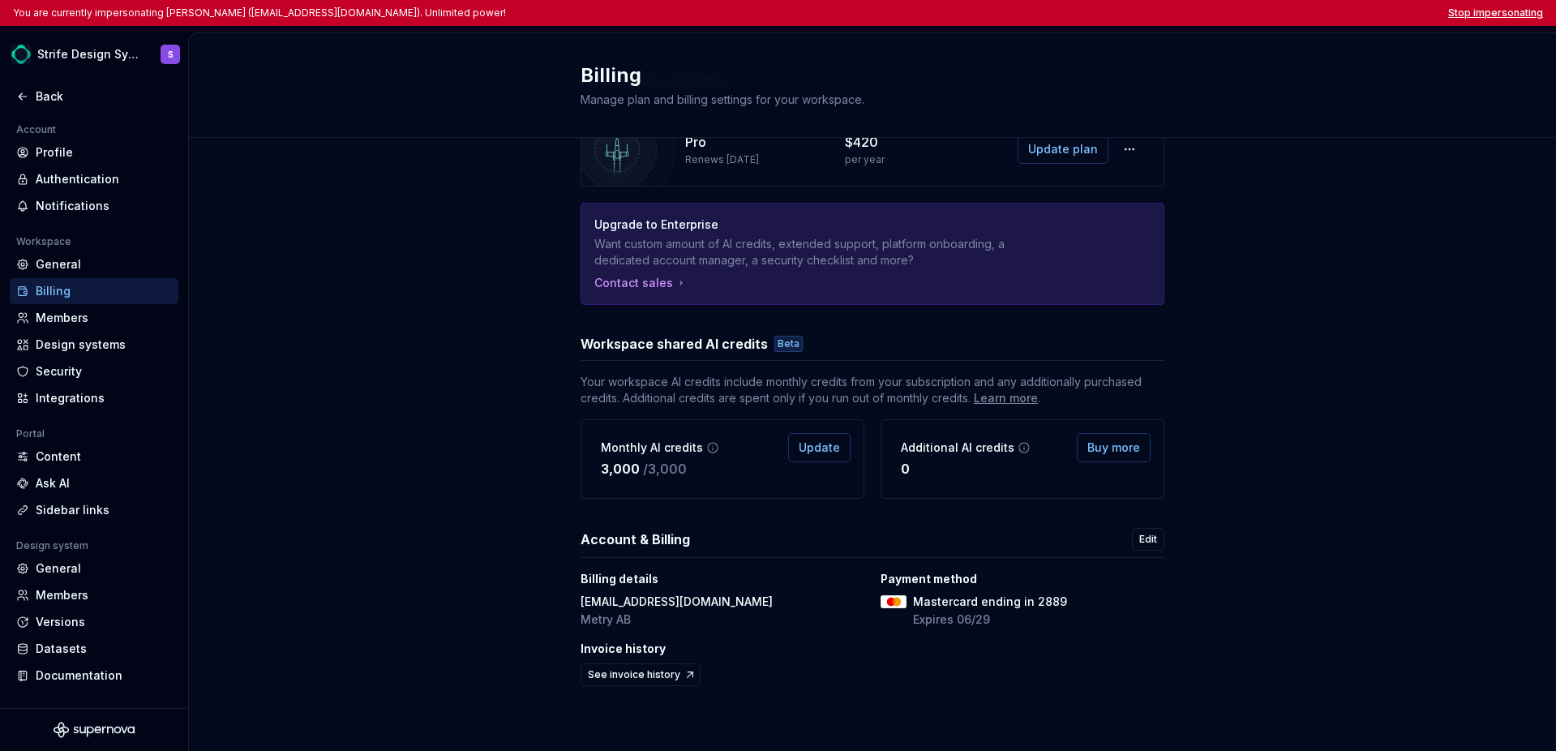
click at [1101, 13] on button "Stop impersonating" at bounding box center [1495, 12] width 95 height 13
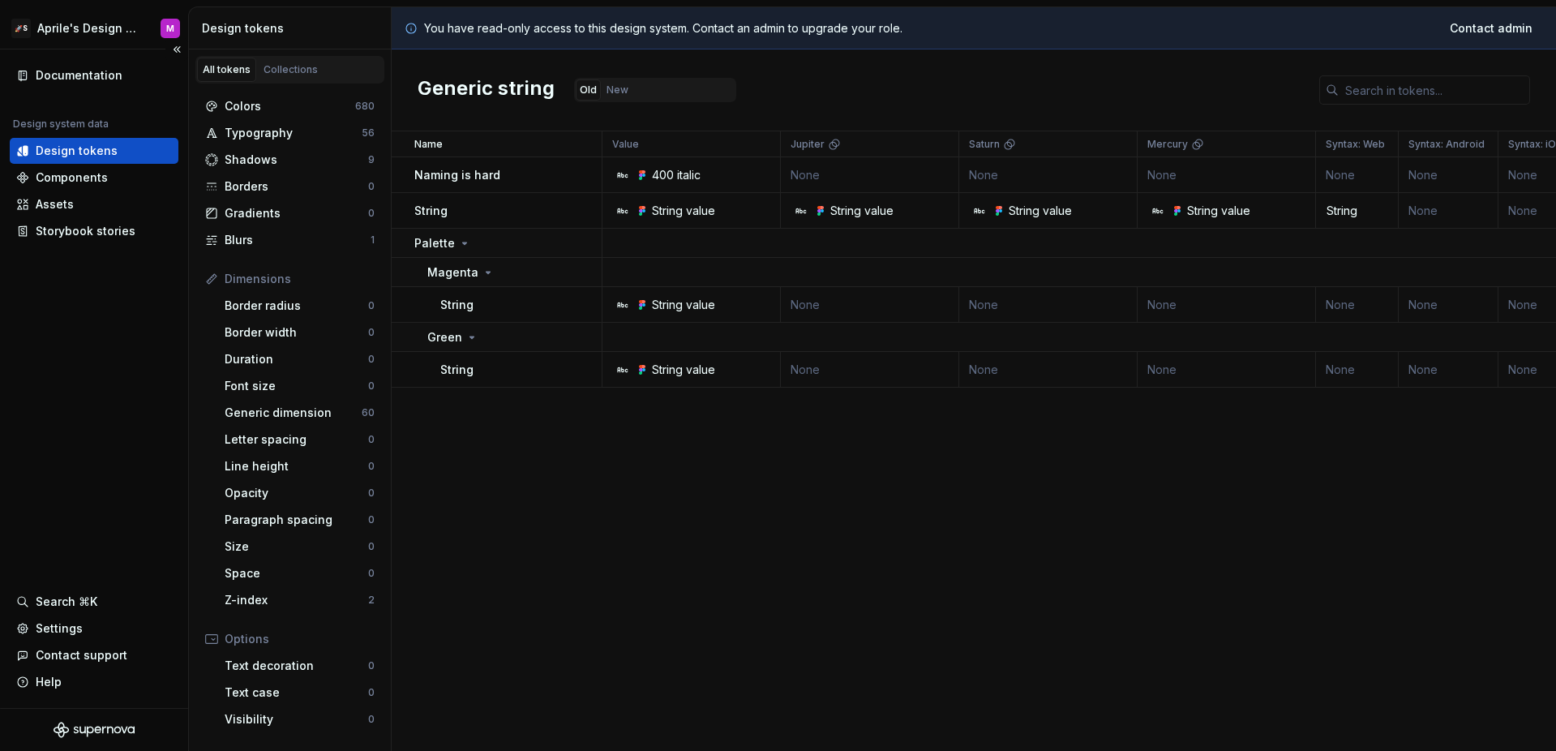
click at [162, 331] on div "Documentation Design system data Design tokens Components Assets Storybook stor…" at bounding box center [94, 378] width 188 height 658
